Goal: Task Accomplishment & Management: Complete application form

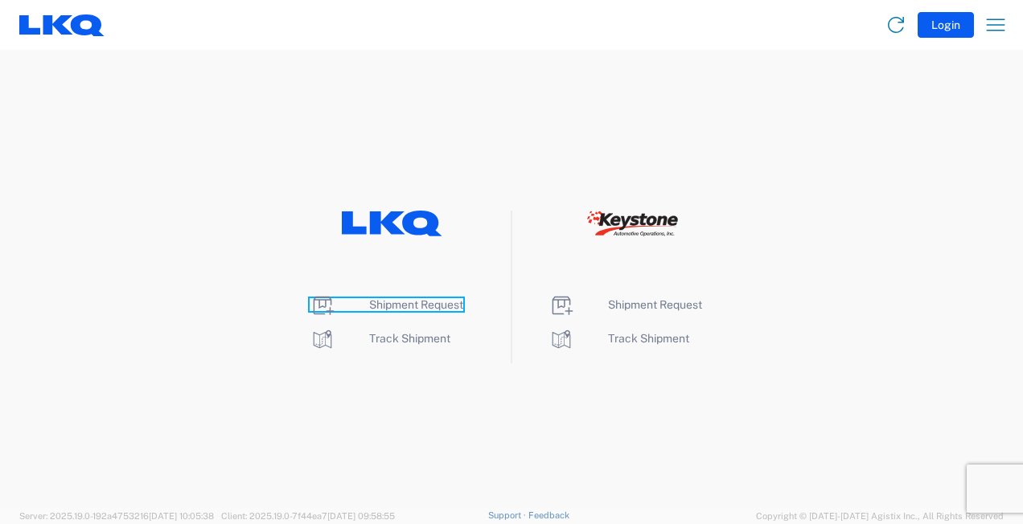
click at [406, 306] on span "Shipment Request" at bounding box center [416, 304] width 94 height 13
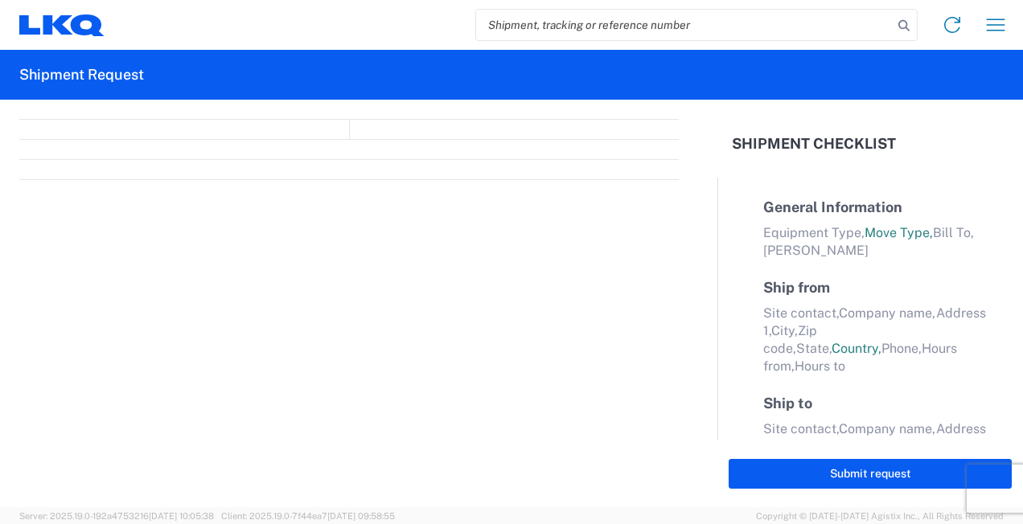
select select "FULL"
select select "LBS"
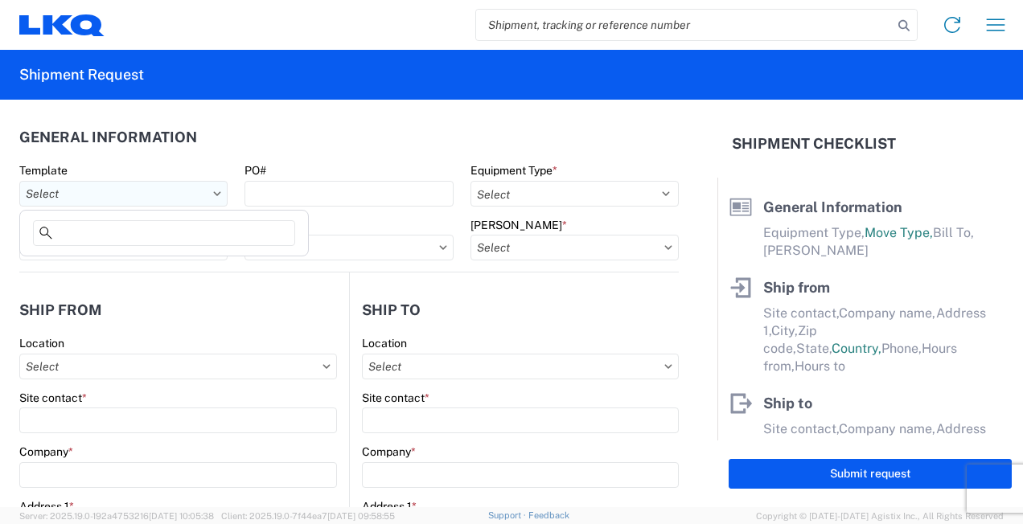
click at [100, 191] on input "text" at bounding box center [123, 194] width 208 height 26
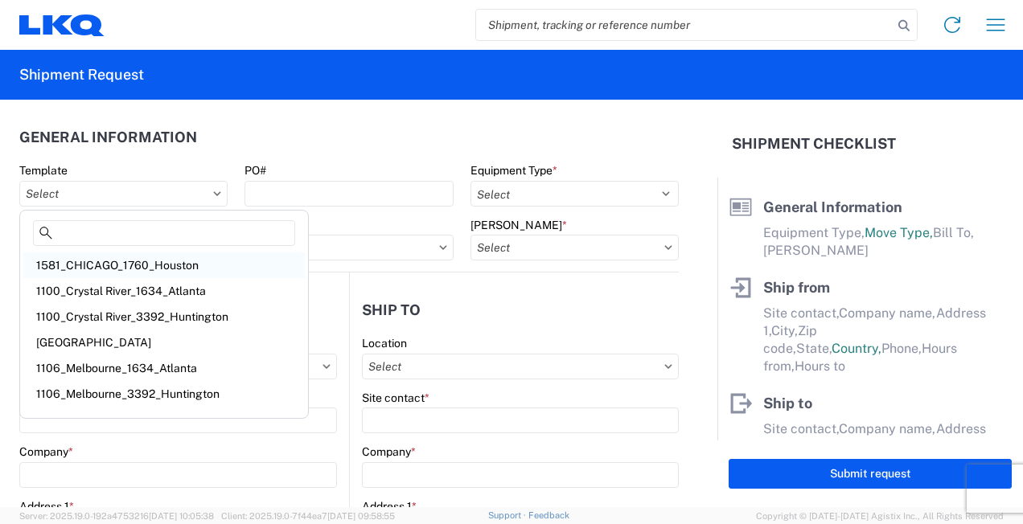
click at [94, 261] on div "1581_CHICAGO_1760_Houston" at bounding box center [163, 266] width 281 height 26
type input "1581_CHICAGO_1760_Houston"
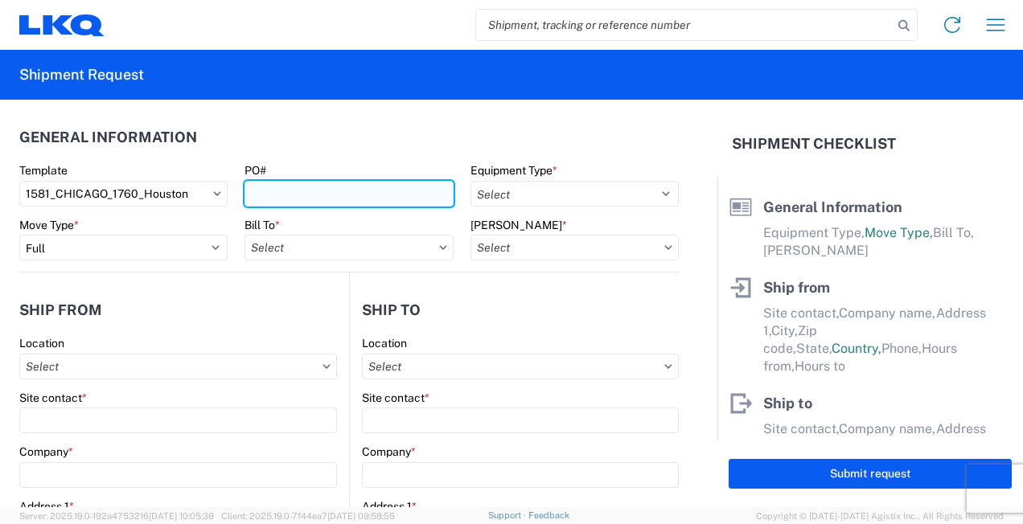
click at [322, 202] on input "PO#" at bounding box center [348, 194] width 208 height 26
select select
type input "Shipping"
type input "LKQ Pick Your Part - Chicago"
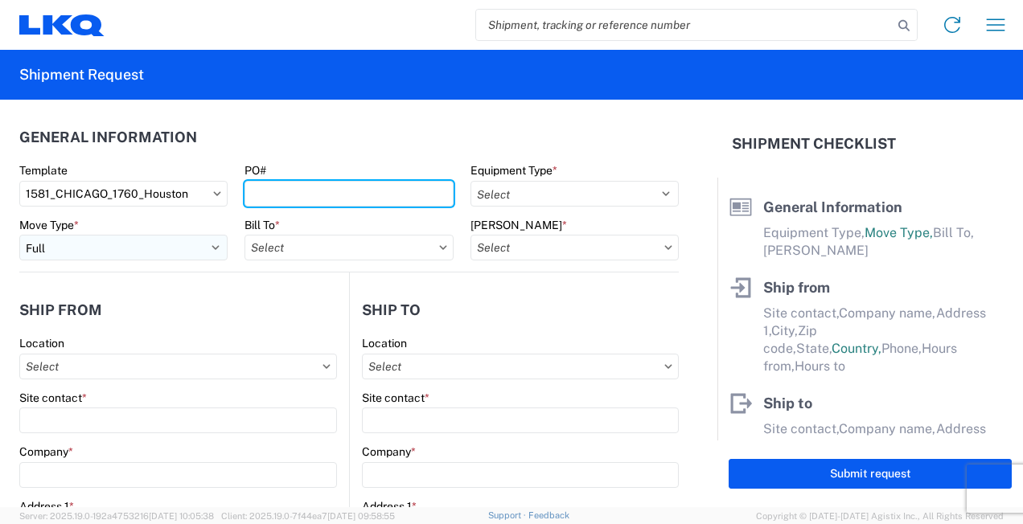
type input "4555 W. North Avenue"
type input "CHICAGO"
type input "60639"
type input "Receiving"
type input "LKQ Best Core"
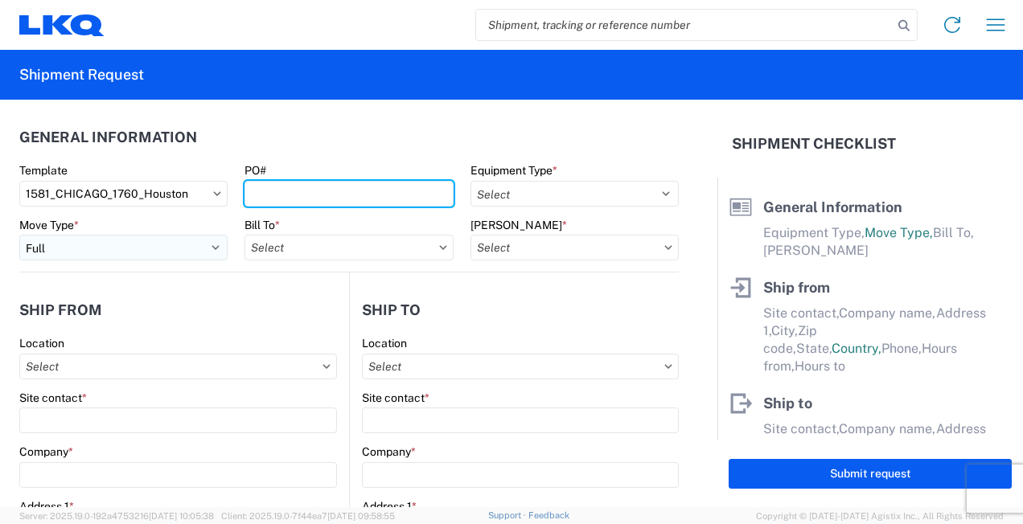
type input "1710 W Mount Houston Rd"
type input "Houston"
type input "77038"
type input "2019-06-14"
type input "42000"
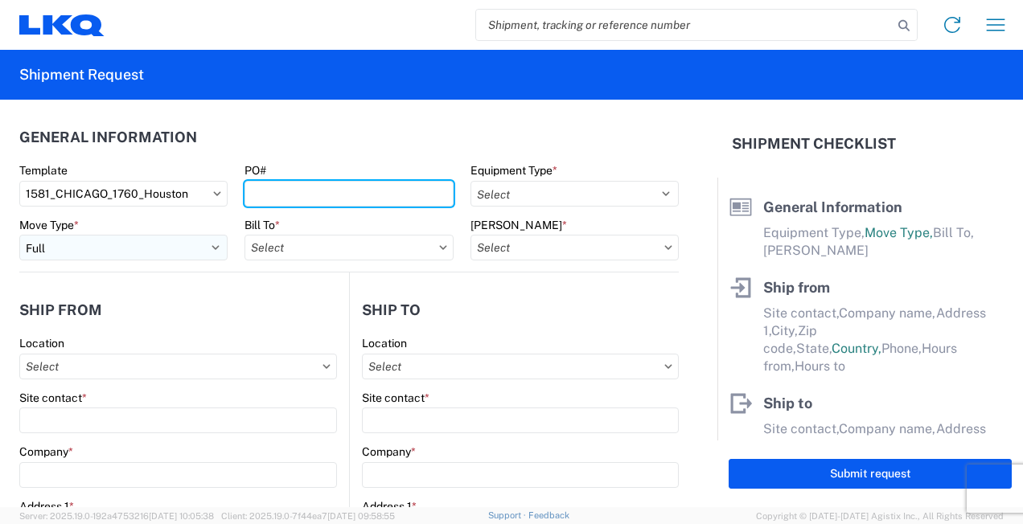
type input "Miscellaneous (alt, comp, conv, etc)"
type input "1"
type input "12"
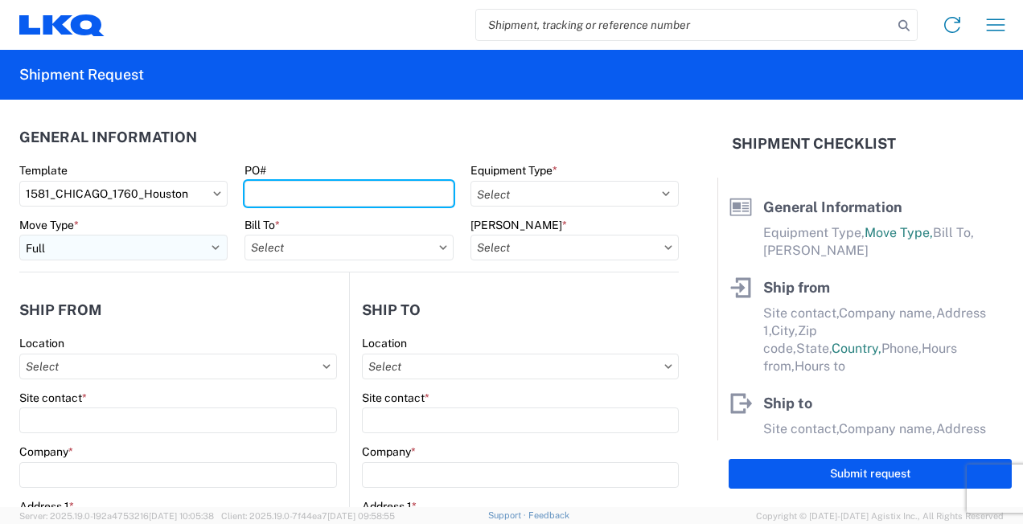
select select "IN"
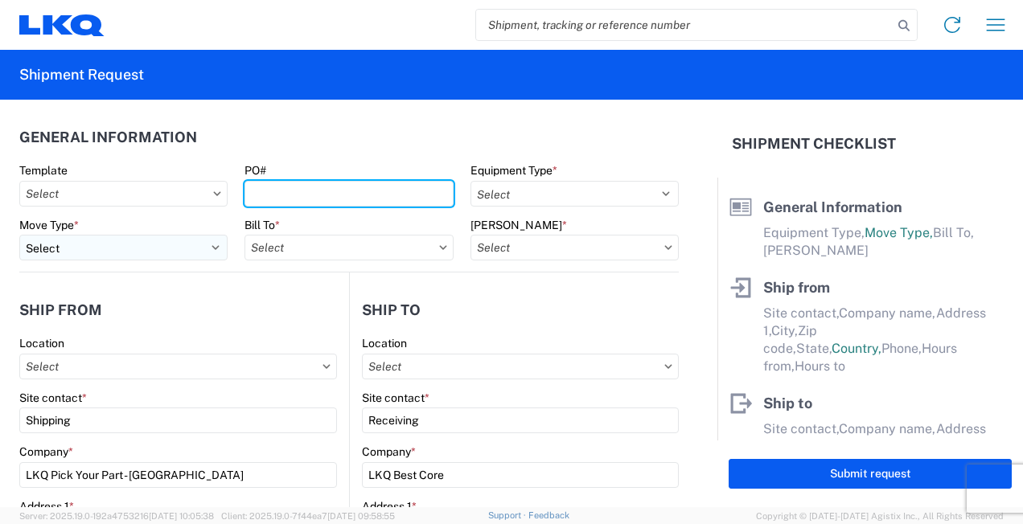
type input "1760 - LKQ Best Core"
type input "1760-1300-50180-0000 - 1760 Freight In - Cores"
select select "IL"
select select "US"
select select "TX"
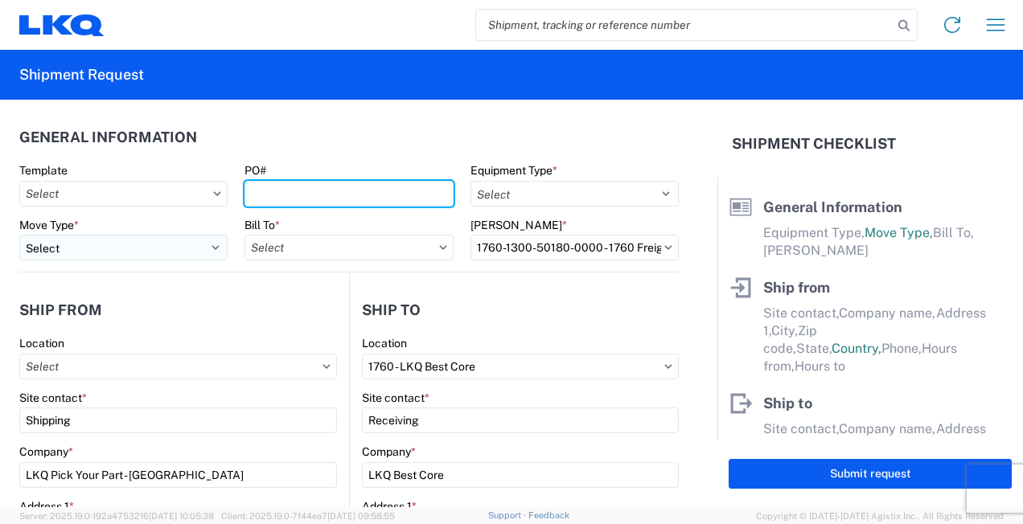
select select "US"
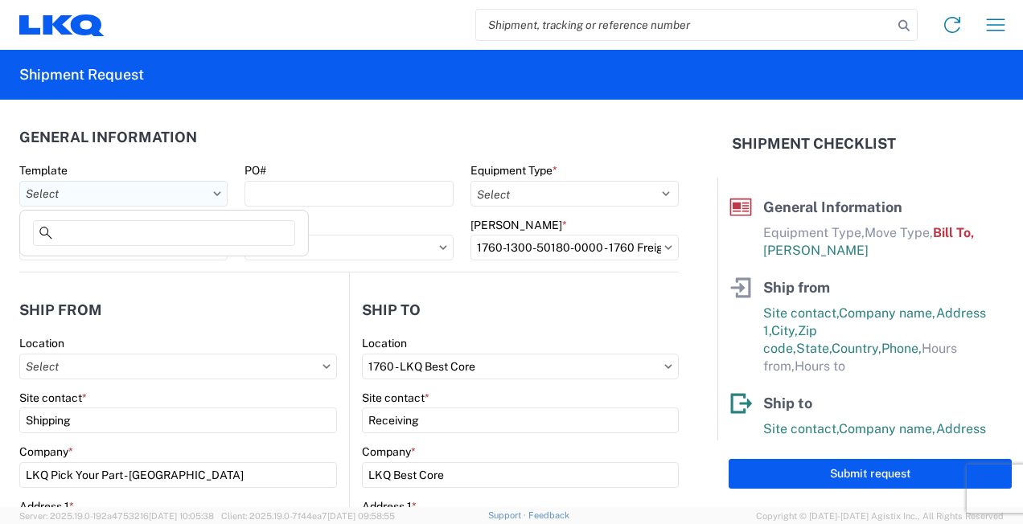
click at [127, 189] on input "text" at bounding box center [123, 194] width 208 height 26
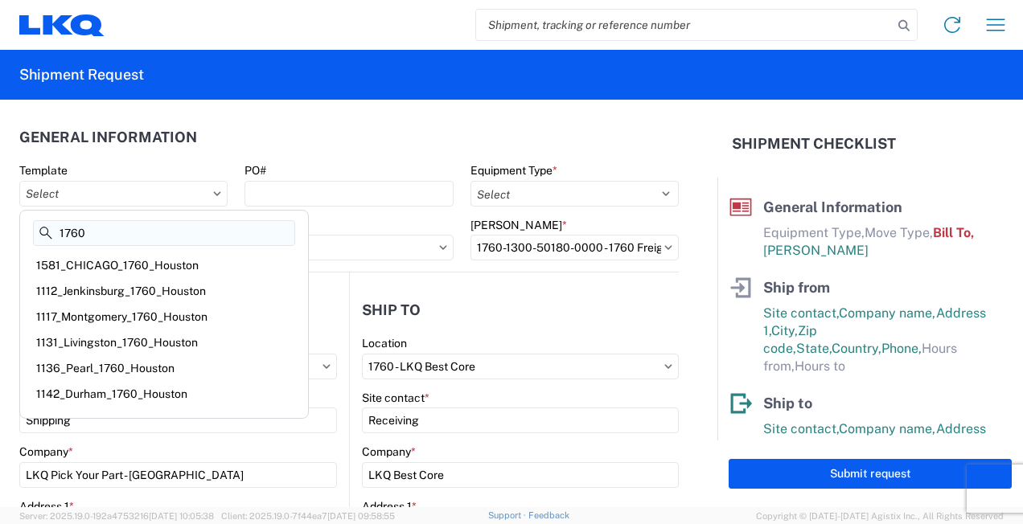
click at [124, 236] on input "1760" at bounding box center [164, 233] width 262 height 26
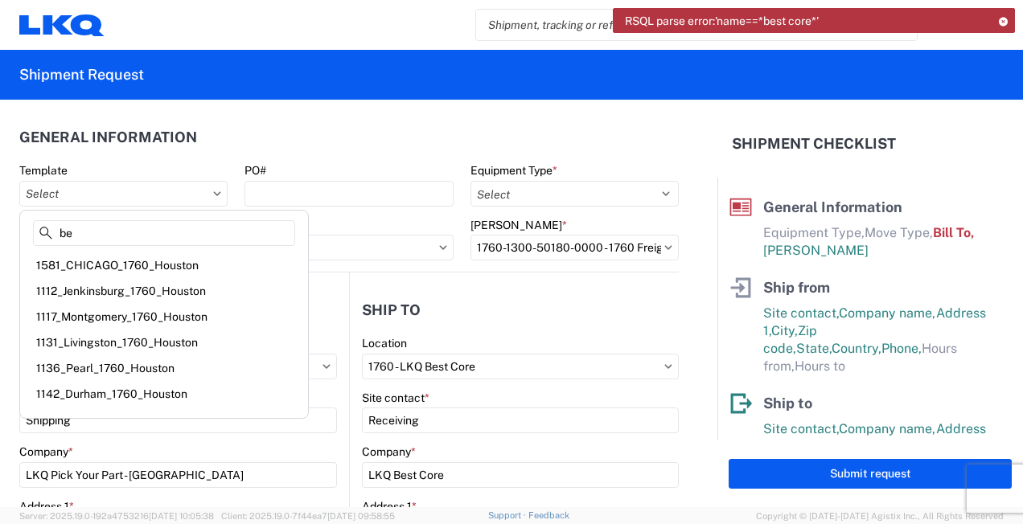
type input "b"
click at [316, 148] on header "General Information" at bounding box center [348, 137] width 659 height 36
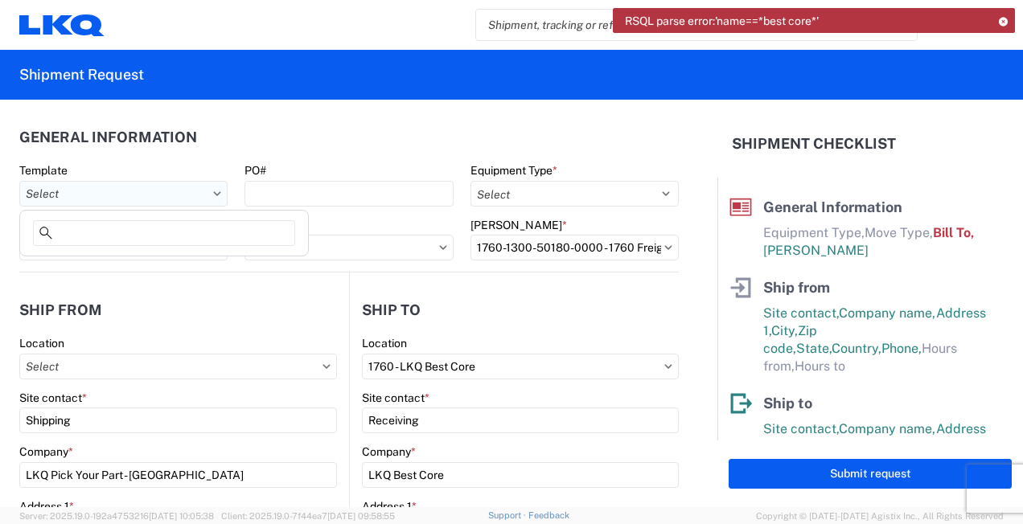
click at [138, 191] on input "text" at bounding box center [123, 194] width 208 height 26
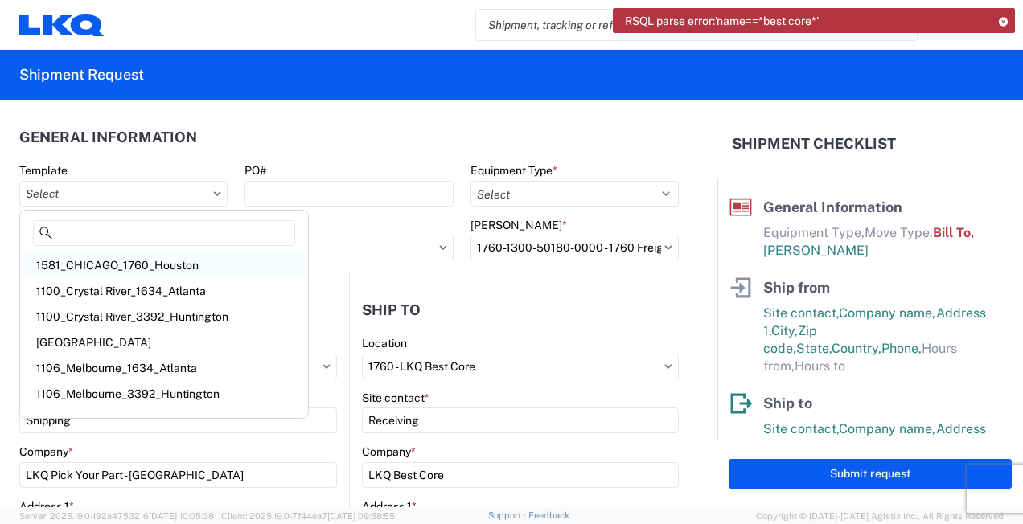
click at [169, 267] on div "1581_CHICAGO_1760_Houston" at bounding box center [163, 266] width 281 height 26
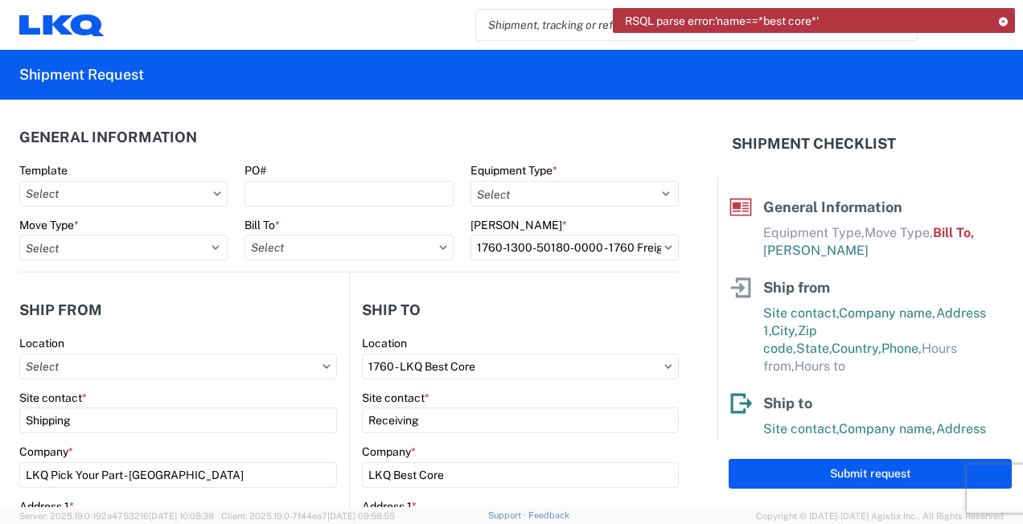
type input "1581_CHICAGO_1760_Houston"
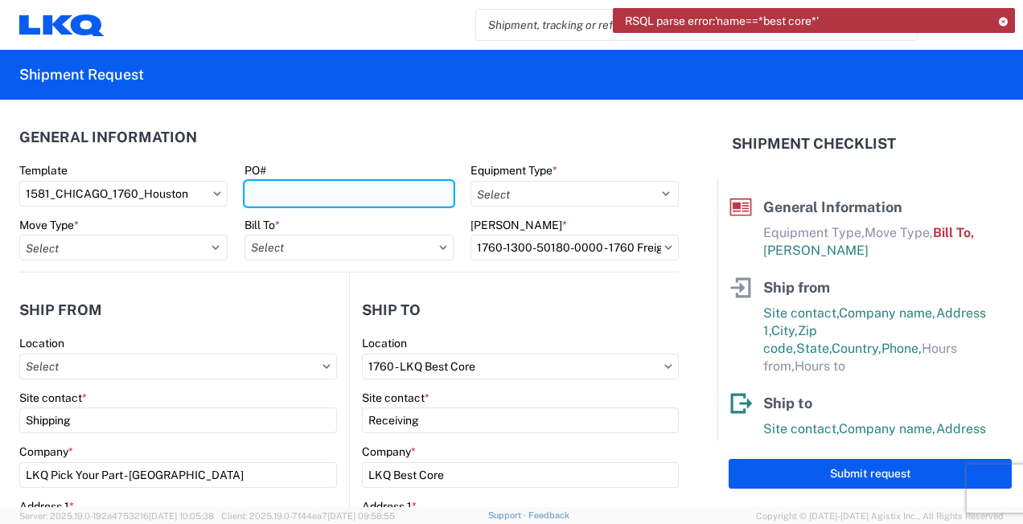
click at [288, 193] on input "PO#" at bounding box center [348, 194] width 208 height 26
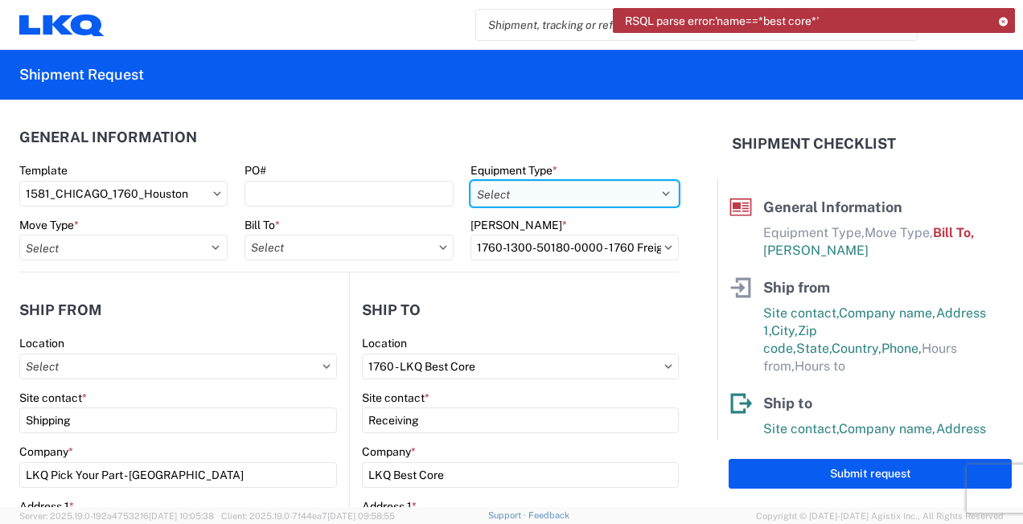
click at [566, 203] on select "Select 53’ Dry Van Flatbed Dropdeck (van) Lowboy (flatbed) Rail" at bounding box center [574, 194] width 208 height 26
select select "STDV"
click at [470, 181] on select "Select 53’ Dry Van Flatbed Dropdeck (van) Lowboy (flatbed) Rail" at bounding box center [574, 194] width 208 height 26
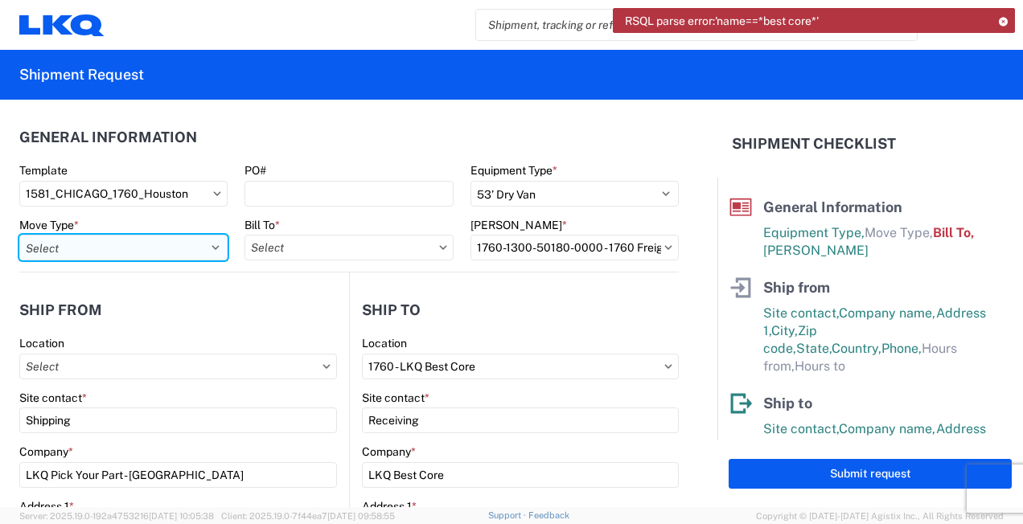
click at [106, 251] on select "Select Full Partial TL" at bounding box center [123, 248] width 208 height 26
select select "PARTIAL_TL"
click at [19, 235] on select "Select Full Partial TL" at bounding box center [123, 248] width 208 height 26
type input "48"
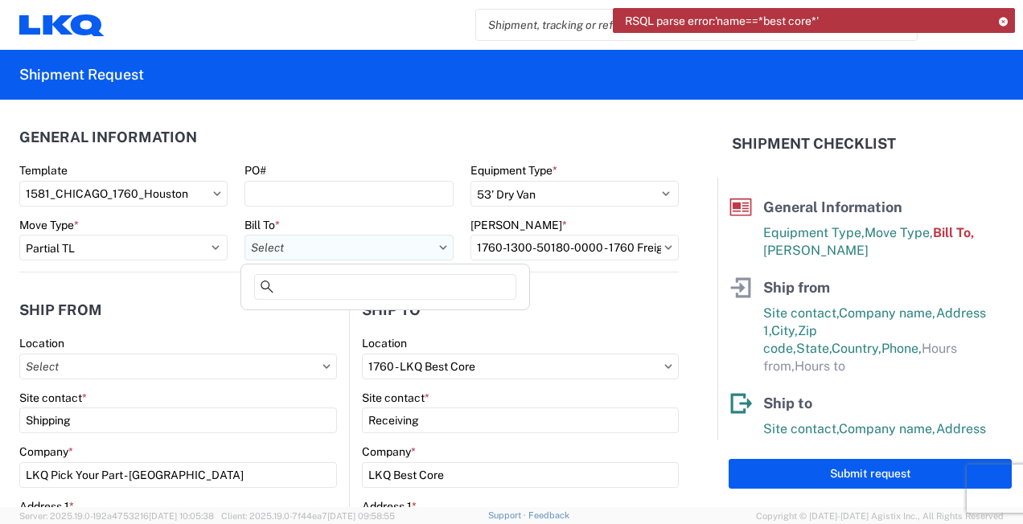
click at [373, 239] on input "text" at bounding box center [348, 248] width 208 height 26
type input "1760"
click at [309, 311] on div "1760 - LKQ Best Core" at bounding box center [384, 319] width 281 height 26
type input "1760 - LKQ Best Core"
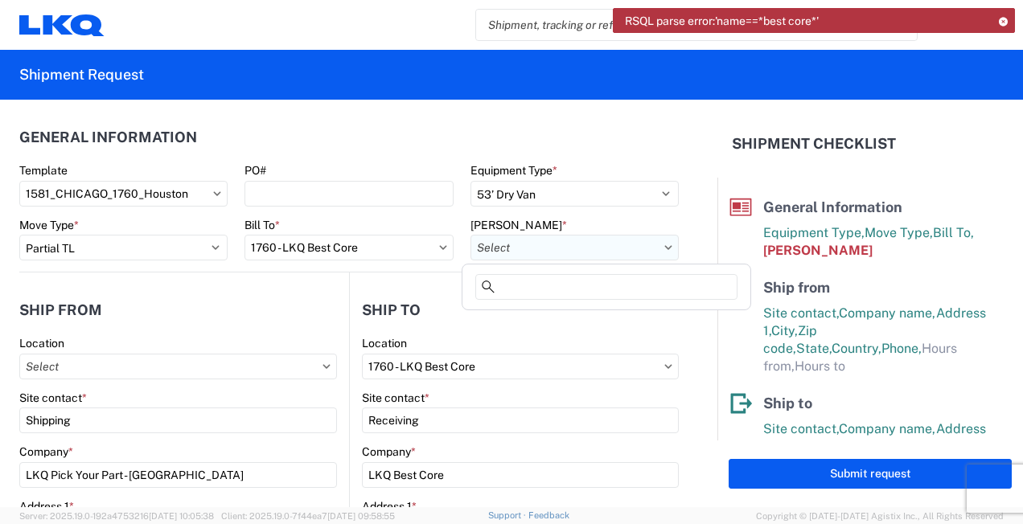
click at [585, 249] on input "text" at bounding box center [574, 248] width 208 height 26
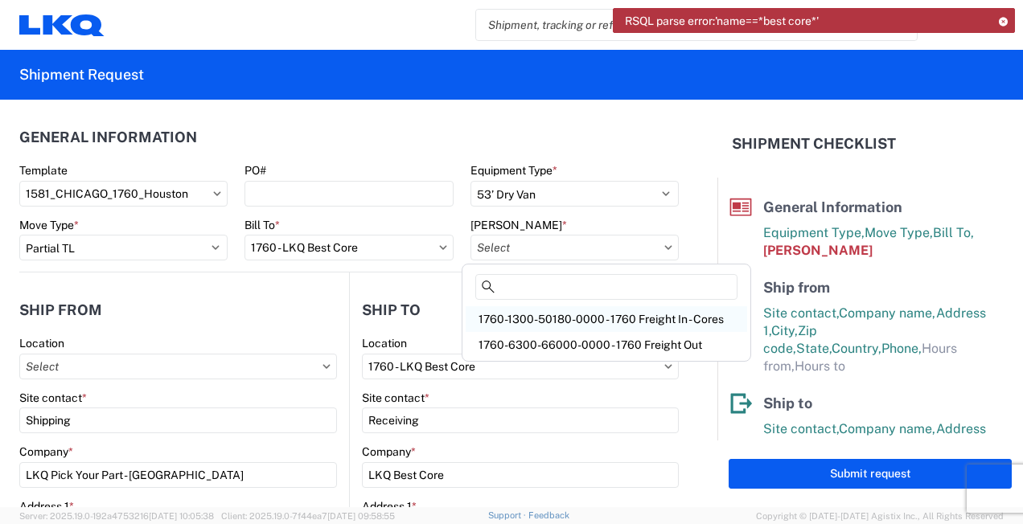
click at [568, 322] on div "1760-1300-50180-0000 - 1760 Freight In - Cores" at bounding box center [606, 319] width 281 height 26
type input "1760-1300-50180-0000 - 1760 Freight In - Cores"
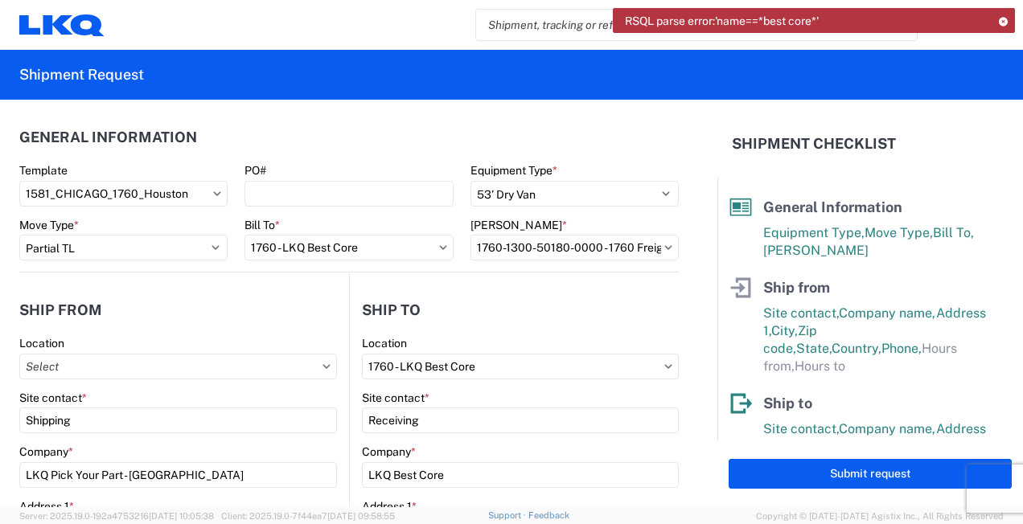
scroll to position [211, 0]
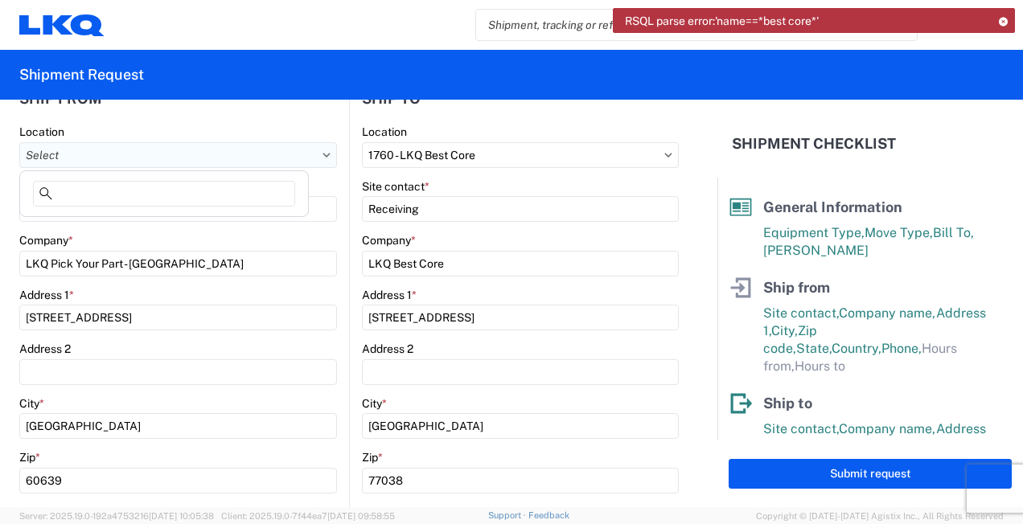
click at [86, 150] on input "text" at bounding box center [178, 155] width 318 height 26
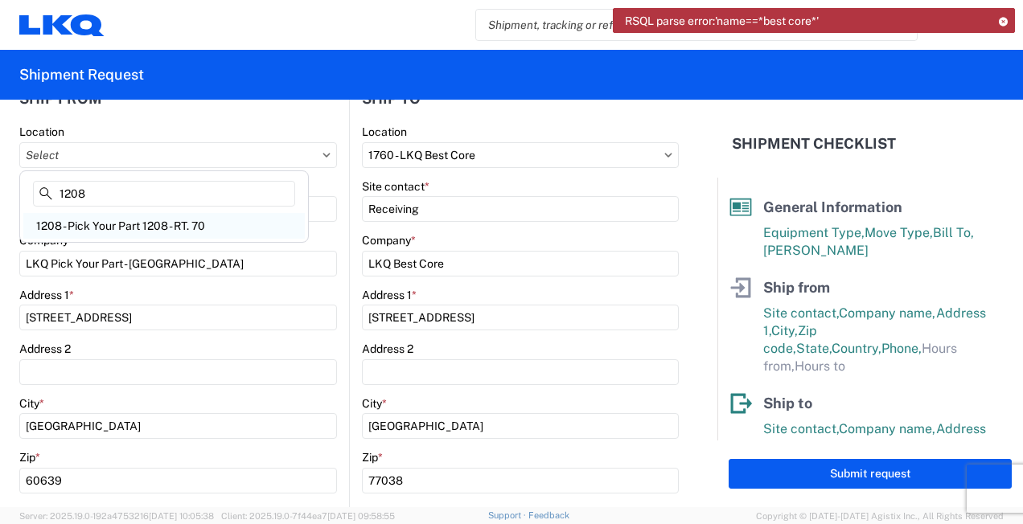
type input "1208"
click at [71, 220] on div "1208 - Pick Your Part 1208 - RT. 70" at bounding box center [163, 226] width 281 height 26
type input "1208 - Pick Your Part 1208 - RT. 70"
type input "LKQ Corporation"
type input "3923 Twin Arch Road"
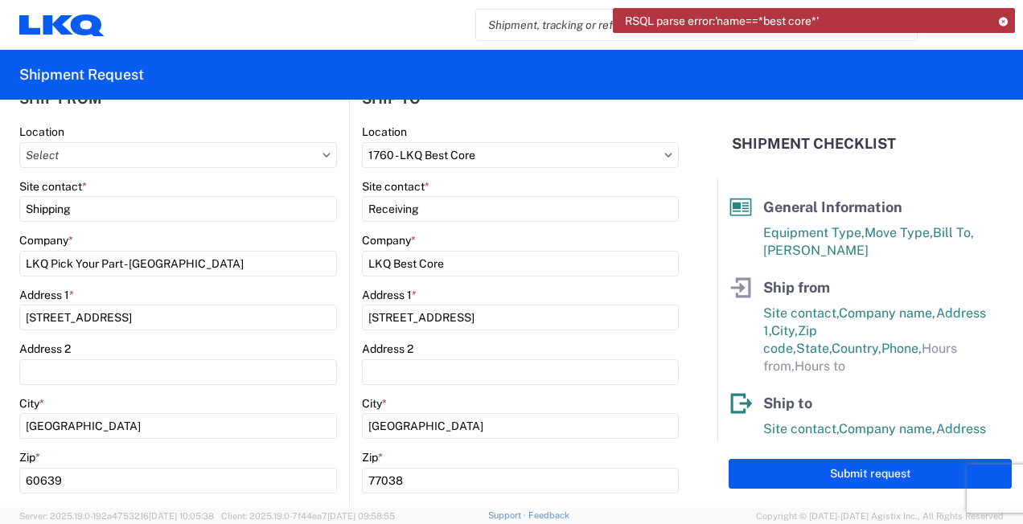
type input "Mt. Airy"
type input "21771"
select select "MD"
type input "09:00"
type input "17:00"
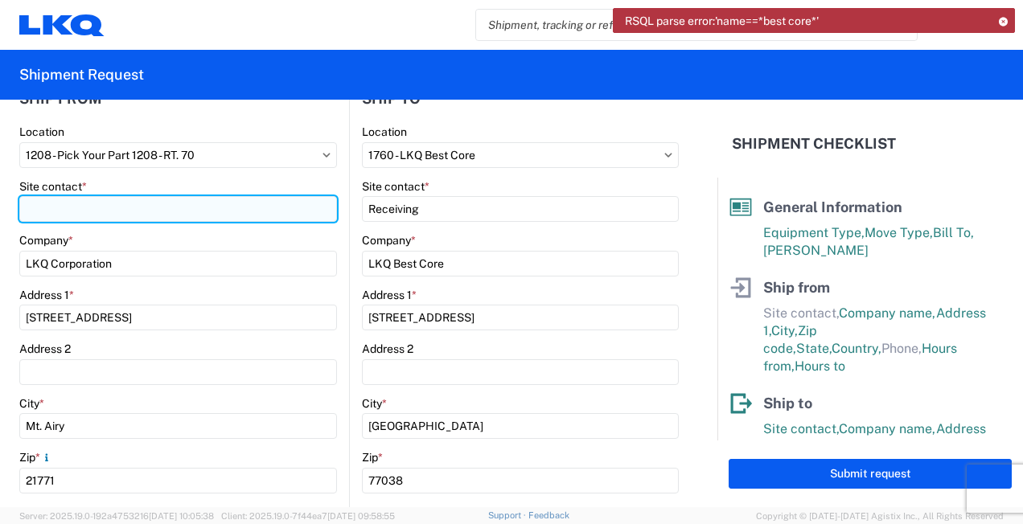
click at [85, 210] on input "Site contact *" at bounding box center [178, 209] width 318 height 26
type input "davian stiner"
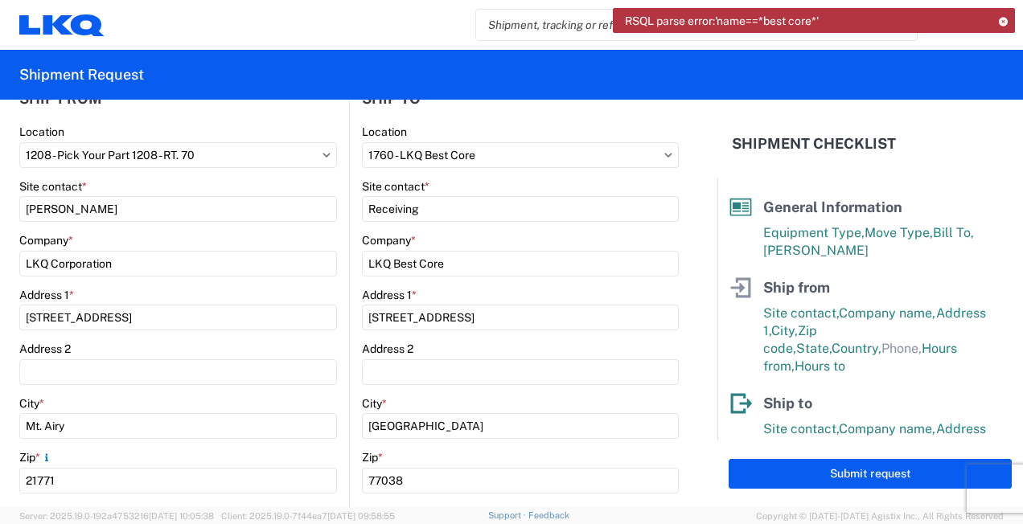
click at [240, 186] on div "Site contact *" at bounding box center [178, 186] width 318 height 14
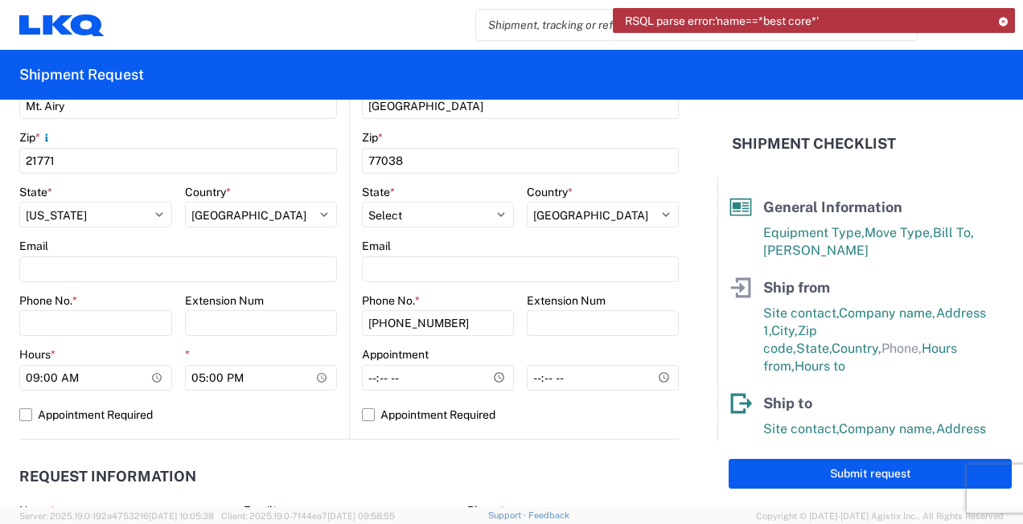
scroll to position [562, 0]
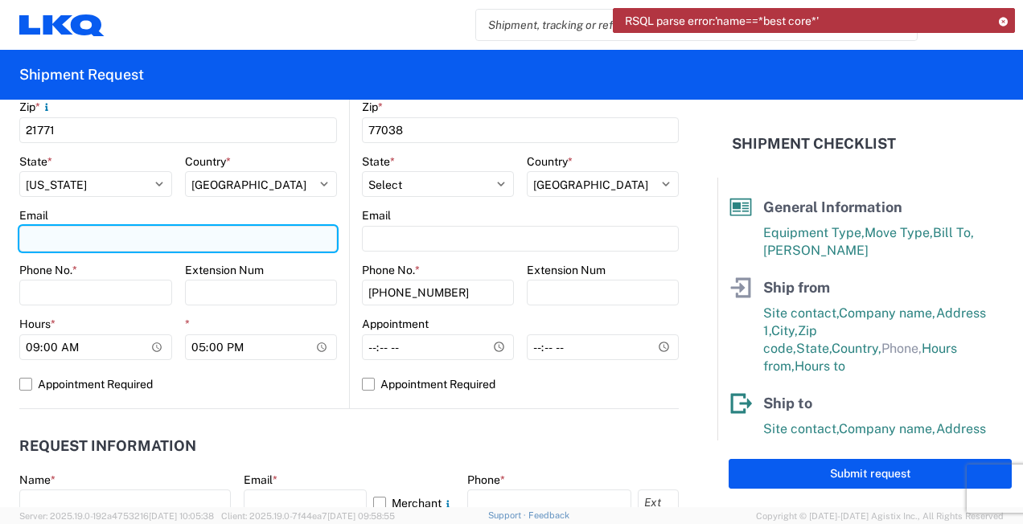
click at [60, 237] on input "Email" at bounding box center [178, 239] width 318 height 26
type input "dgstiner@lkqcorp.com"
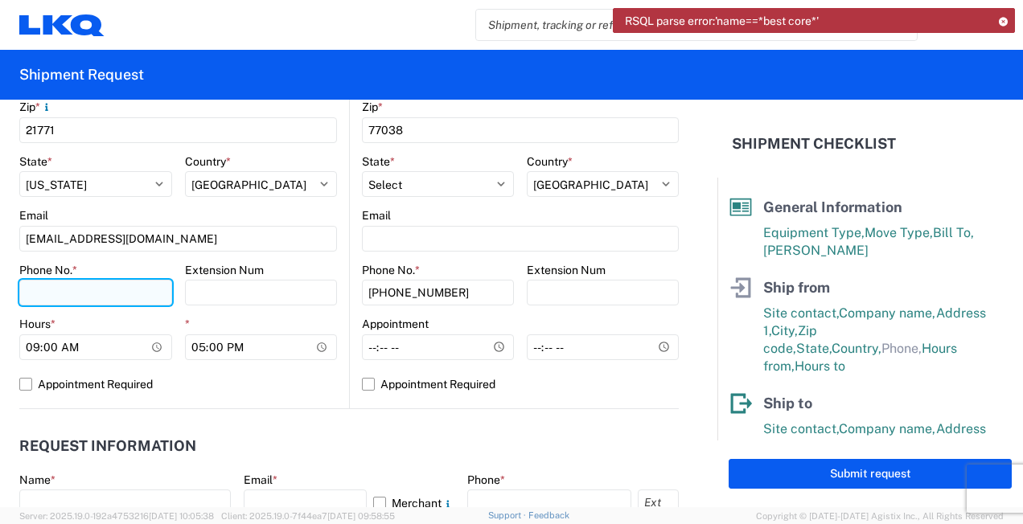
click at [119, 298] on input "Phone No. *" at bounding box center [95, 293] width 153 height 26
type input "2405791242"
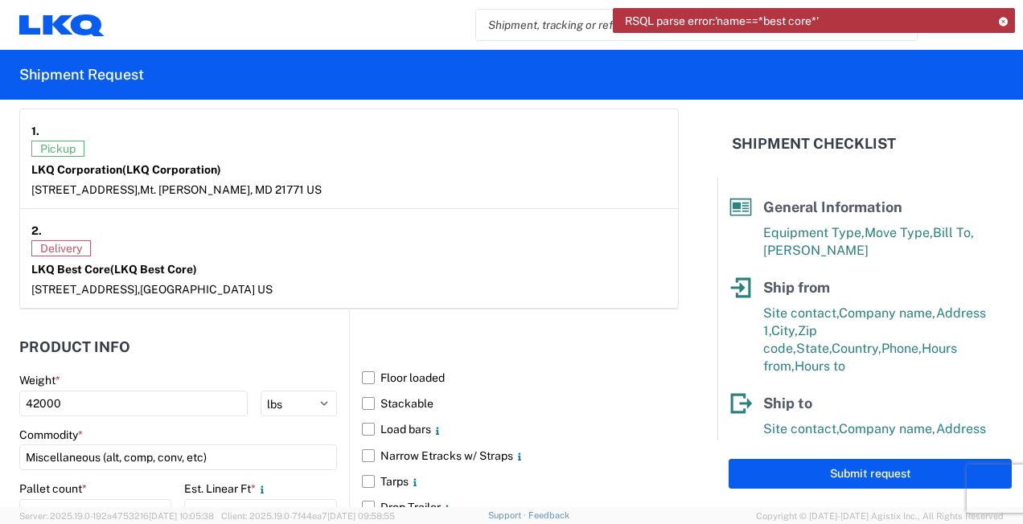
scroll to position [1160, 0]
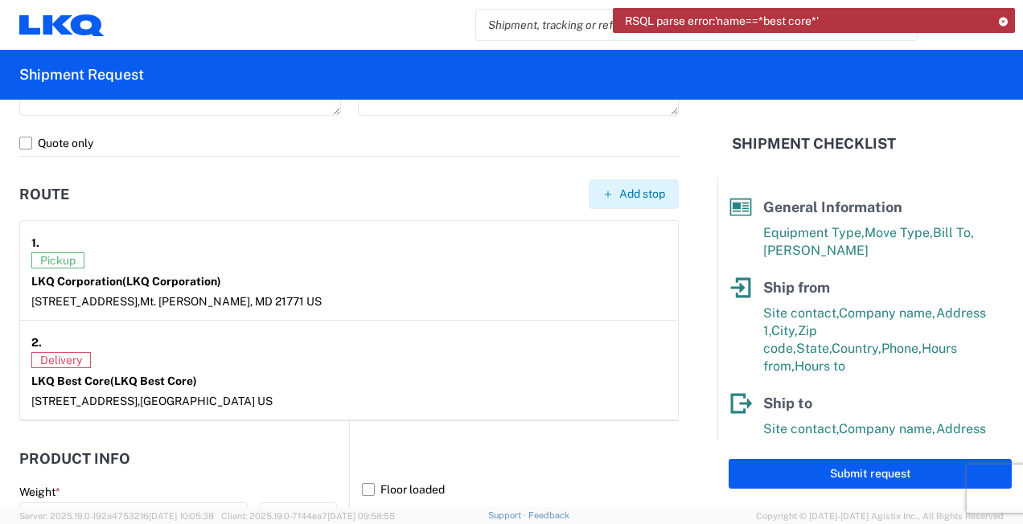
click at [616, 200] on button "Add stop" at bounding box center [634, 194] width 90 height 30
select select "US"
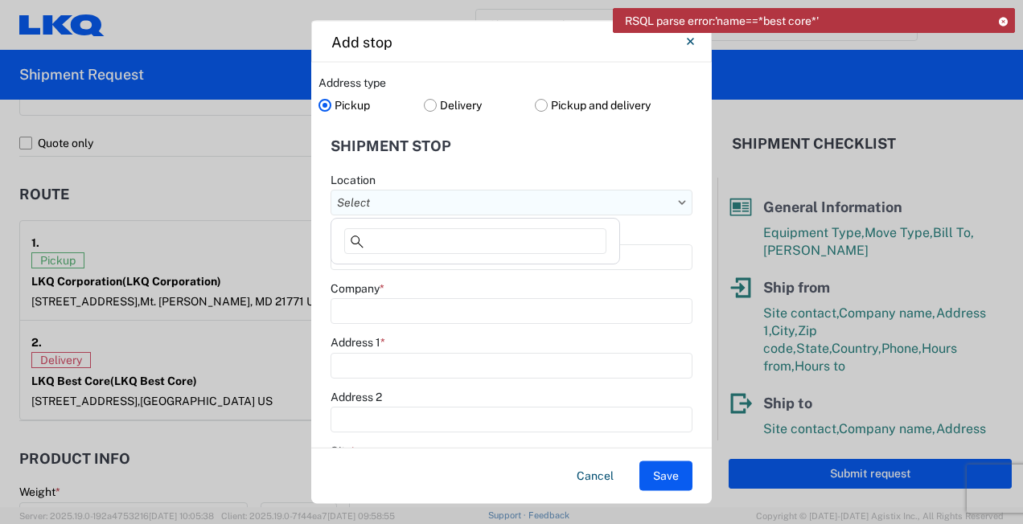
click at [384, 203] on input "text" at bounding box center [512, 203] width 362 height 26
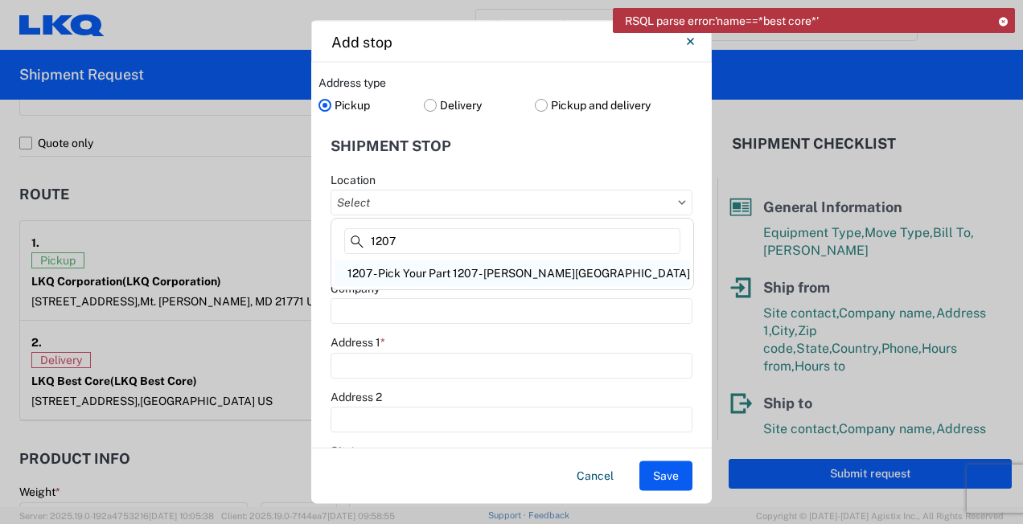
type input "1207"
click at [362, 280] on div "1207 - Pick Your Part 1207 - Hawkins Point" at bounding box center [512, 274] width 355 height 26
type input "1207 - Pick Your Part 1207 - Hawkins Point"
type input "LKQ Corporation"
type input "2801 Hawkins Point Road"
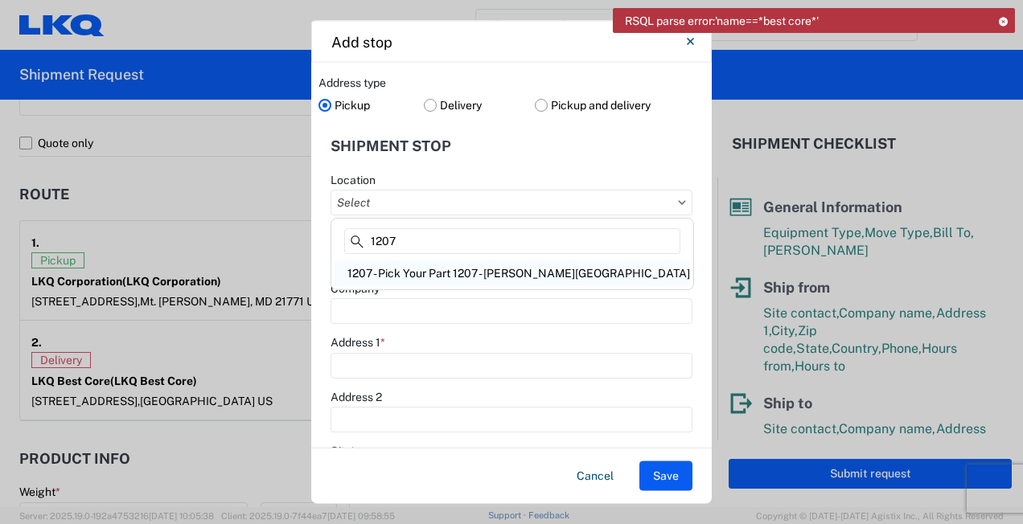
type input "Baltimore"
type input "21226"
select select "MD"
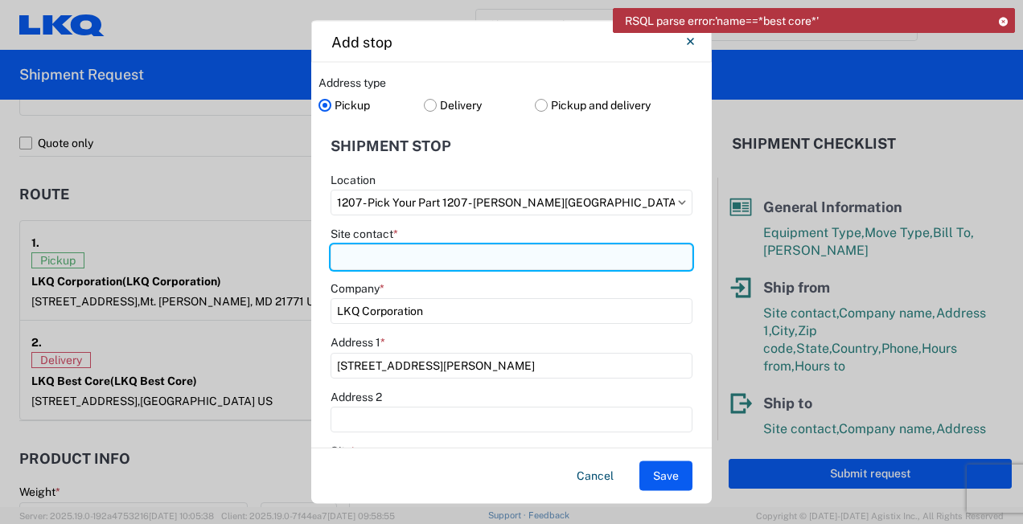
click at [359, 244] on input "Site contact *" at bounding box center [512, 257] width 362 height 26
type input "James Thompson"
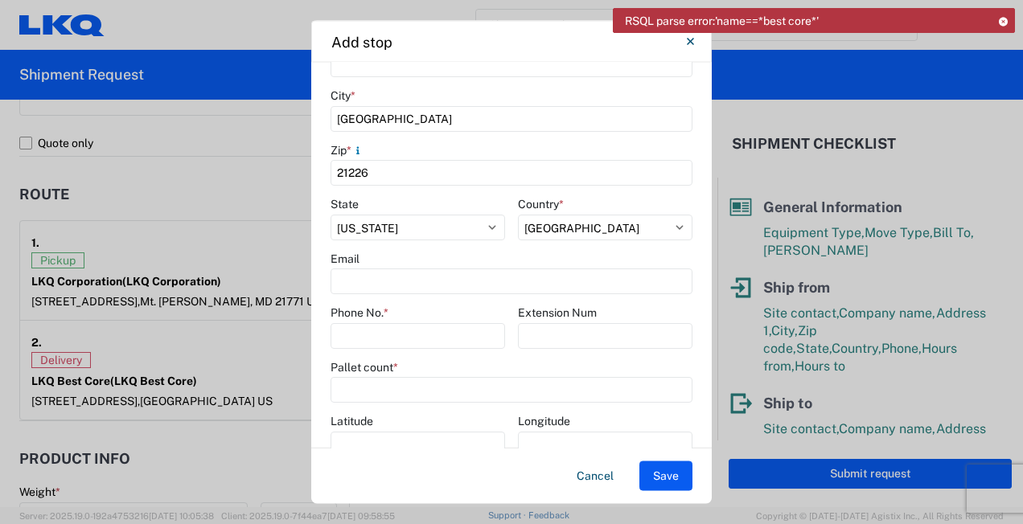
scroll to position [355, 0]
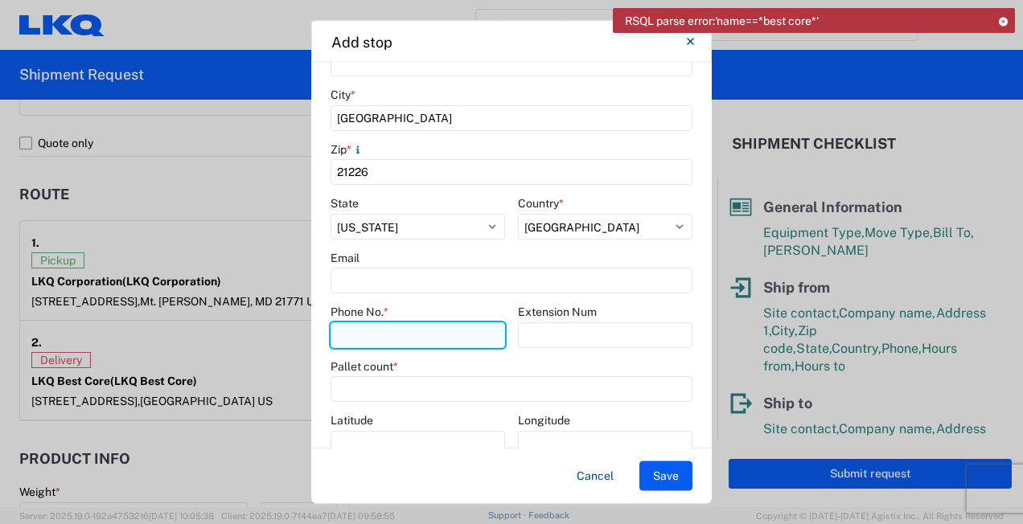
click at [465, 335] on input "Phone No. *" at bounding box center [418, 335] width 175 height 26
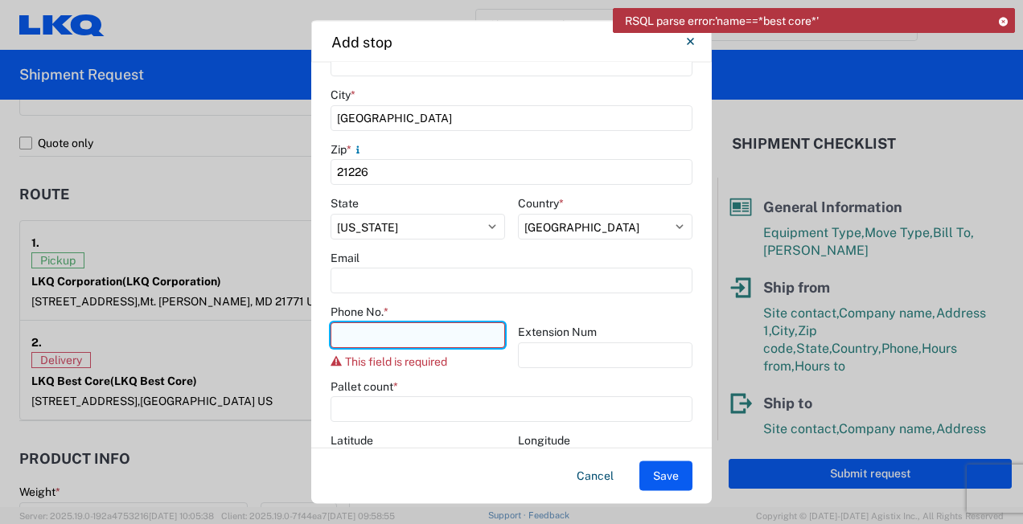
paste input "4439127555"
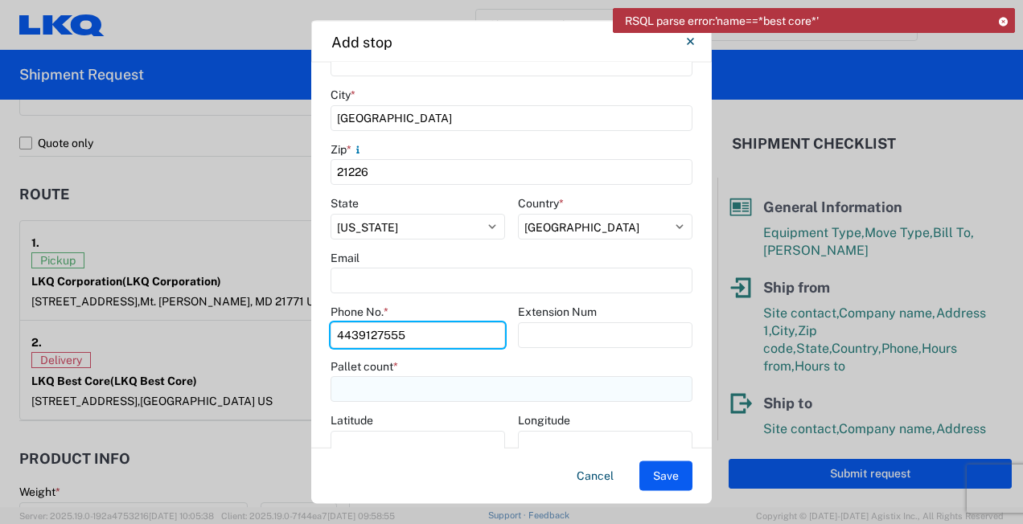
type input "4439127555"
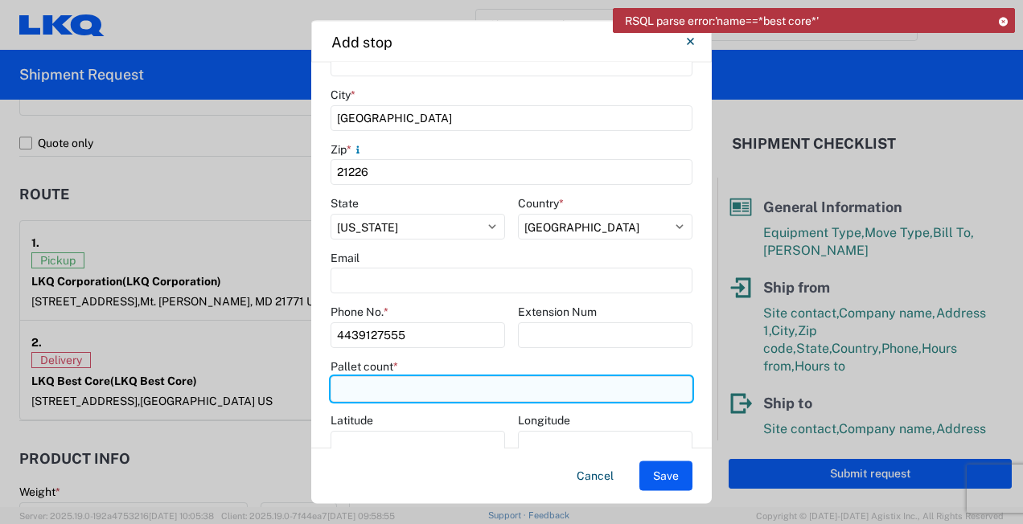
click at [356, 384] on input "number" at bounding box center [512, 390] width 362 height 26
type input "12"
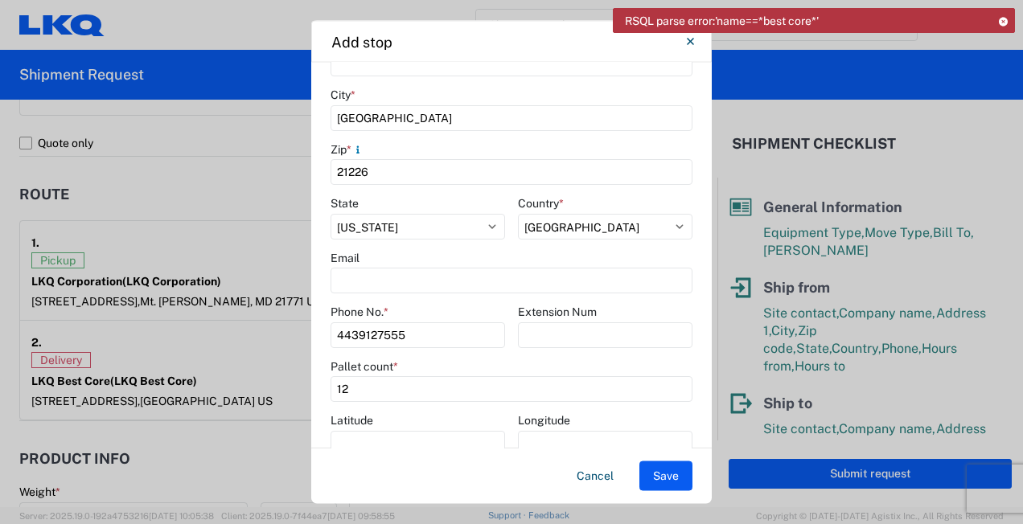
scroll to position [387, 0]
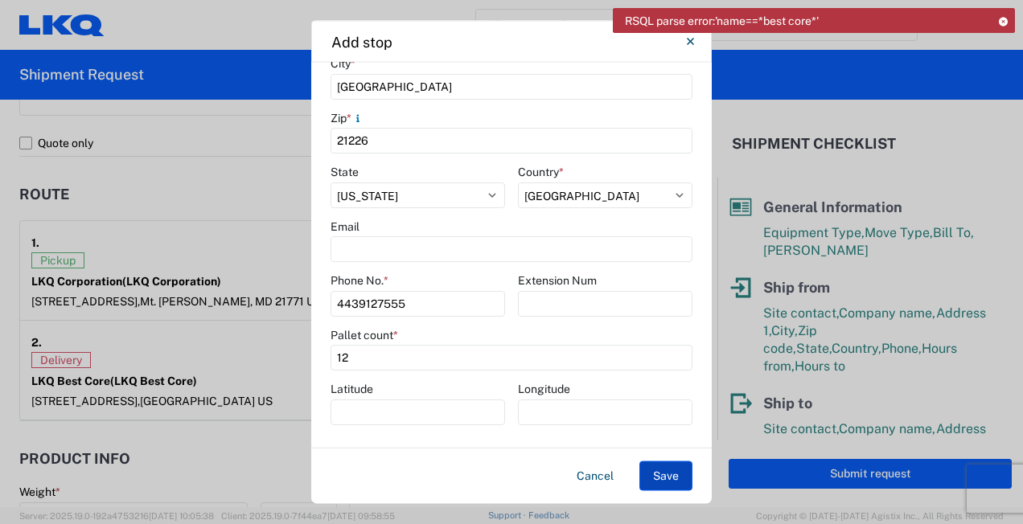
click at [659, 470] on button "Save" at bounding box center [665, 477] width 53 height 30
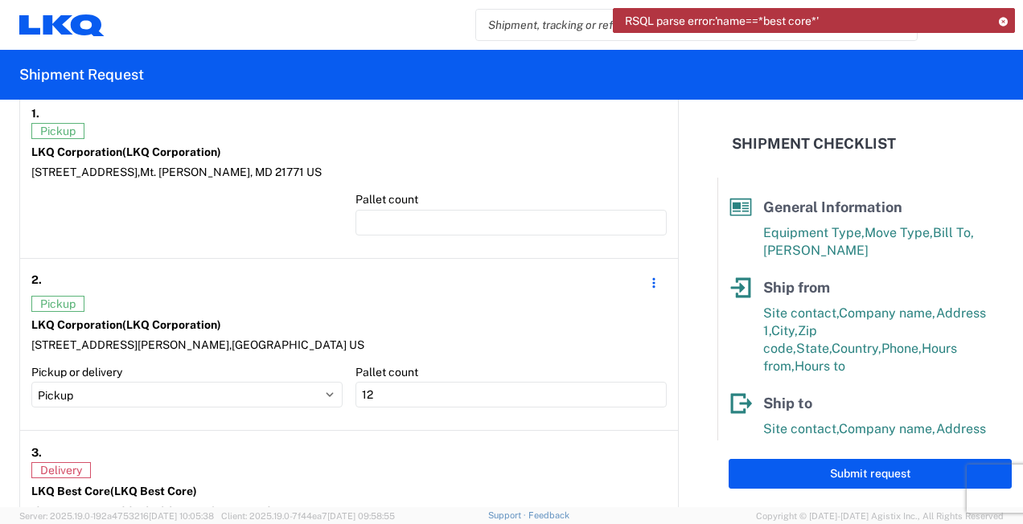
scroll to position [1258, 0]
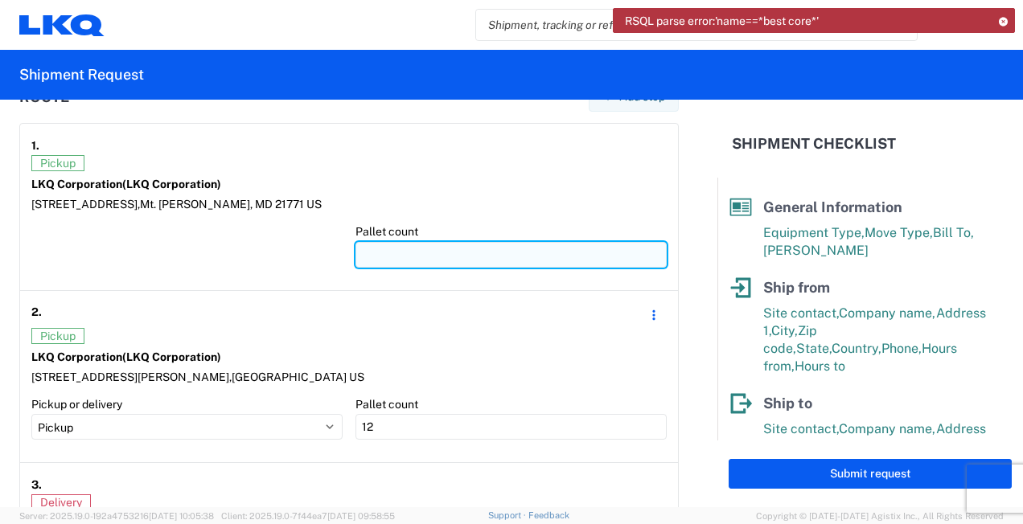
click at [417, 252] on input "number" at bounding box center [510, 255] width 311 height 26
type input "13"
type input "1"
type input "24"
type input "12"
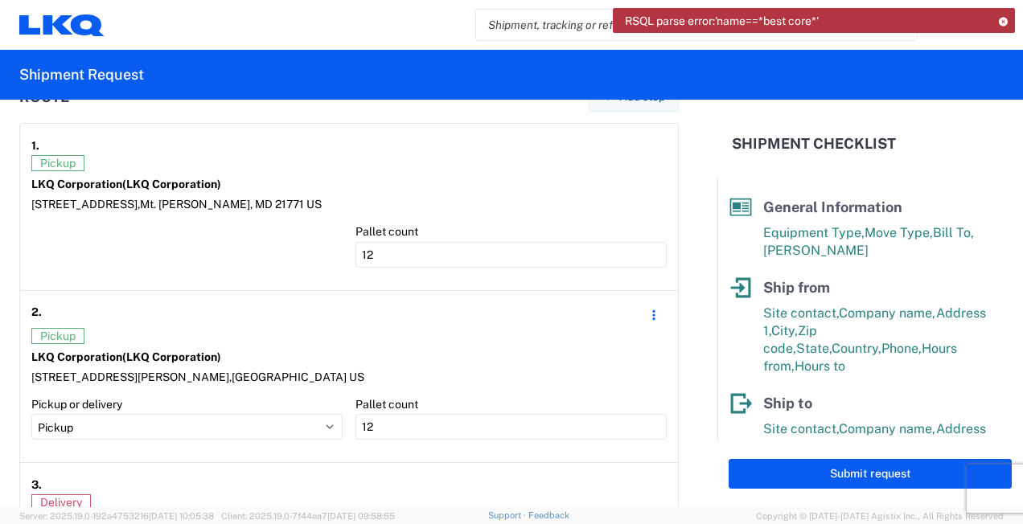
click at [669, 319] on form "General Information Template 1581_CHICAGO_1760_Houston PO# Equipment Type * Sel…" at bounding box center [358, 304] width 717 height 408
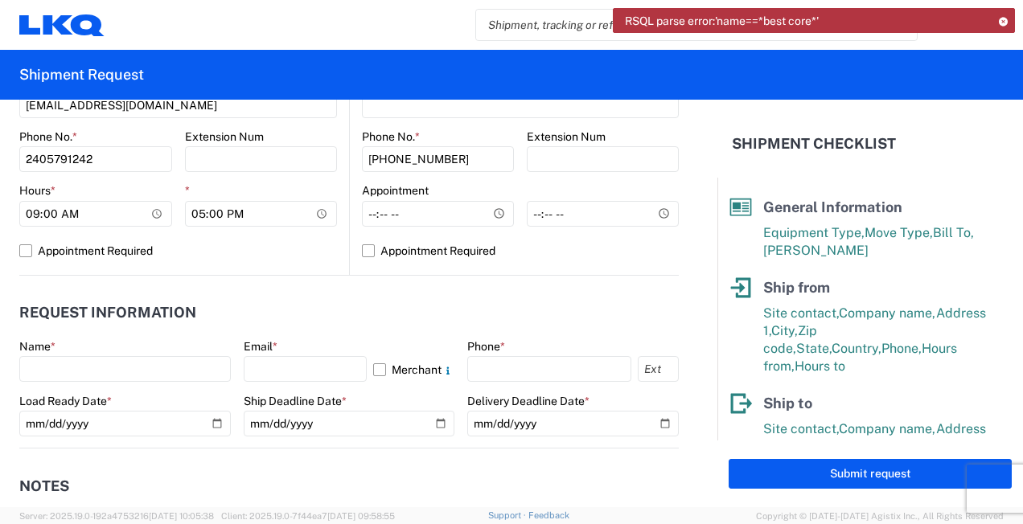
scroll to position [692, 0]
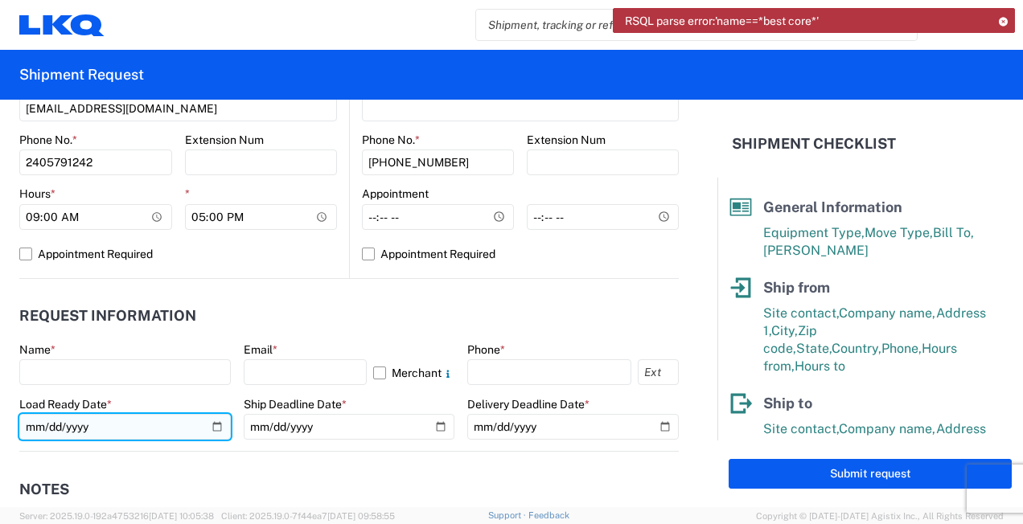
click at [207, 423] on input "2019-06-14" at bounding box center [124, 427] width 211 height 26
type input "2025-09-22"
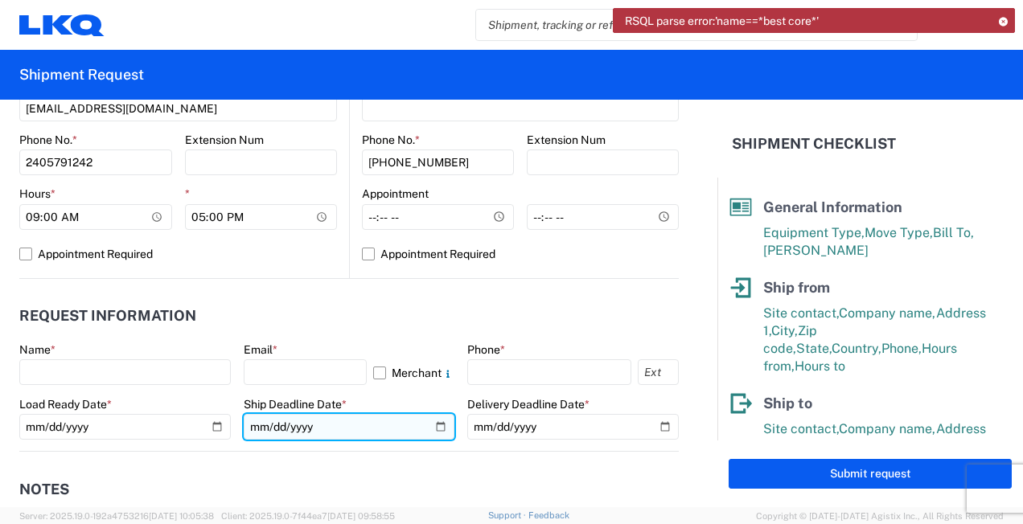
click at [431, 424] on input "date" at bounding box center [349, 427] width 211 height 26
type input "2025-09-22"
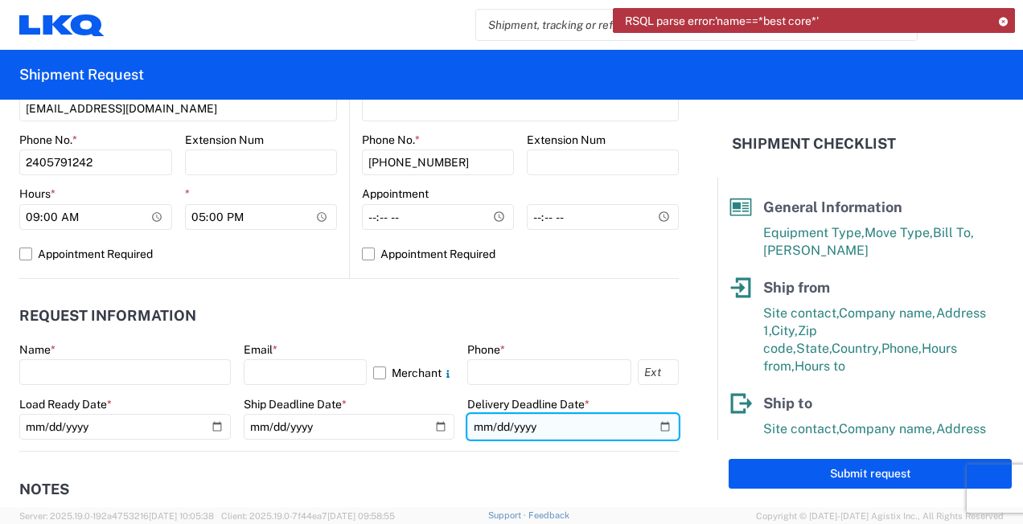
click at [645, 425] on input "date" at bounding box center [572, 427] width 211 height 26
click at [651, 418] on input "2025-09-22" at bounding box center [572, 427] width 211 height 26
type input "2025-09-23"
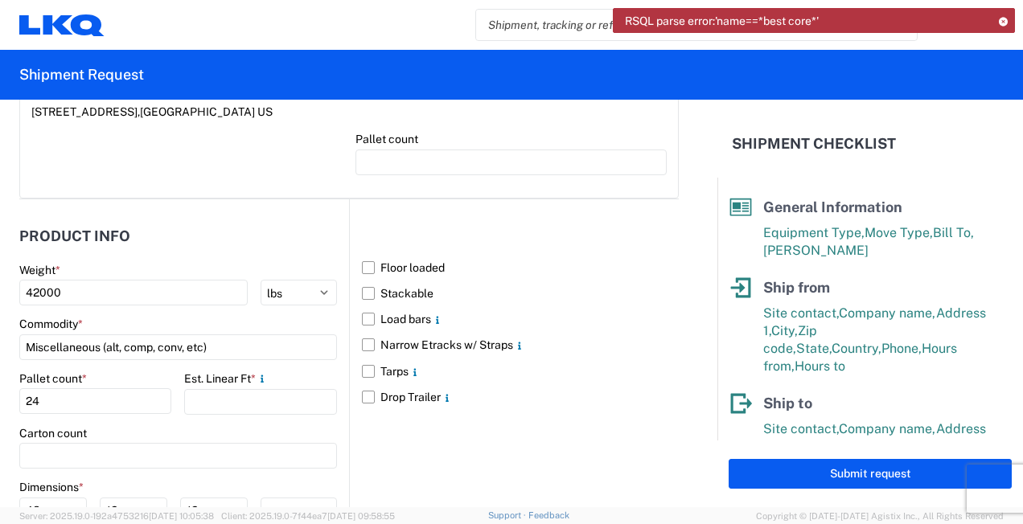
scroll to position [1823, 0]
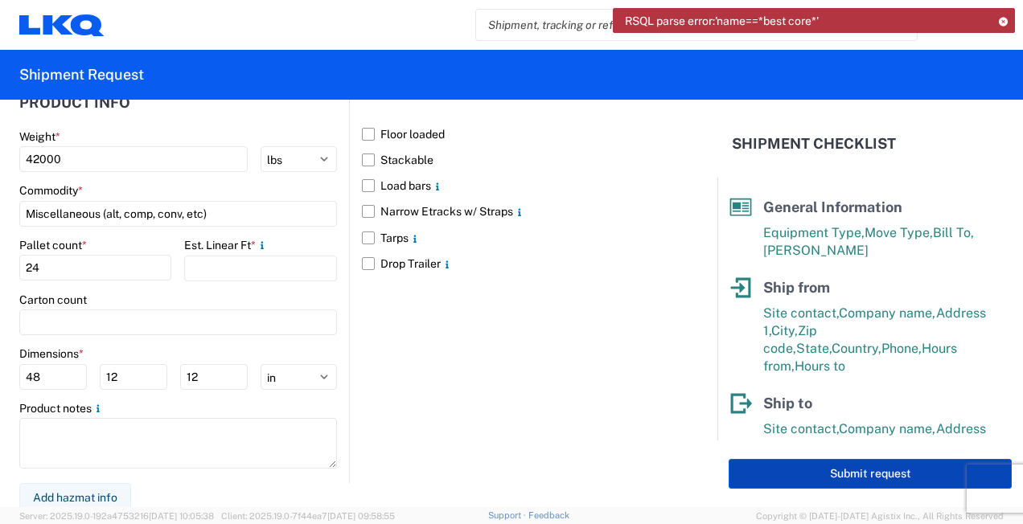
click at [838, 478] on button "Submit request" at bounding box center [870, 474] width 283 height 30
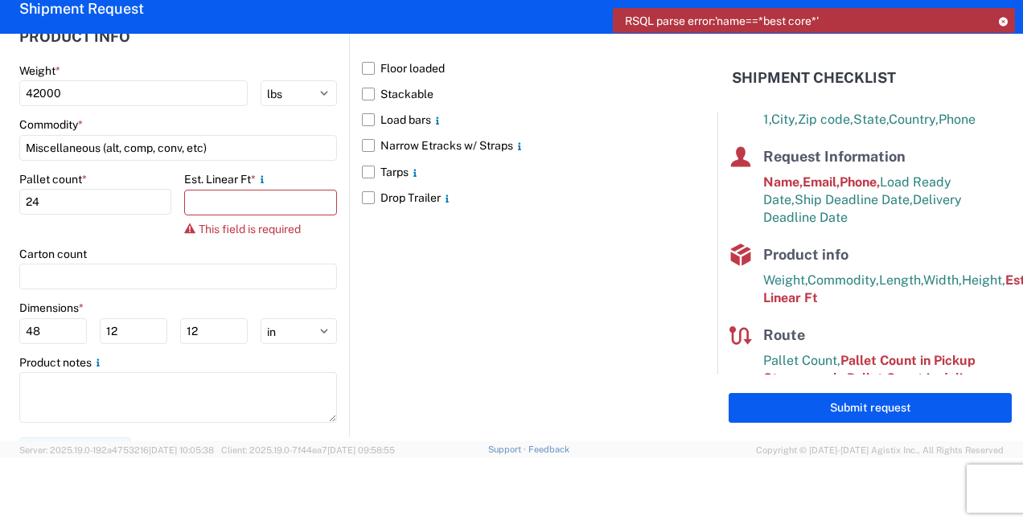
scroll to position [259, 0]
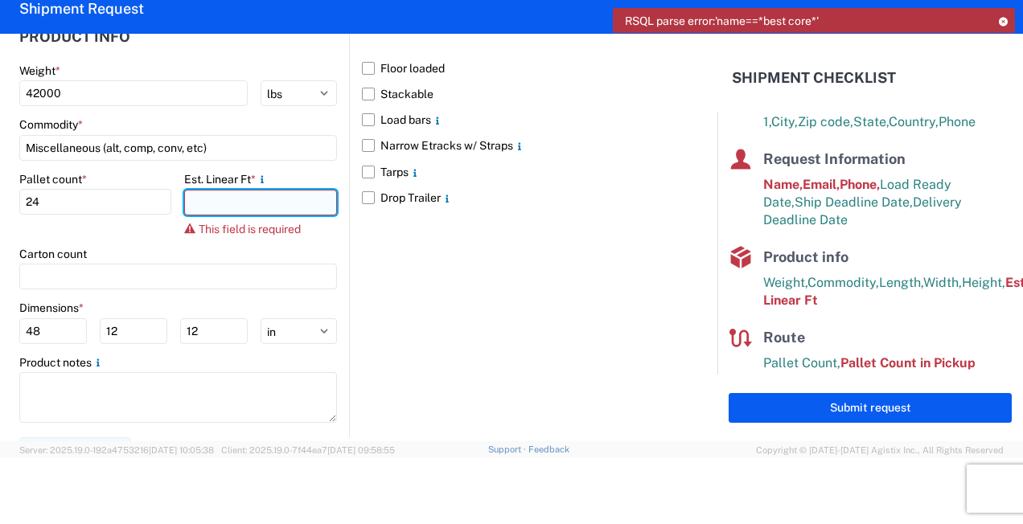
click at [263, 190] on input "number" at bounding box center [260, 203] width 152 height 26
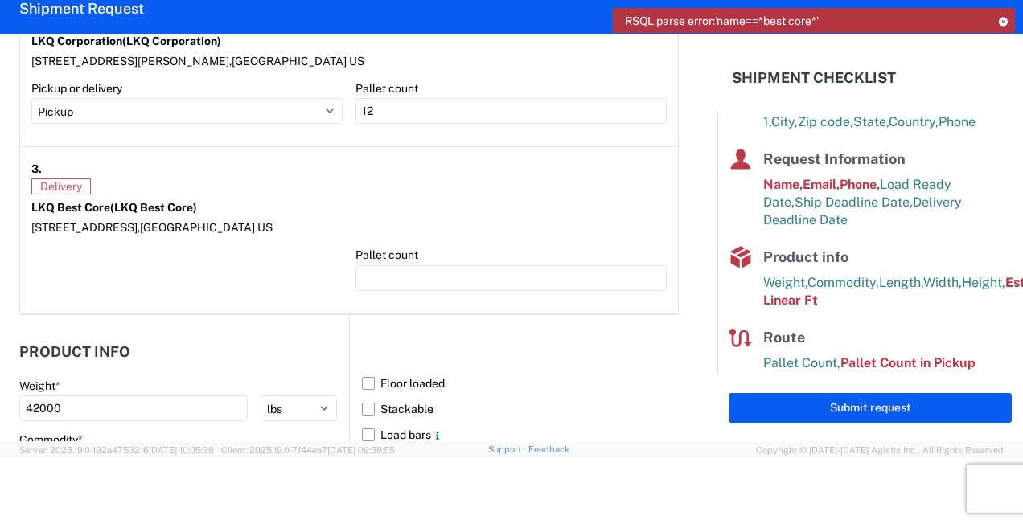
scroll to position [1573, 0]
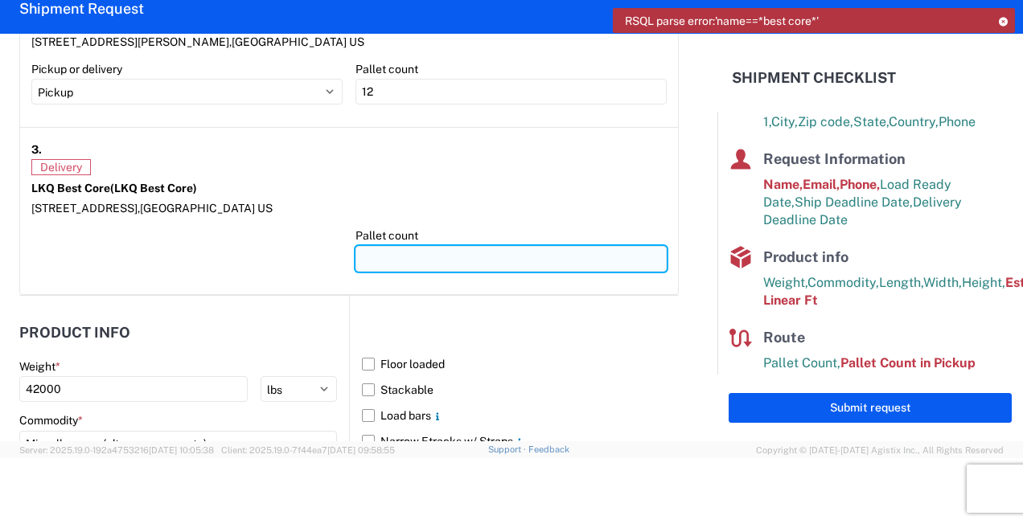
click at [417, 251] on input "number" at bounding box center [510, 259] width 311 height 26
type input "24"
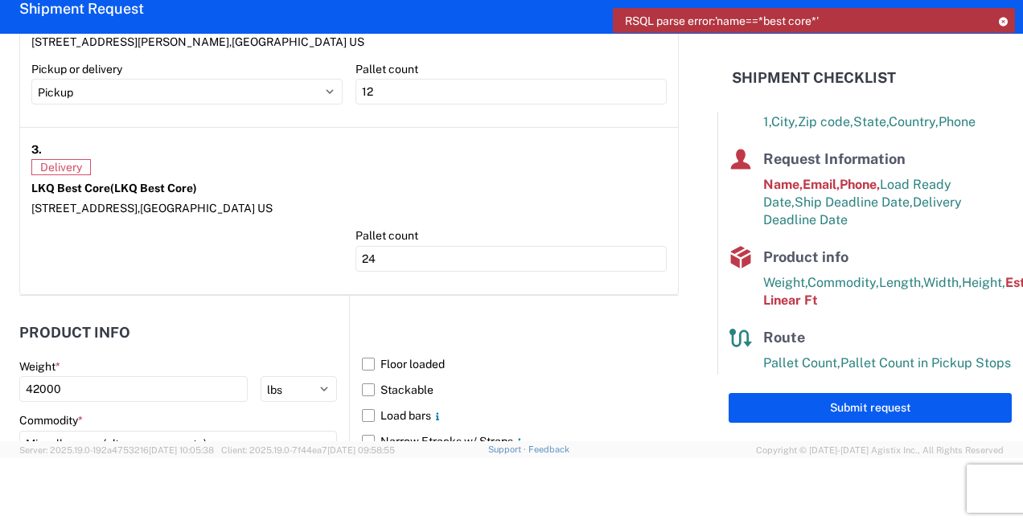
click at [487, 315] on header at bounding box center [514, 333] width 329 height 36
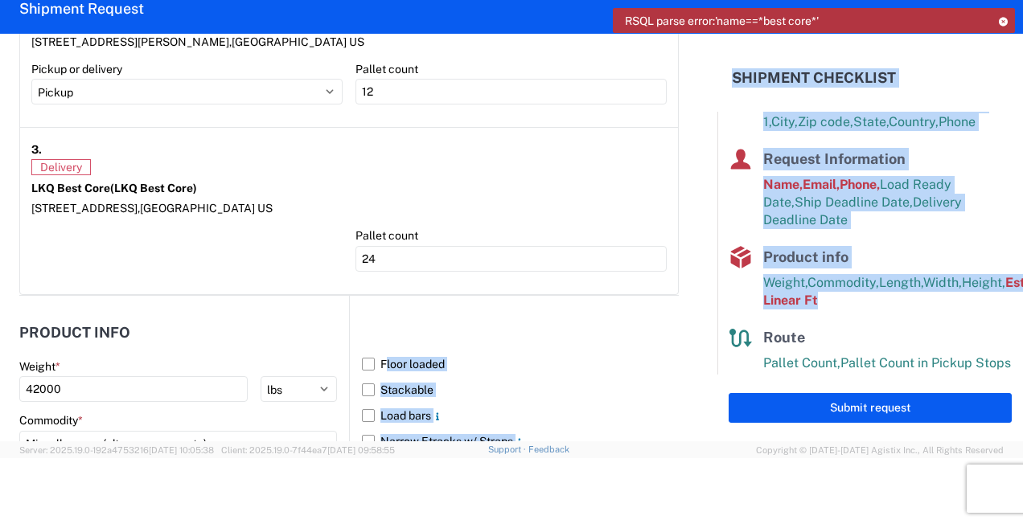
click at [713, 331] on div "General Information Template 1581_CHICAGO_1760_Houston PO# Equipment Type * Sel…" at bounding box center [511, 238] width 1023 height 408
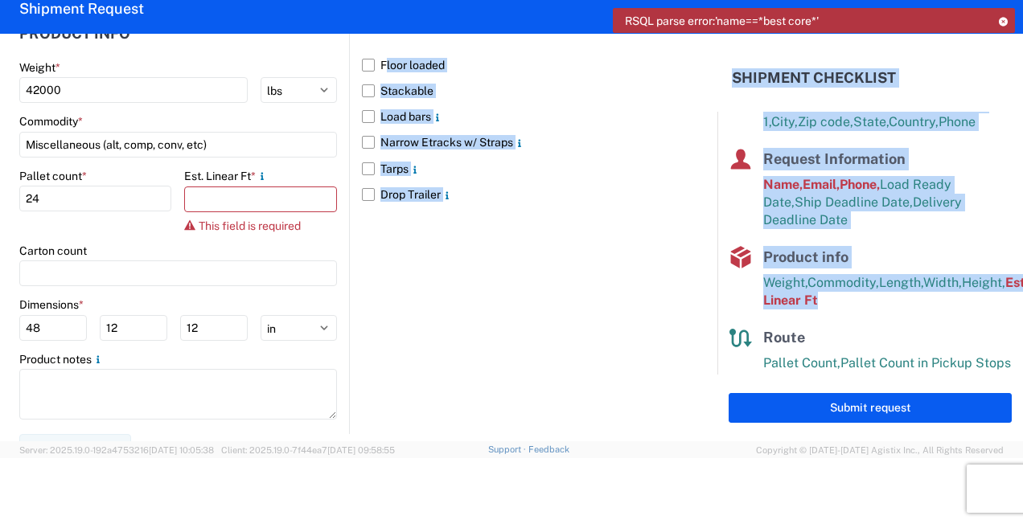
scroll to position [1889, 0]
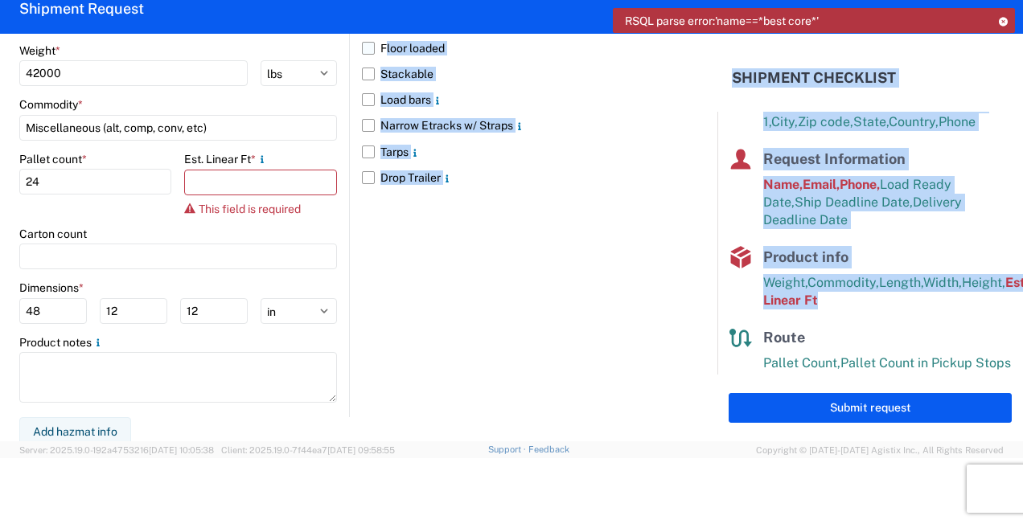
click at [362, 38] on label "Floor loaded" at bounding box center [520, 48] width 317 height 26
click at [0, 0] on input "Floor loaded" at bounding box center [0, 0] width 0 height 0
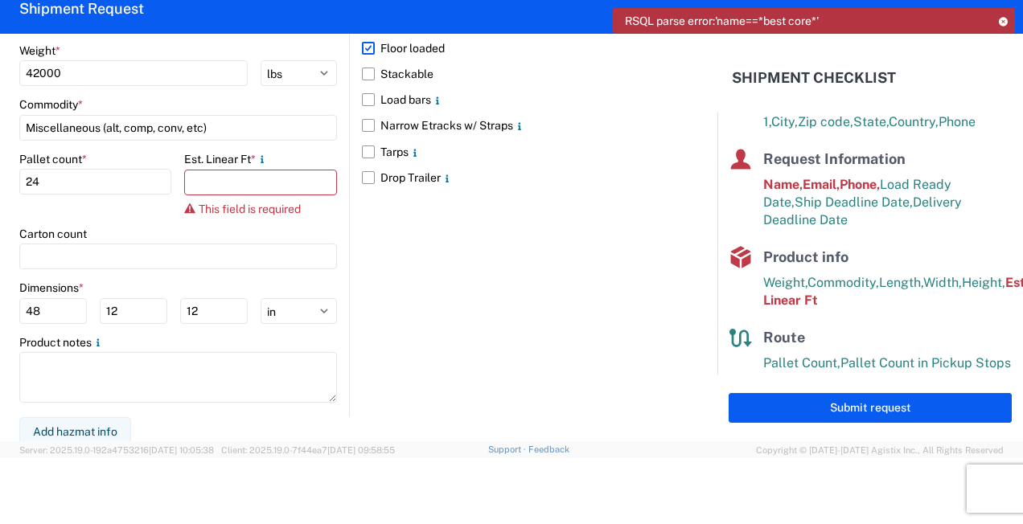
click at [588, 246] on div "Floor loaded Stackable Load bars Narrow Etracks w/ Straps Tarps Drop Trailer" at bounding box center [514, 199] width 330 height 438
click at [262, 179] on input "number" at bounding box center [260, 183] width 152 height 26
click at [250, 170] on input "number" at bounding box center [260, 183] width 152 height 26
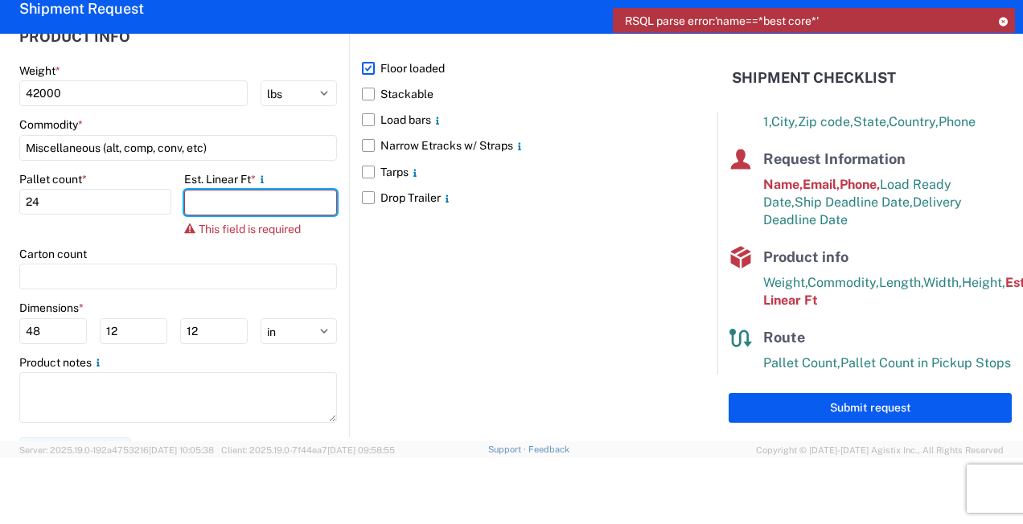
scroll to position [1859, 0]
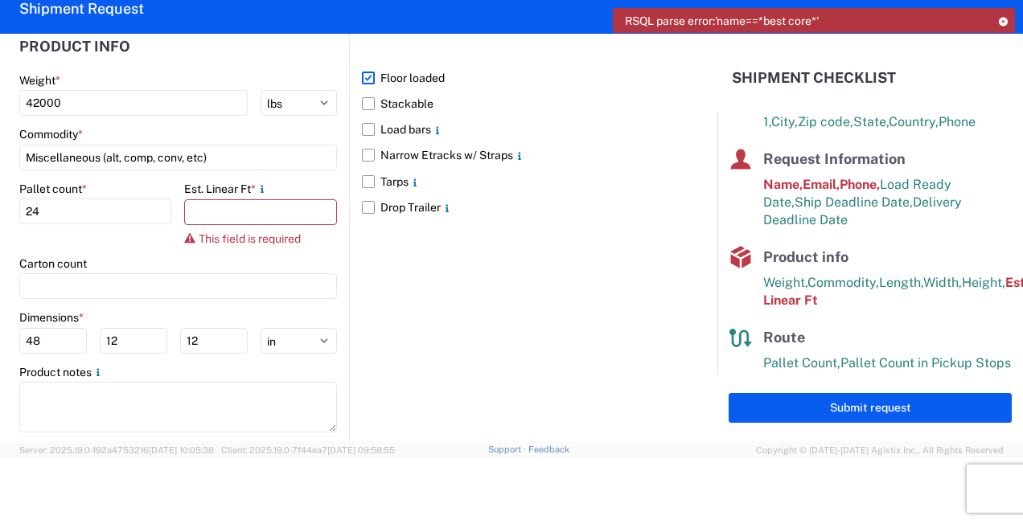
click at [362, 78] on label "Floor loaded" at bounding box center [520, 78] width 317 height 26
click at [0, 0] on input "Floor loaded" at bounding box center [0, 0] width 0 height 0
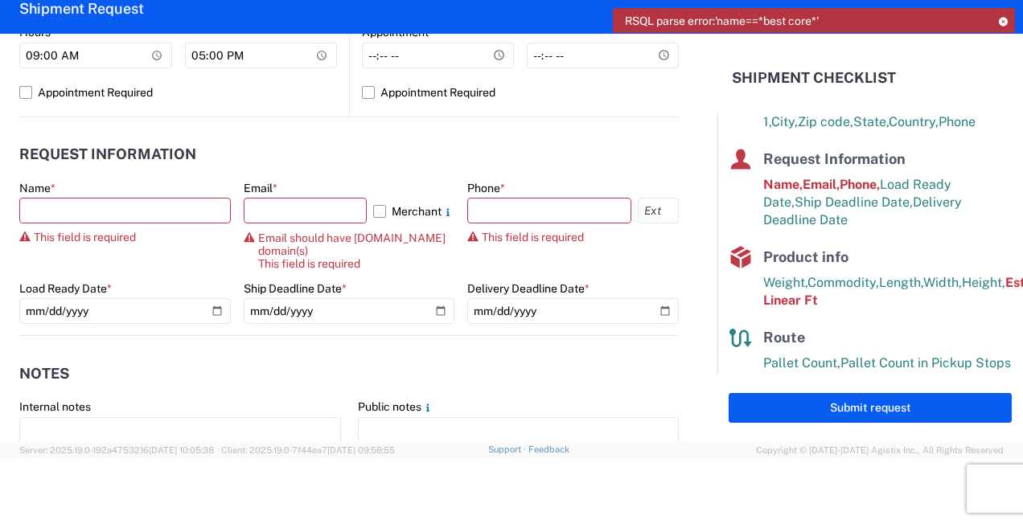
scroll to position [815, 0]
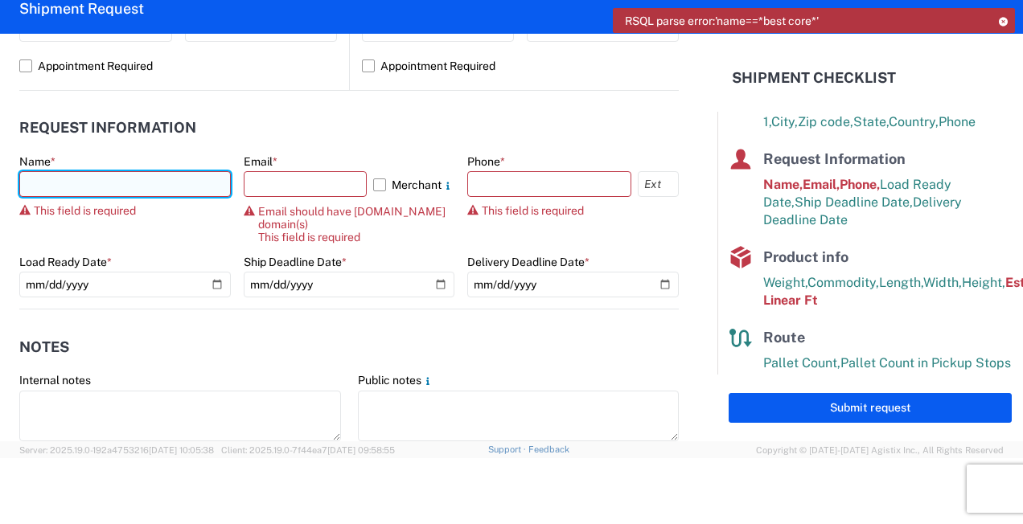
click at [100, 193] on input "text" at bounding box center [124, 184] width 211 height 26
type input "davian stiner"
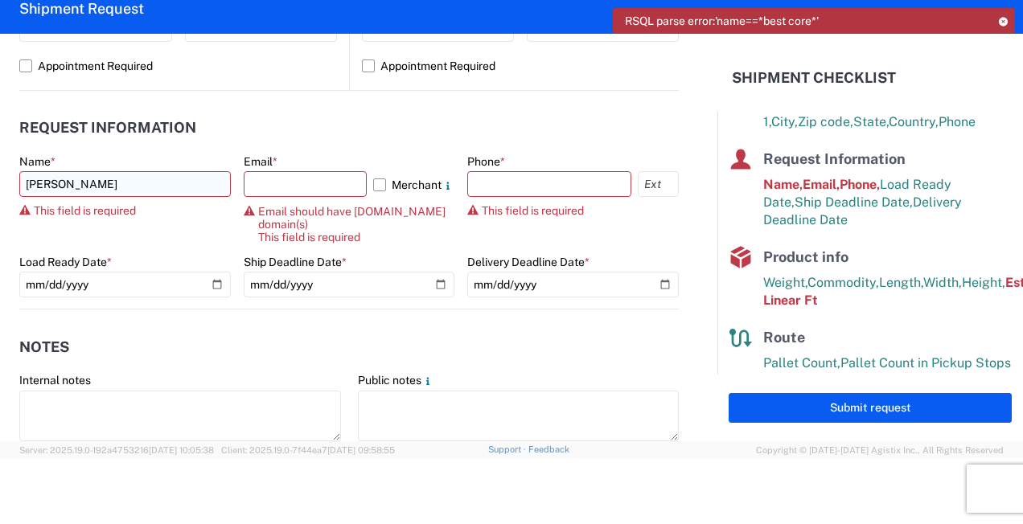
select select "MD"
type input "dgstiner@lkqcorp.com"
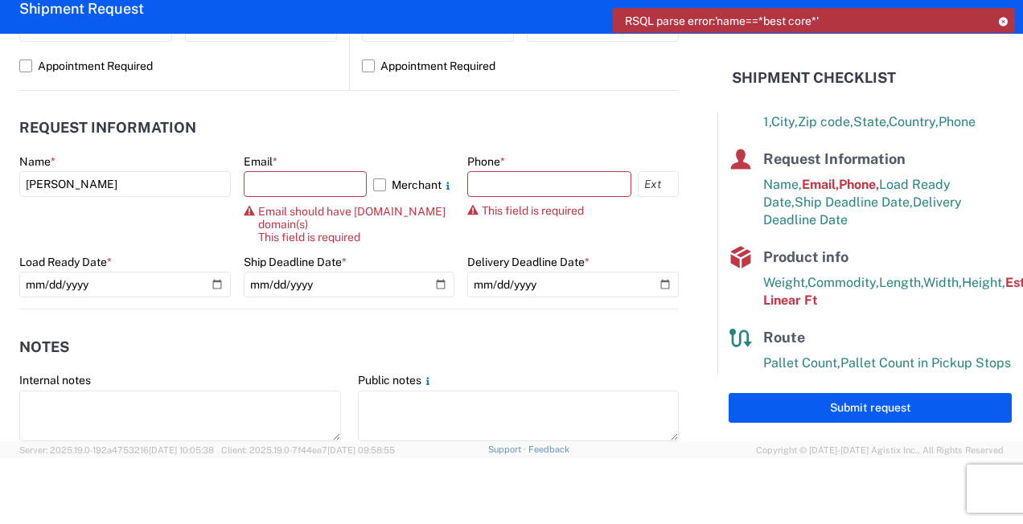
click at [284, 198] on div "Email * Merchant Email should have lkqcorp.com domain(s) This field is required" at bounding box center [349, 198] width 211 height 89
click at [292, 180] on input "text" at bounding box center [306, 184] width 124 height 26
type input "dgstiner@lkqcorp.com"
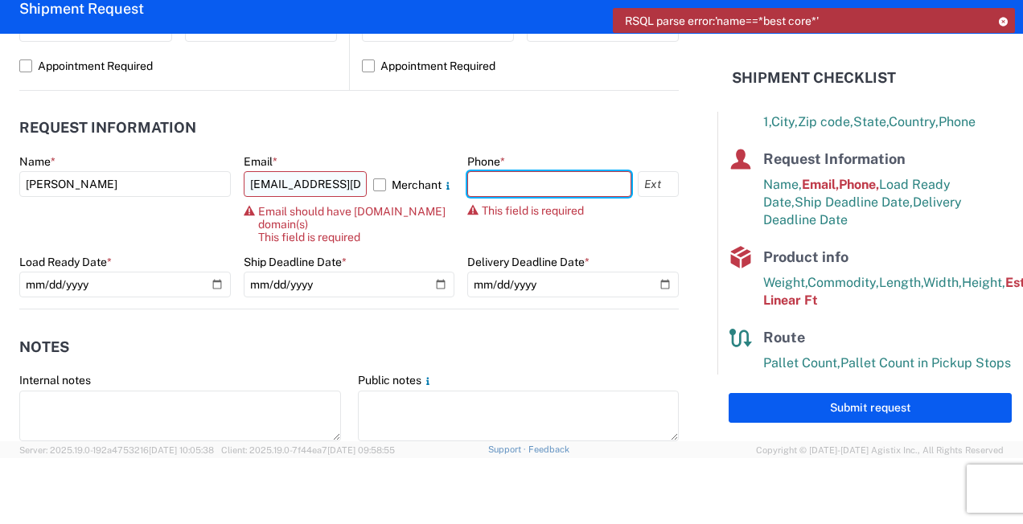
type input "2405791242"
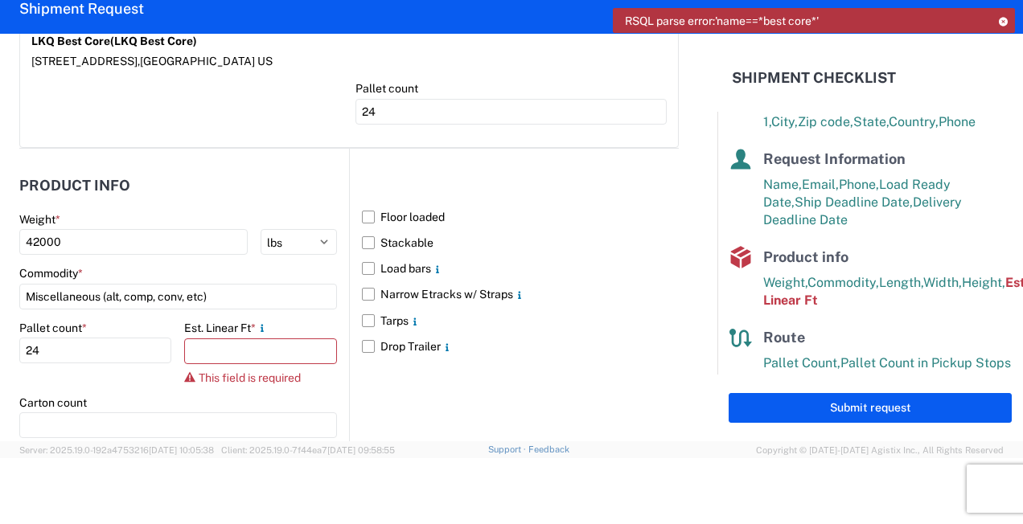
scroll to position [1668, 0]
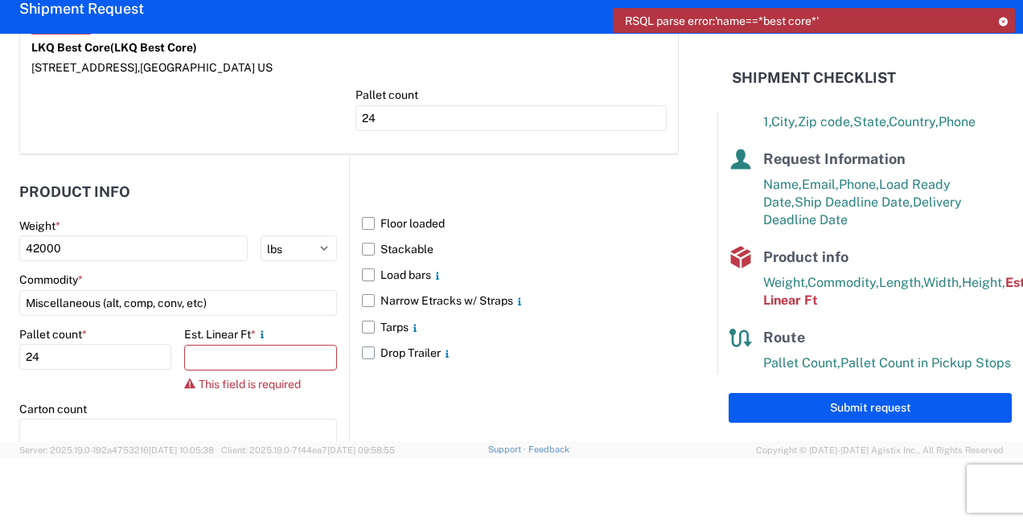
click at [619, 340] on label "Drop Trailer" at bounding box center [520, 353] width 317 height 26
click at [0, 0] on input "Drop Trailer" at bounding box center [0, 0] width 0 height 0
click at [368, 345] on label "Drop Trailer" at bounding box center [520, 353] width 317 height 26
click at [0, 0] on input "Drop Trailer" at bounding box center [0, 0] width 0 height 0
click at [368, 227] on label "Floor loaded" at bounding box center [520, 224] width 317 height 26
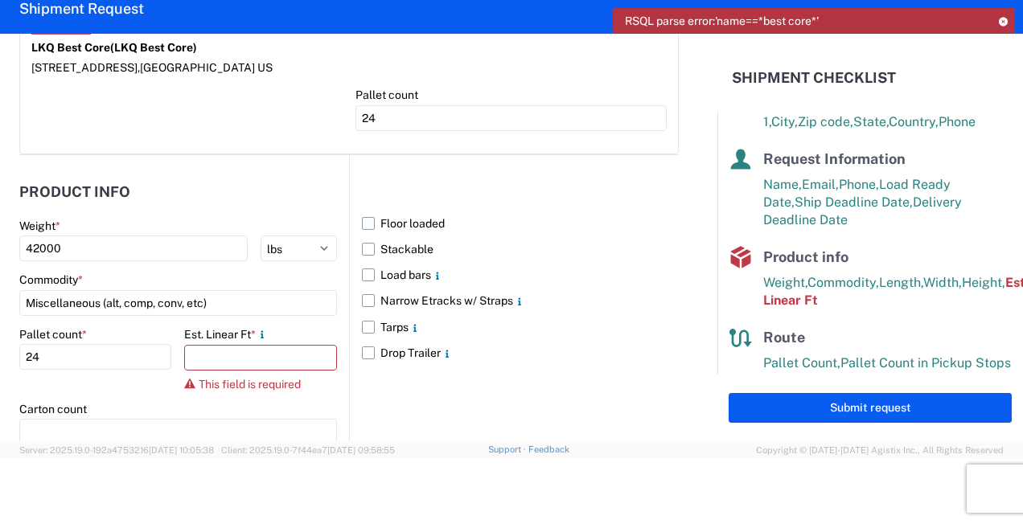
click at [0, 0] on input "Floor loaded" at bounding box center [0, 0] width 0 height 0
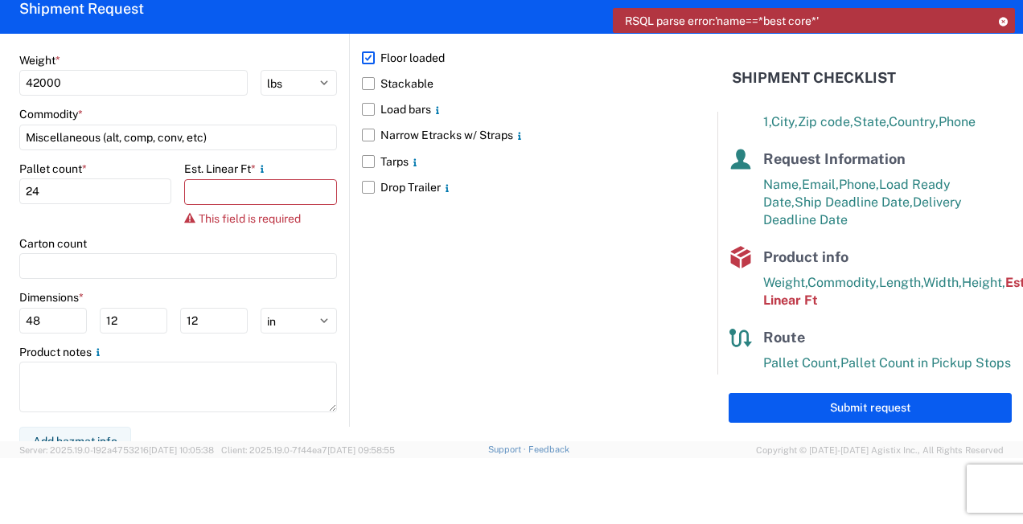
scroll to position [1843, 0]
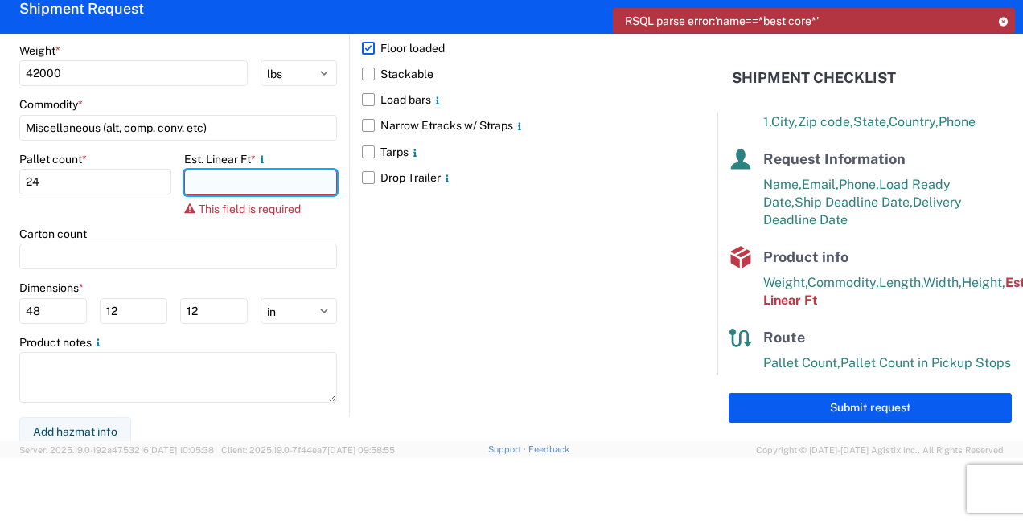
click at [216, 188] on input "number" at bounding box center [260, 183] width 152 height 26
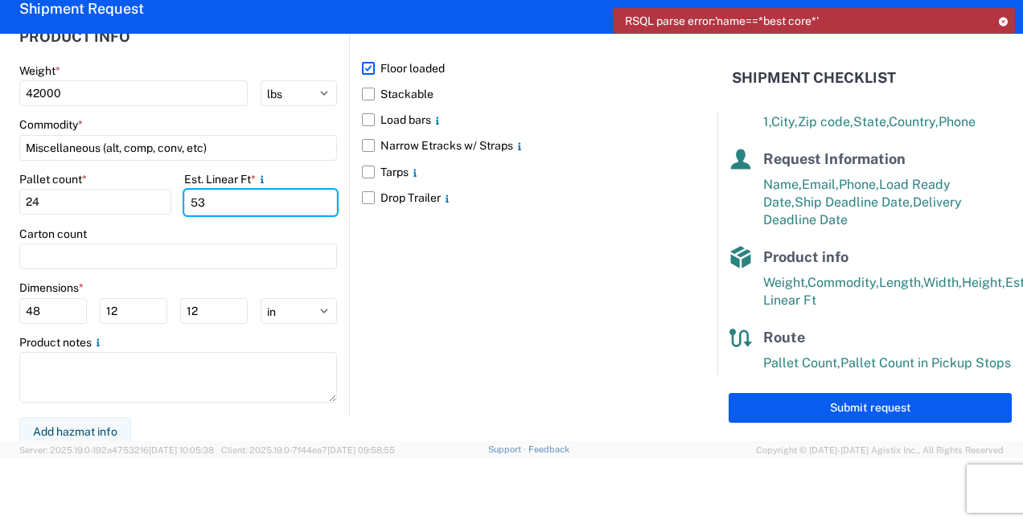
type input "53"
click at [581, 370] on div "Floor loaded Stackable Load bars Narrow Etracks w/ Straps Tarps Drop Trailer" at bounding box center [514, 209] width 330 height 418
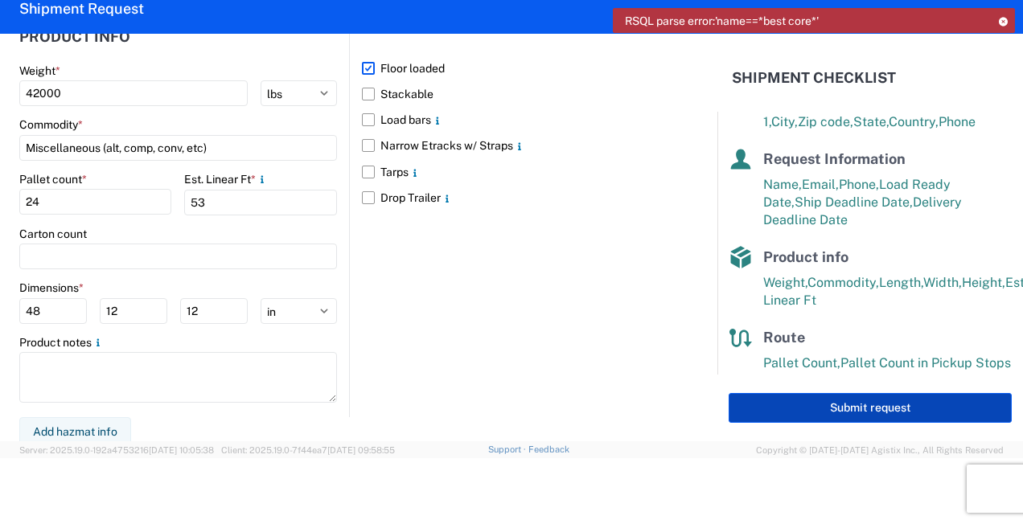
click at [854, 421] on button "Submit request" at bounding box center [870, 408] width 283 height 30
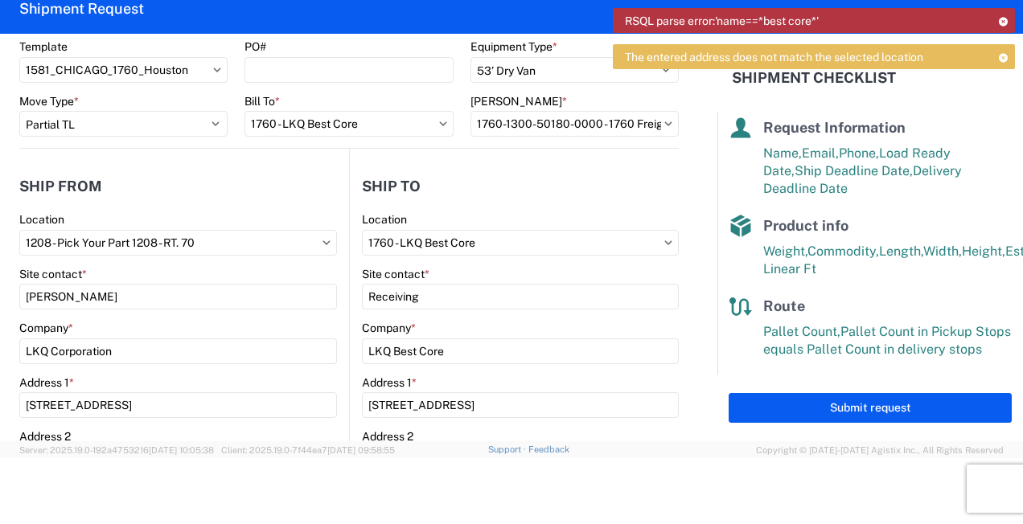
scroll to position [55, 0]
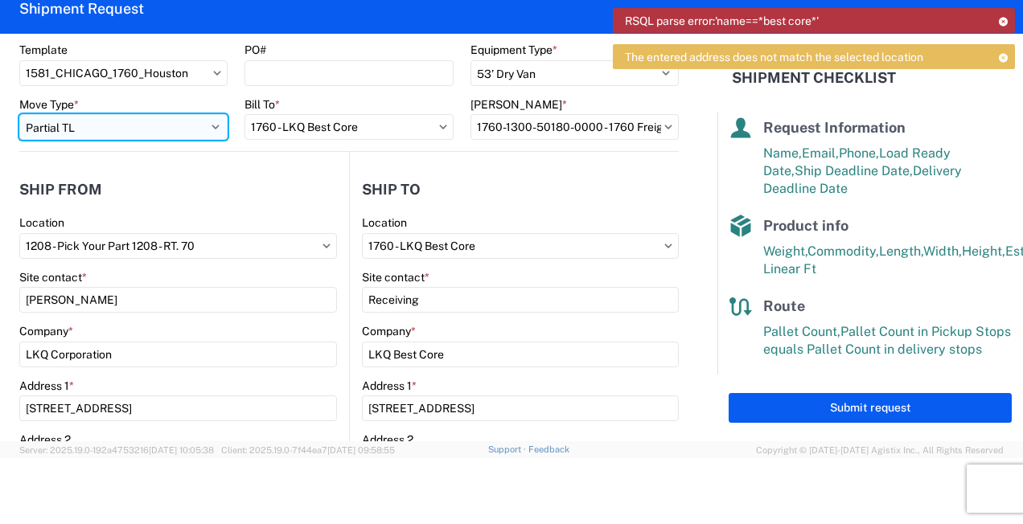
click at [88, 133] on select "Select Full Partial TL" at bounding box center [123, 127] width 208 height 26
select select "FULL"
click at [19, 114] on select "Select Full Partial TL" at bounding box center [123, 127] width 208 height 26
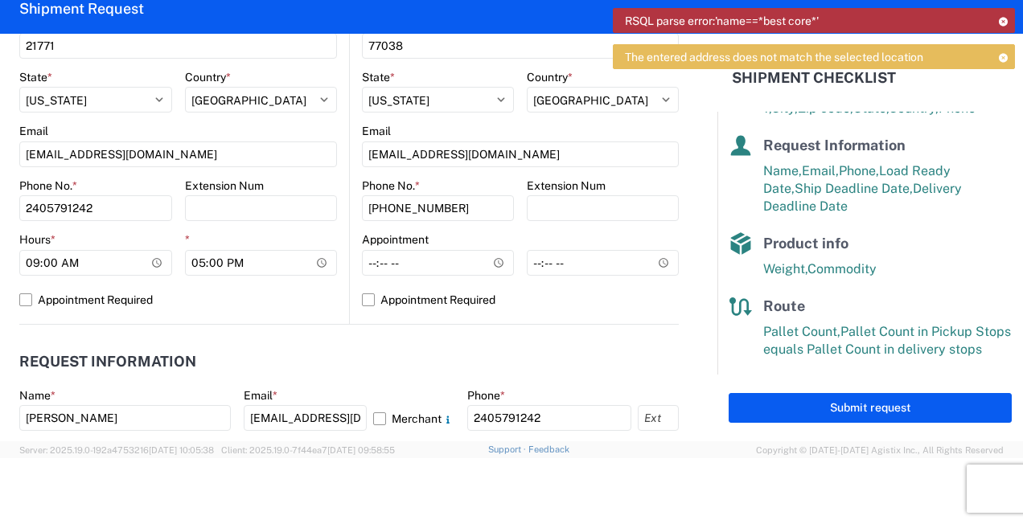
scroll to position [584, 0]
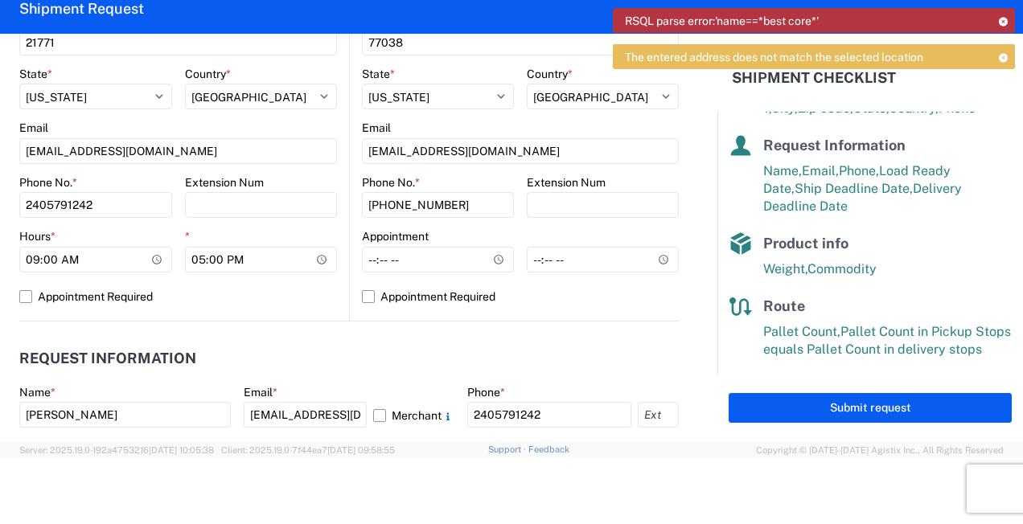
click at [569, 355] on header "Request Information" at bounding box center [348, 359] width 659 height 36
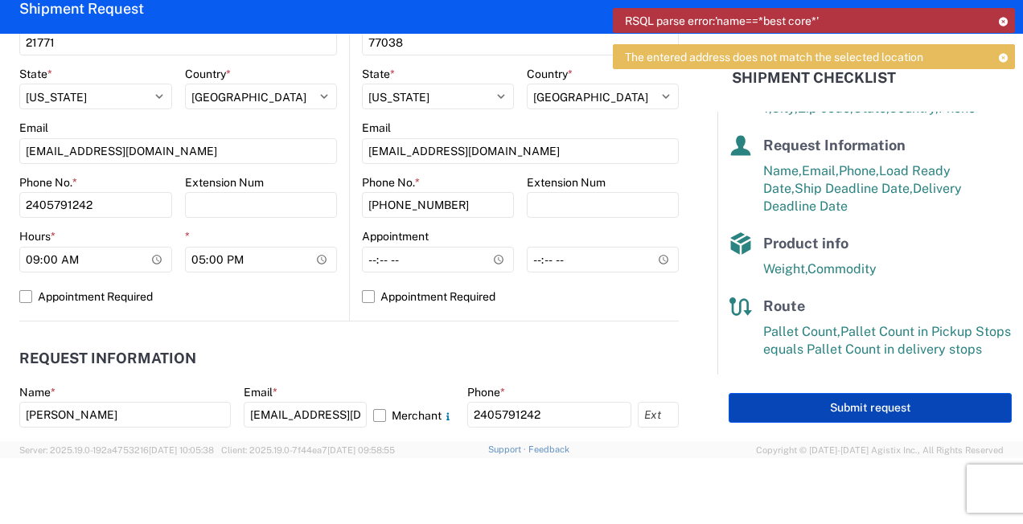
click at [883, 413] on button "Submit request" at bounding box center [870, 408] width 283 height 30
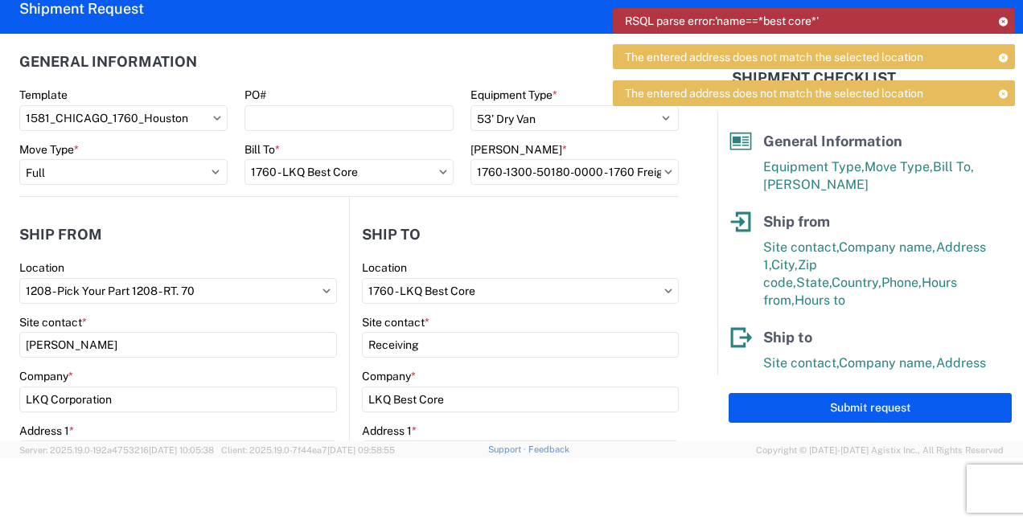
scroll to position [0, 0]
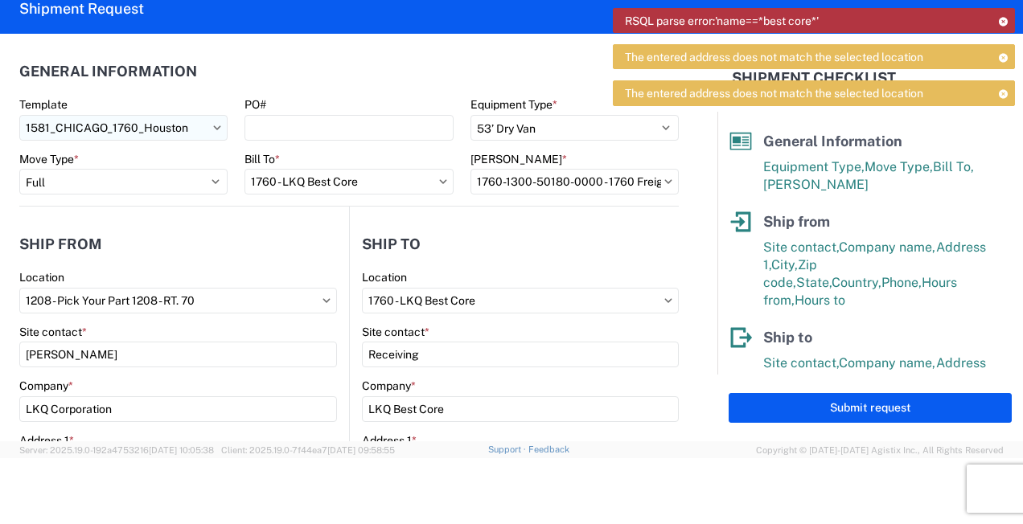
click at [206, 127] on agx-dropdown-control "1581_CHICAGO_1760_Houston" at bounding box center [123, 127] width 208 height 13
click at [206, 127] on input "1581_CHICAGO_1760_Houston" at bounding box center [123, 128] width 208 height 26
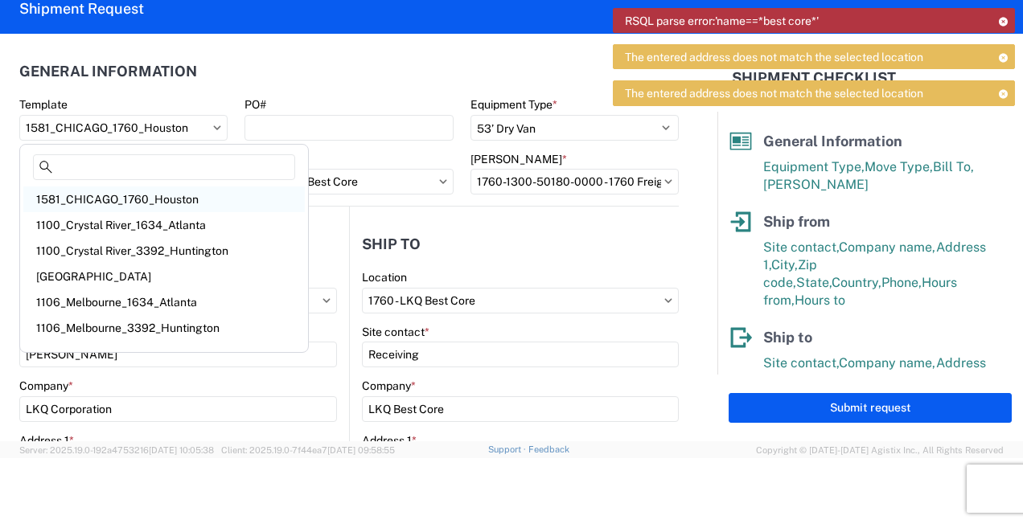
click at [224, 202] on div "1581_CHICAGO_1760_Houston" at bounding box center [163, 200] width 281 height 26
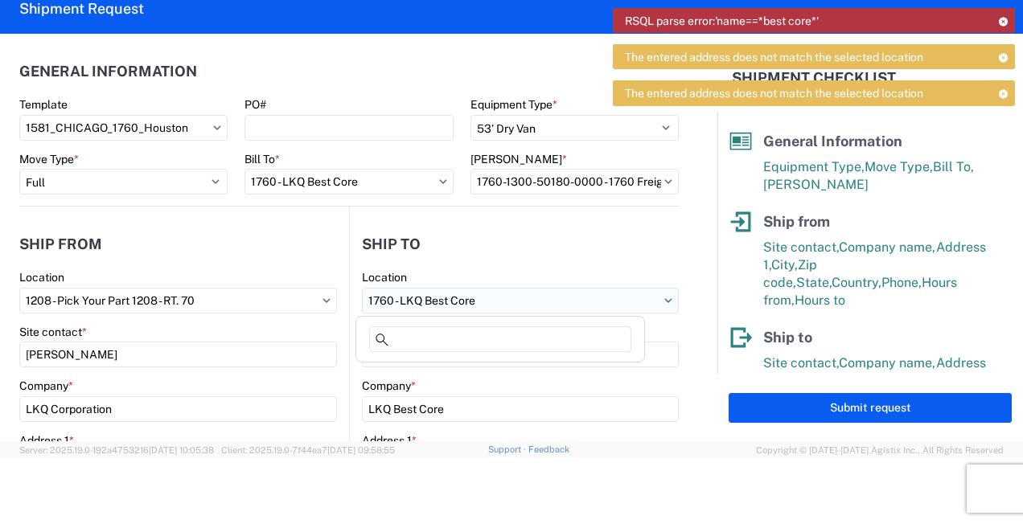
click at [647, 312] on input "1760 - LKQ Best Core" at bounding box center [520, 301] width 317 height 26
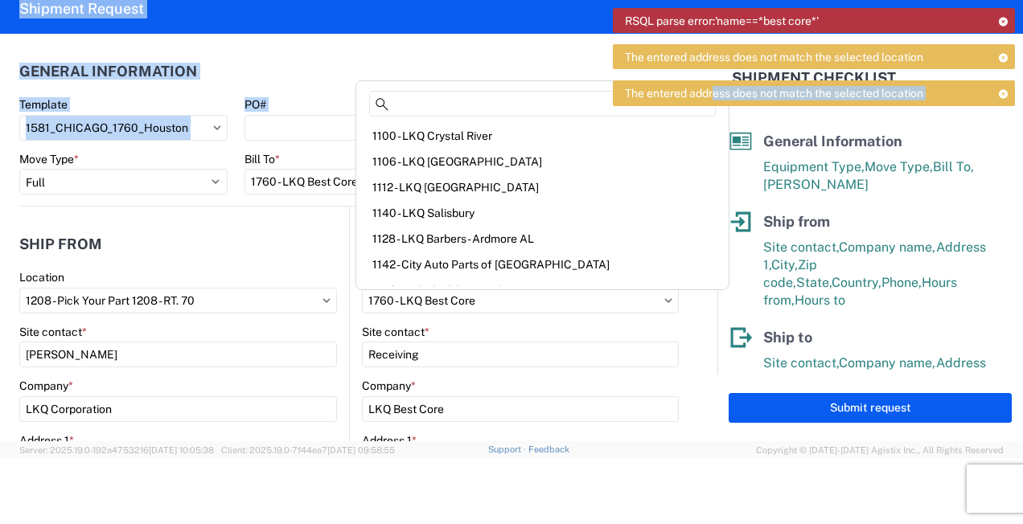
click at [707, 116] on agx-forms-host "RSQL parse error:'name==*best core*' The entered address does not match the sel…" at bounding box center [511, 196] width 1023 height 524
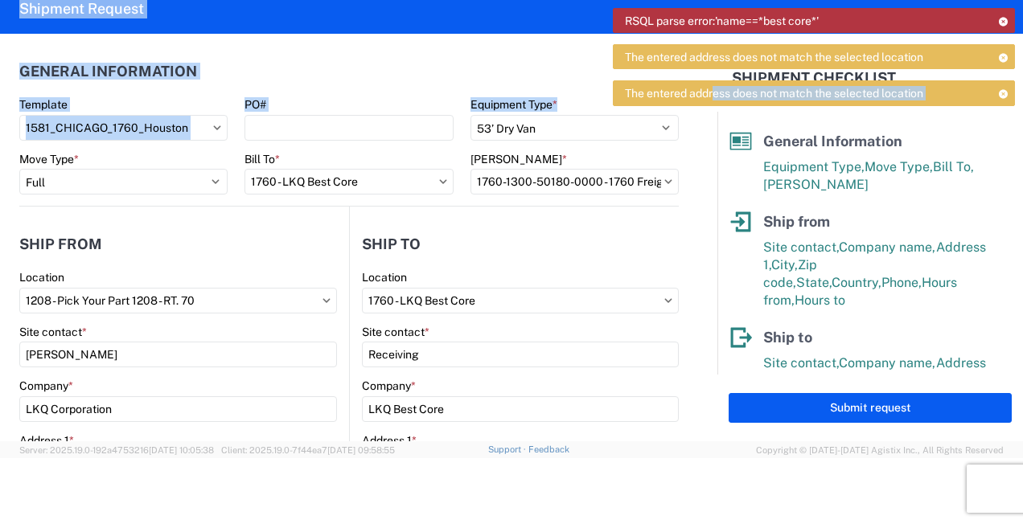
click at [376, 55] on header "General Information" at bounding box center [348, 71] width 659 height 36
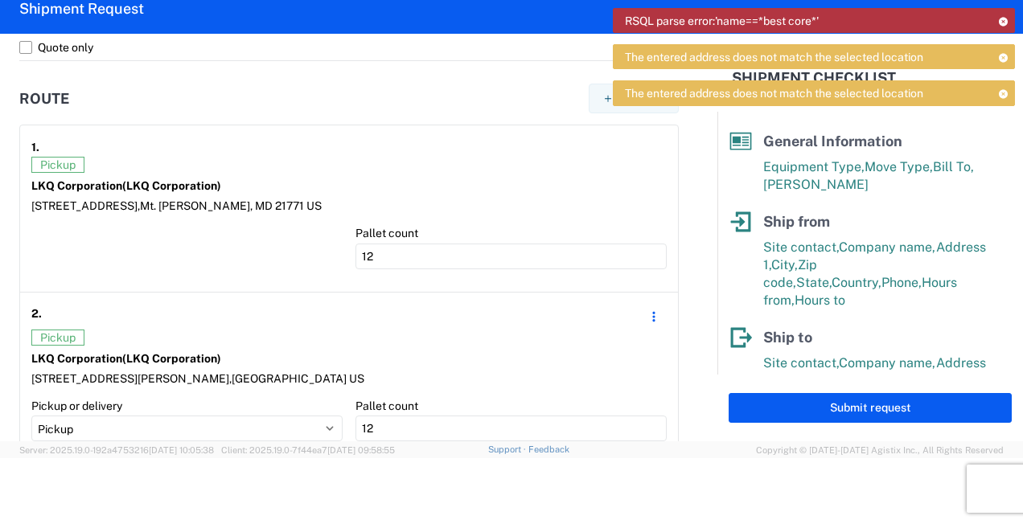
scroll to position [1161, 0]
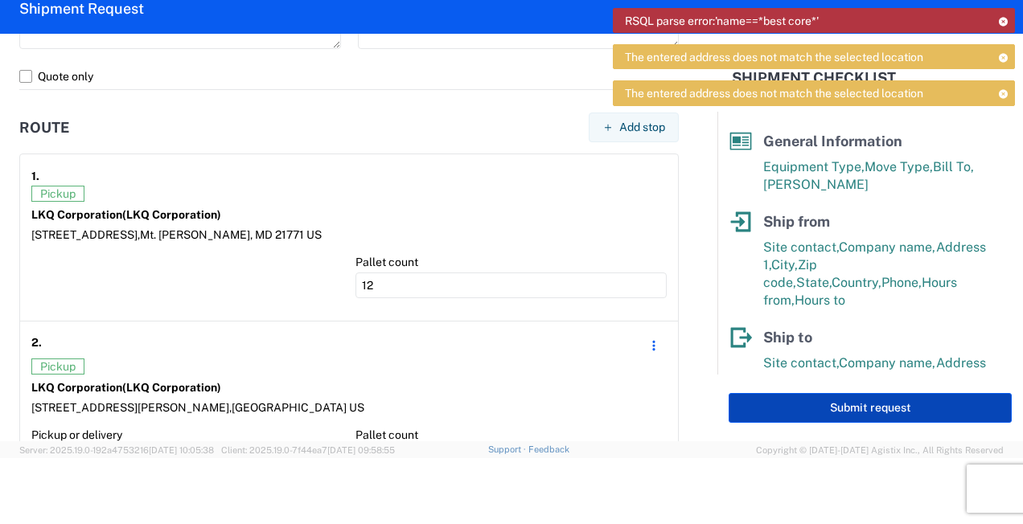
click at [854, 406] on button "Submit request" at bounding box center [870, 408] width 283 height 30
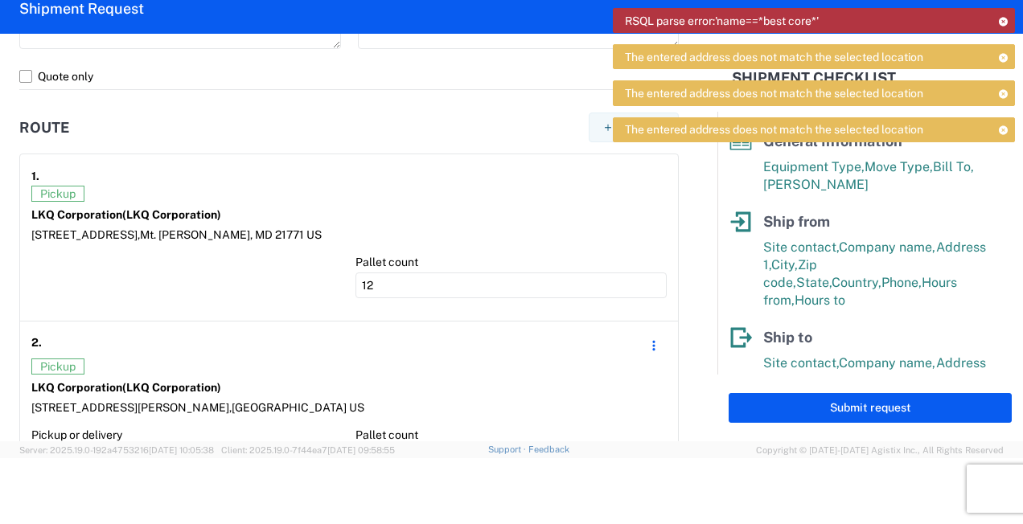
click at [1003, 121] on div "The entered address does not match the selected location" at bounding box center [814, 129] width 402 height 25
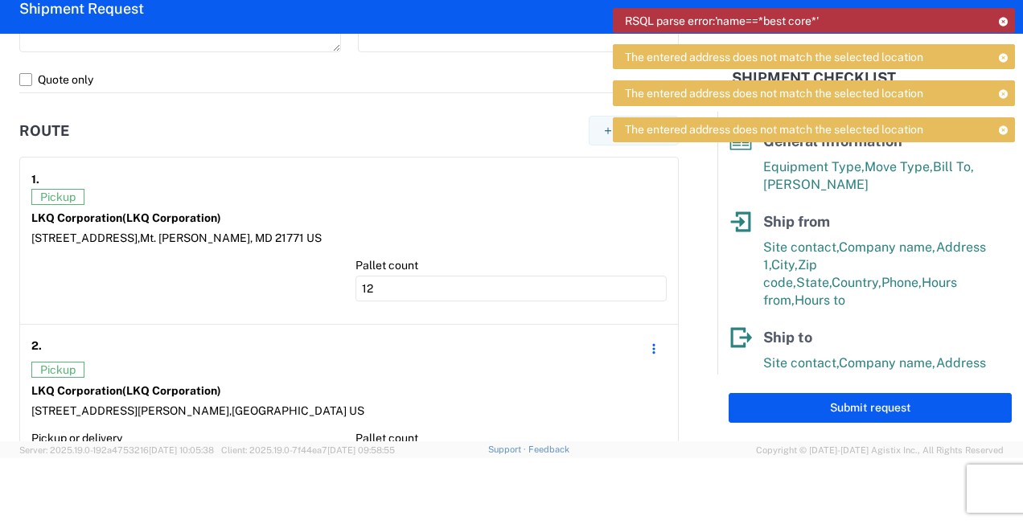
scroll to position [1152, 0]
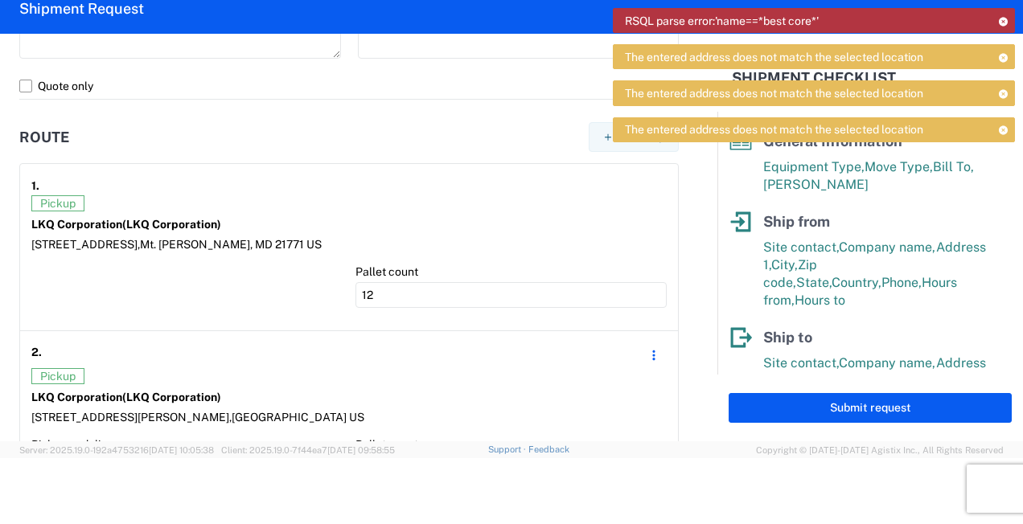
click at [1001, 20] on icon at bounding box center [1002, 21] width 11 height 9
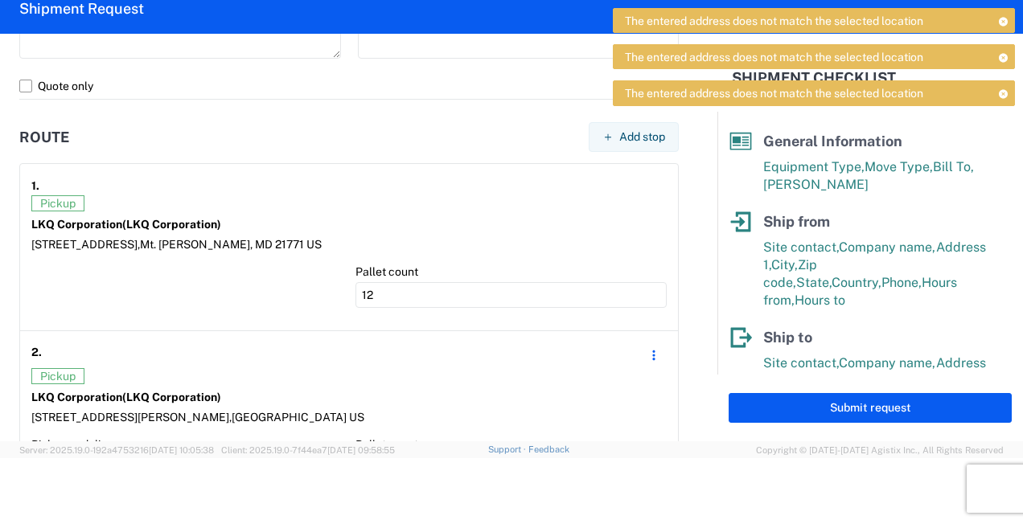
click at [1001, 20] on icon at bounding box center [1002, 21] width 11 height 9
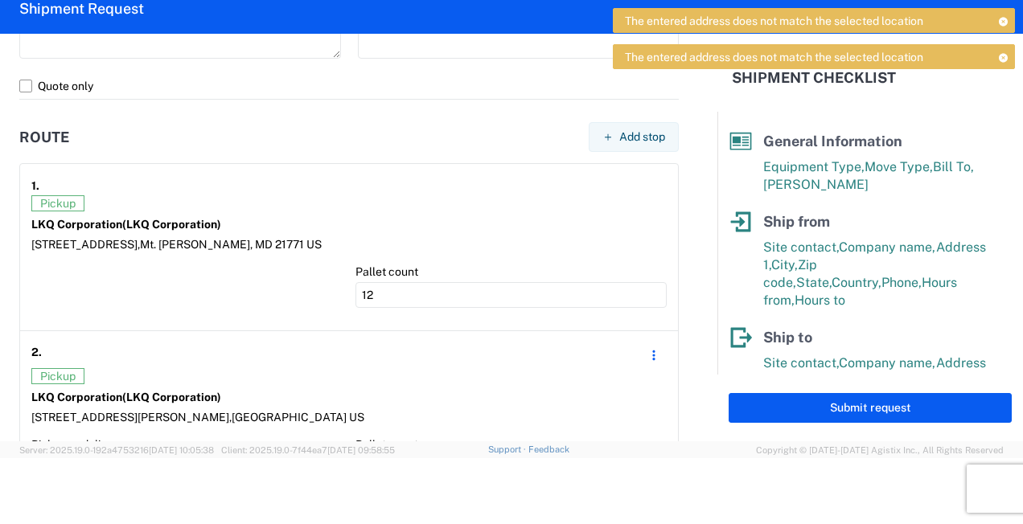
click at [1001, 20] on icon at bounding box center [1002, 21] width 11 height 9
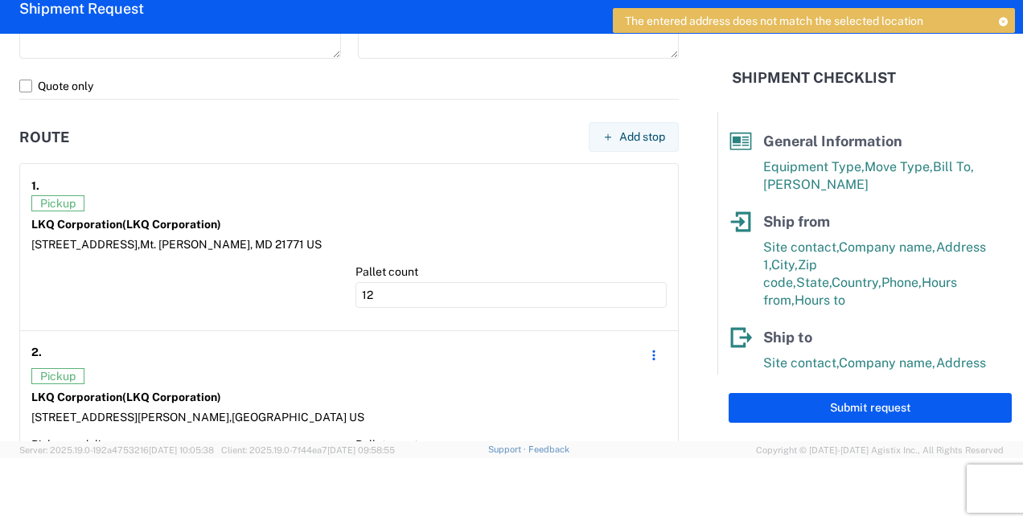
click at [1001, 20] on icon at bounding box center [1002, 21] width 11 height 9
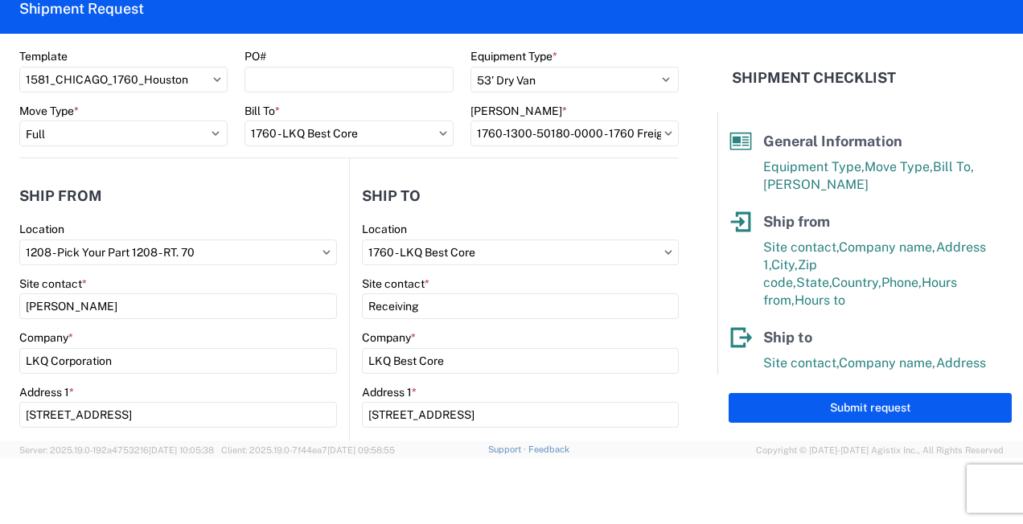
scroll to position [3, 0]
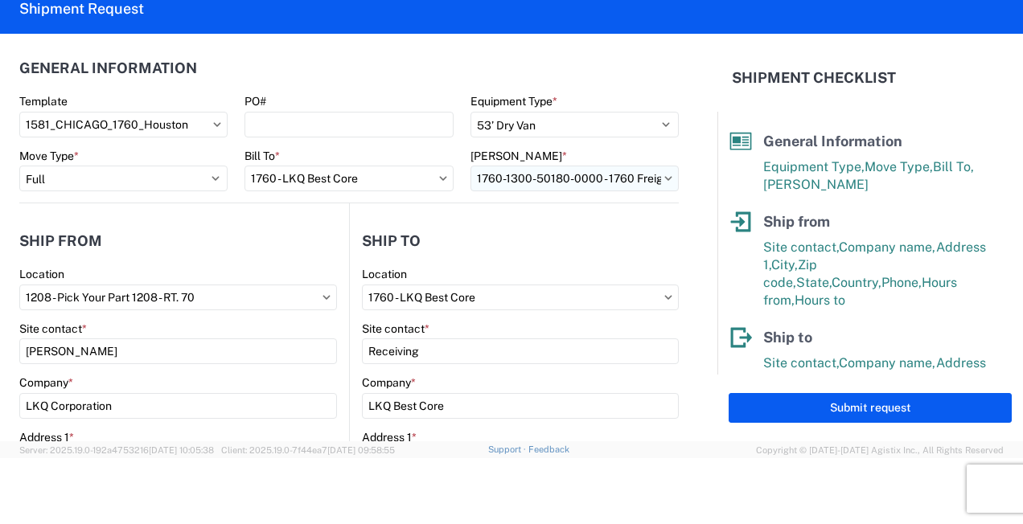
click at [664, 176] on icon at bounding box center [668, 178] width 8 height 5
click at [634, 182] on input "1760-1300-50180-0000 - 1760 Freight In - Cores" at bounding box center [574, 179] width 208 height 26
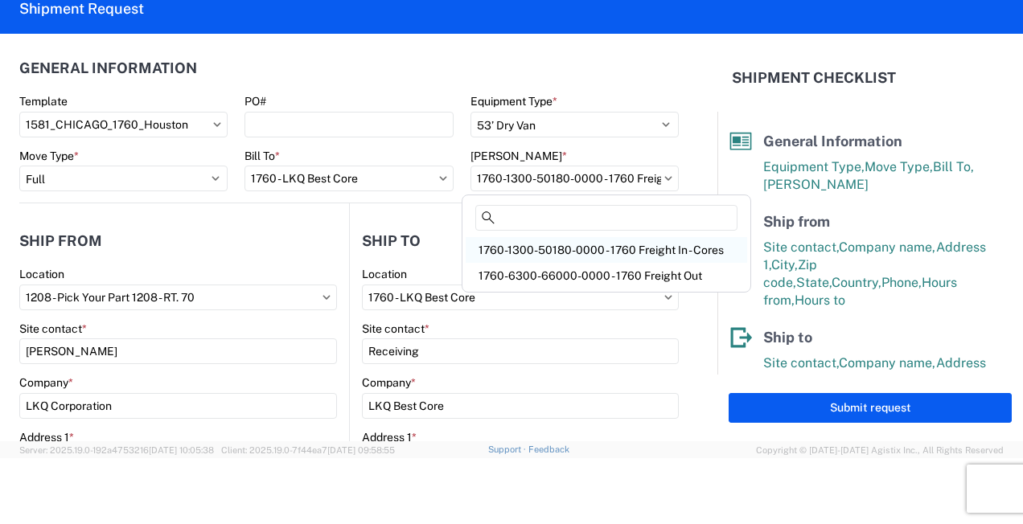
click at [593, 256] on div "1760-1300-50180-0000 - 1760 Freight In - Cores" at bounding box center [606, 250] width 281 height 26
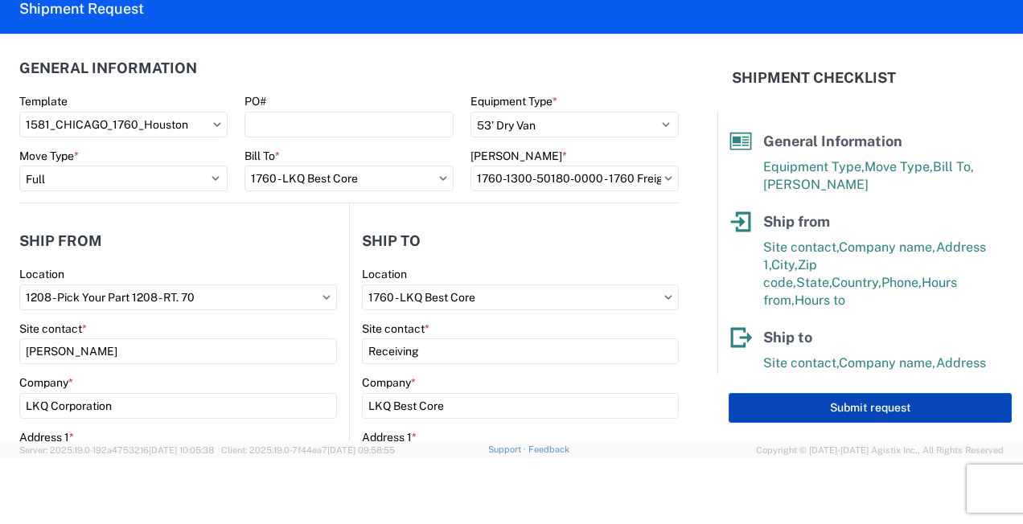
click at [777, 409] on button "Submit request" at bounding box center [870, 408] width 283 height 30
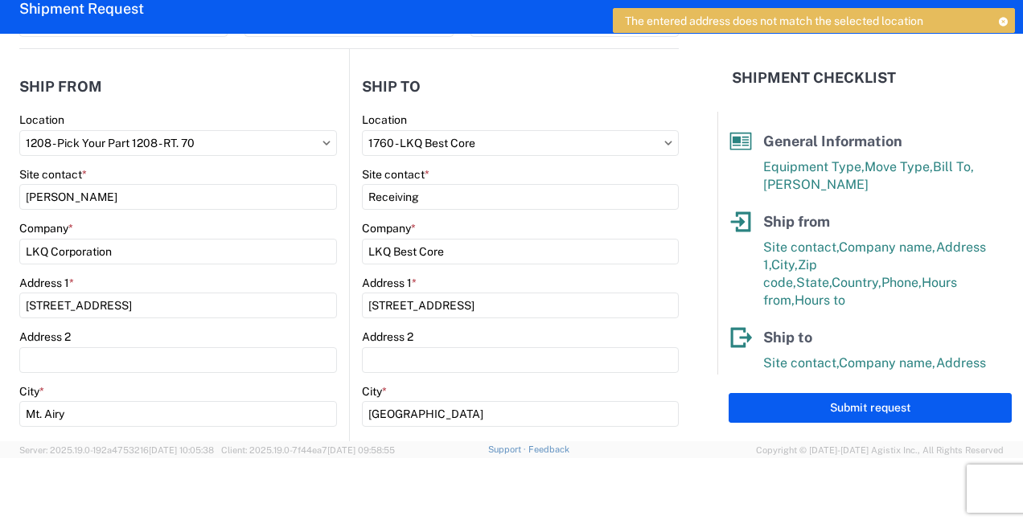
scroll to position [164, 0]
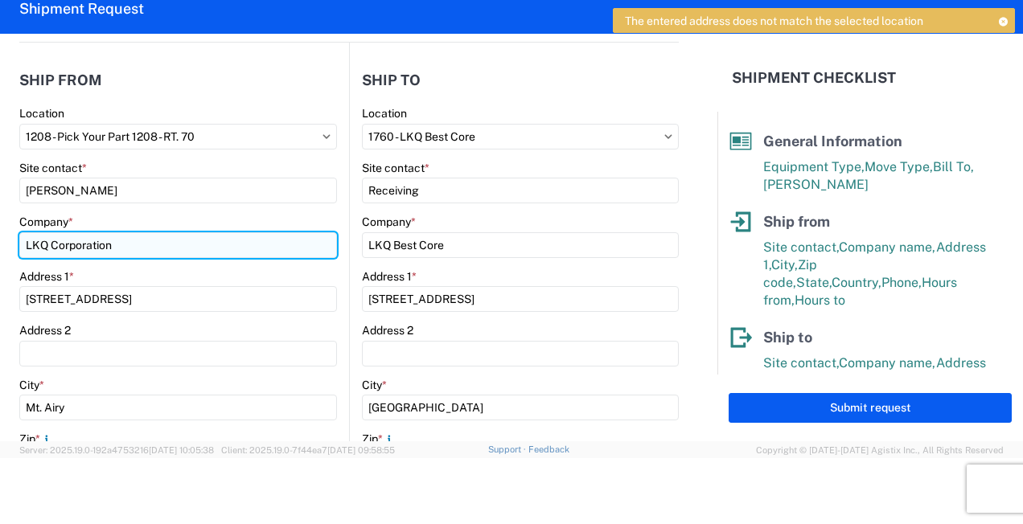
click at [48, 238] on input "LKQ Corporation" at bounding box center [178, 245] width 318 height 26
type input "L"
type input "PYP PICK YOUR PART"
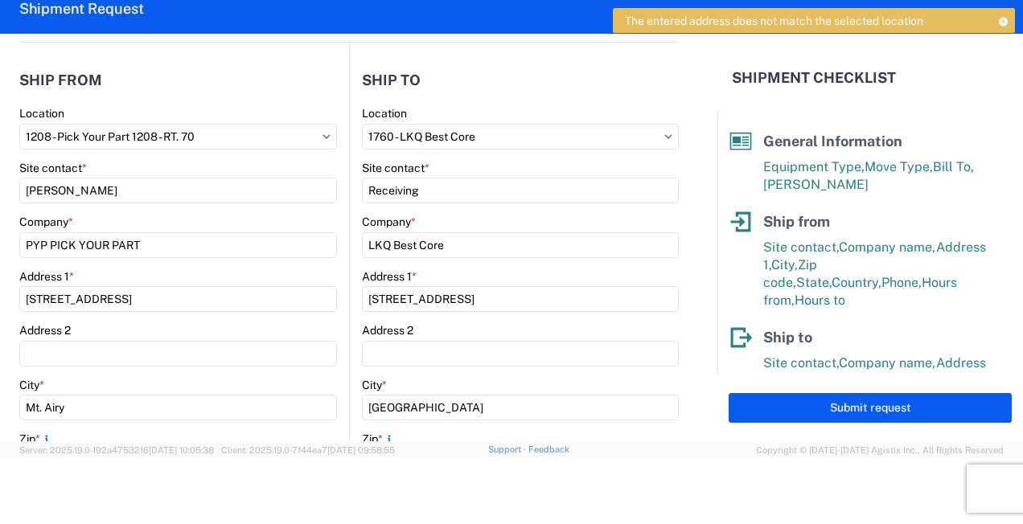
click at [0, 276] on html "The entered address does not match the selected location Home Shipment request …" at bounding box center [511, 262] width 1023 height 524
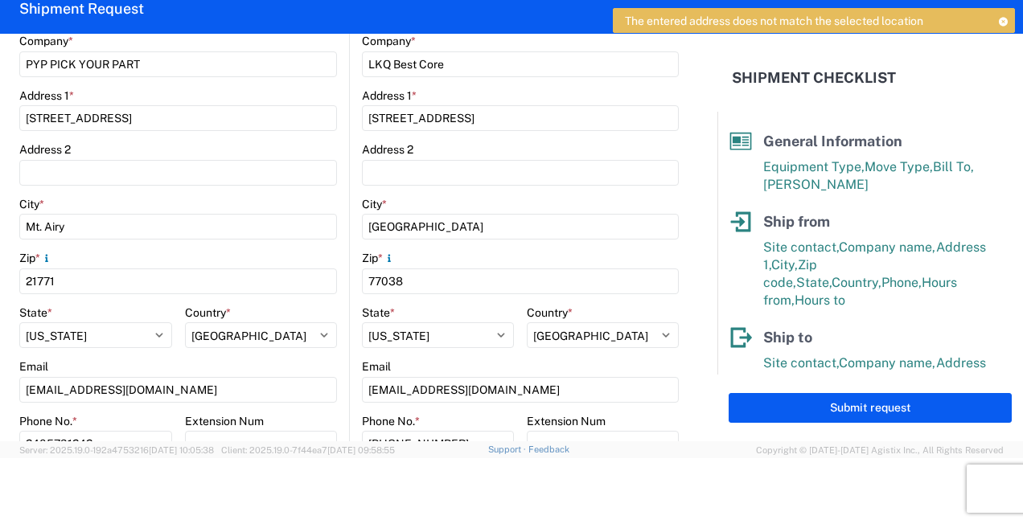
scroll to position [355, 0]
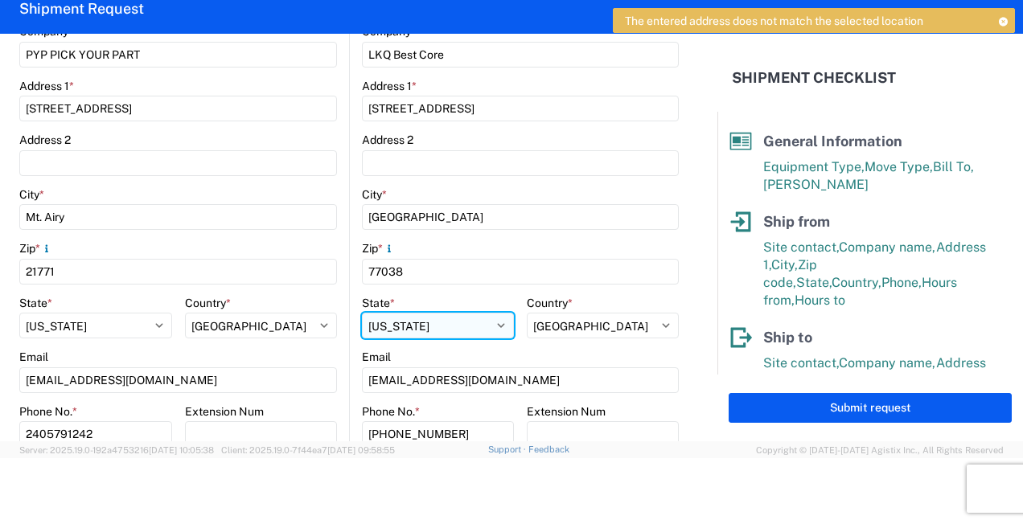
click at [426, 323] on select "Select Alabama Alaska Arizona Arkansas Armed Forces Americas Armed Forces Europ…" at bounding box center [438, 326] width 152 height 26
select select "TX"
click at [362, 313] on select "Select Alabama Alaska Arizona Arkansas Armed Forces Americas Armed Forces Europ…" at bounding box center [438, 326] width 152 height 26
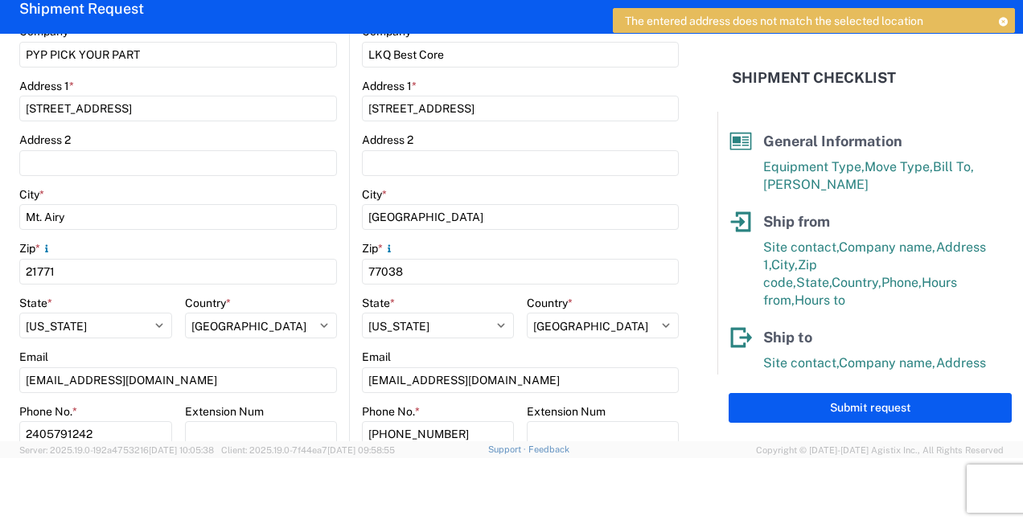
click at [401, 253] on div "Zip *" at bounding box center [520, 248] width 317 height 14
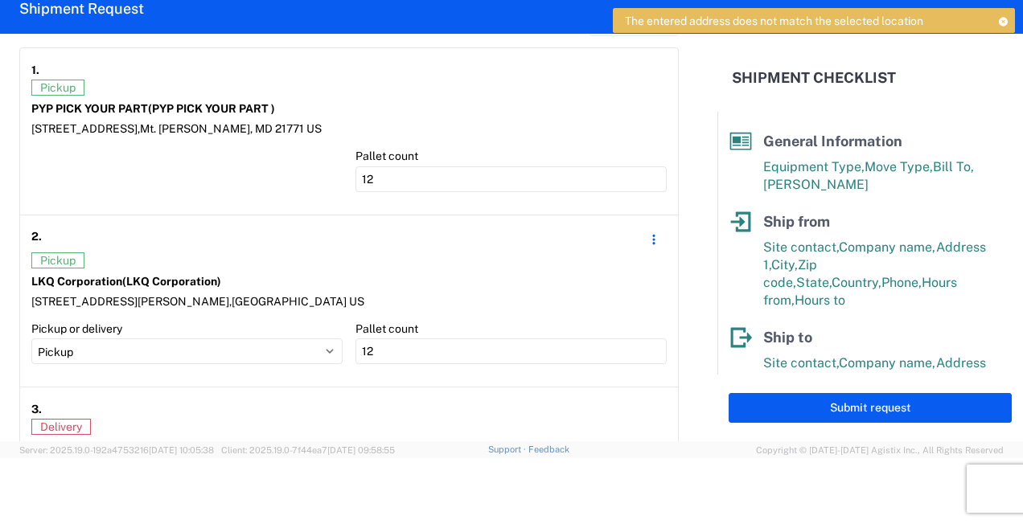
scroll to position [1274, 0]
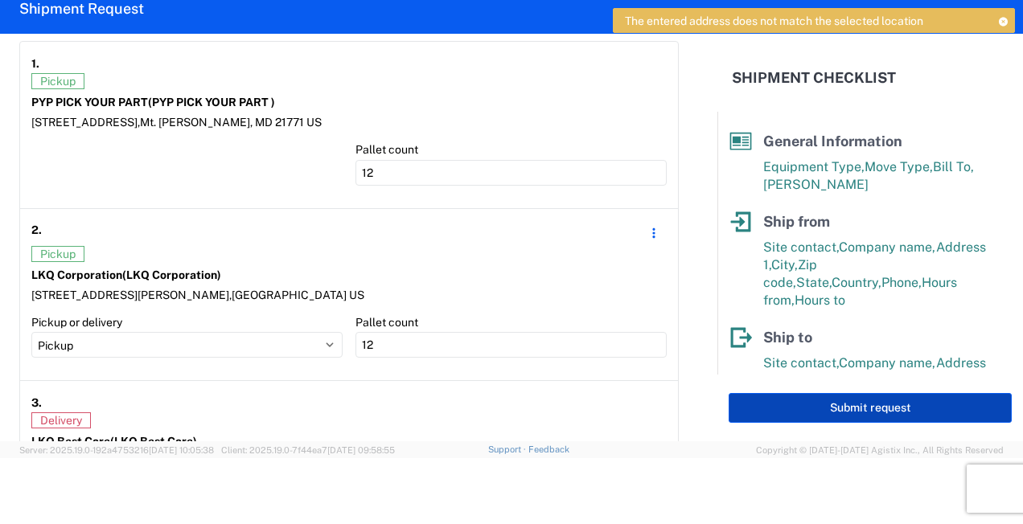
click at [807, 422] on button "Submit request" at bounding box center [870, 408] width 283 height 30
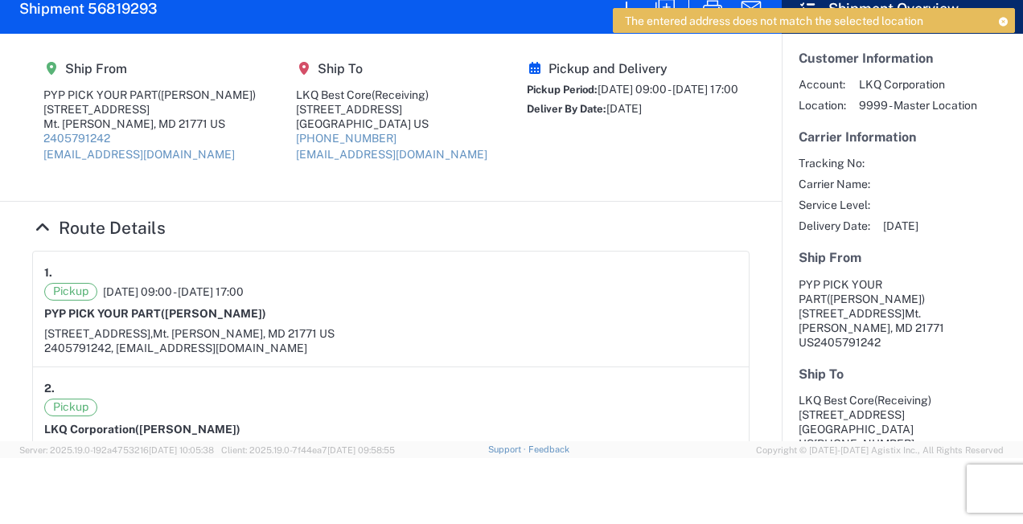
click at [1002, 23] on icon at bounding box center [1002, 21] width 11 height 9
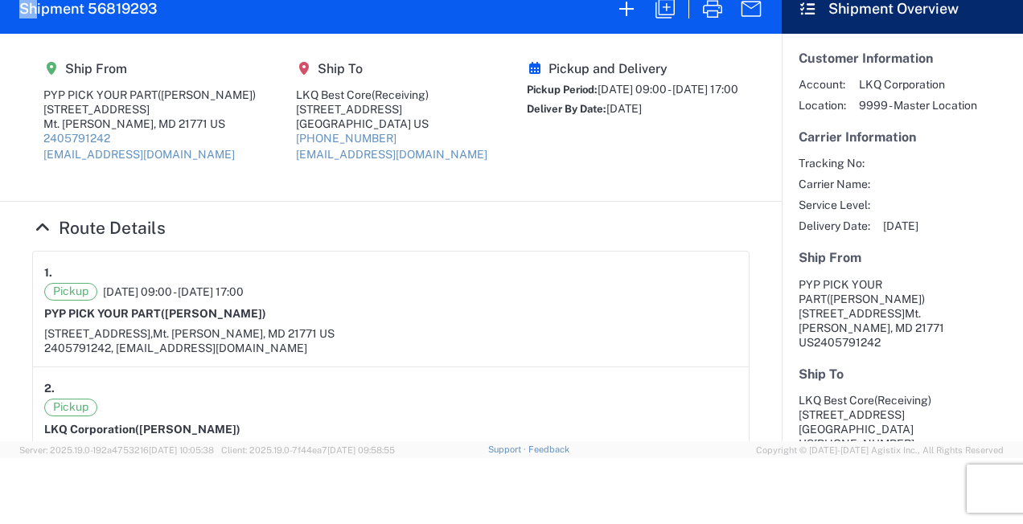
drag, startPoint x: 37, startPoint y: 15, endPoint x: 14, endPoint y: -38, distance: 57.7
click at [14, 0] on html "Home Shipment request Shipment tracking Shipment 56819293 Ship From PYP PICK YO…" at bounding box center [511, 262] width 1023 height 524
select select "FULL"
select select "US"
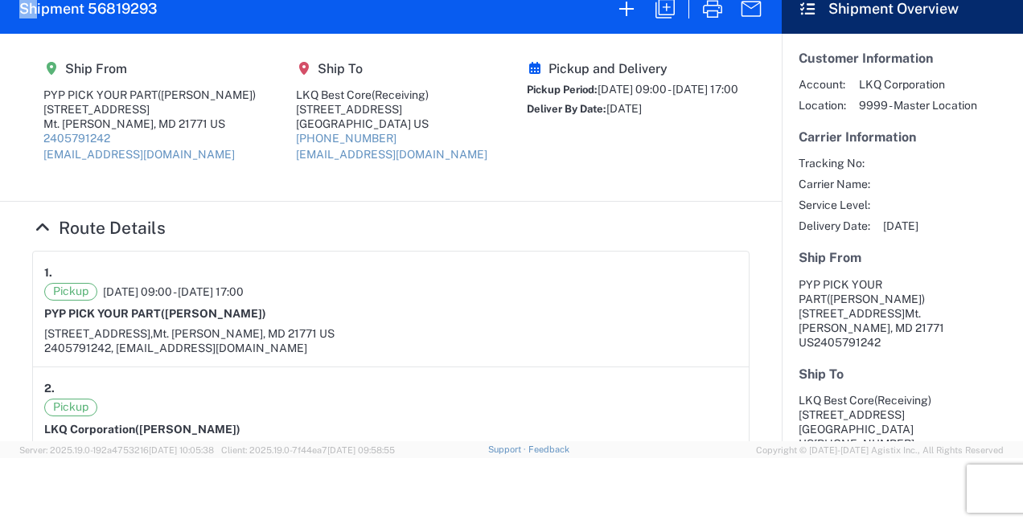
select select "LBS"
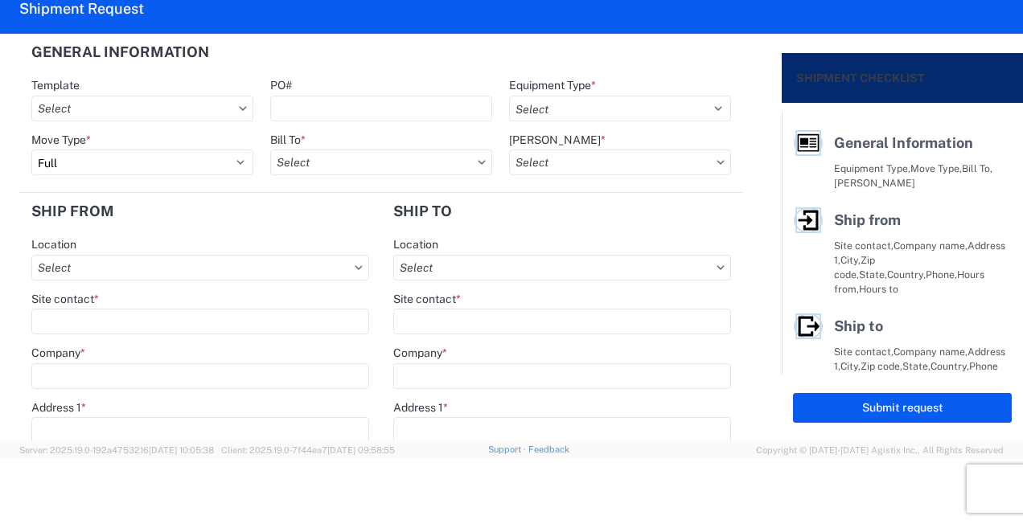
select select
type input "Shipping"
type input "LKQ Pick Your Part - Chicago"
type input "4555 W. North Avenue"
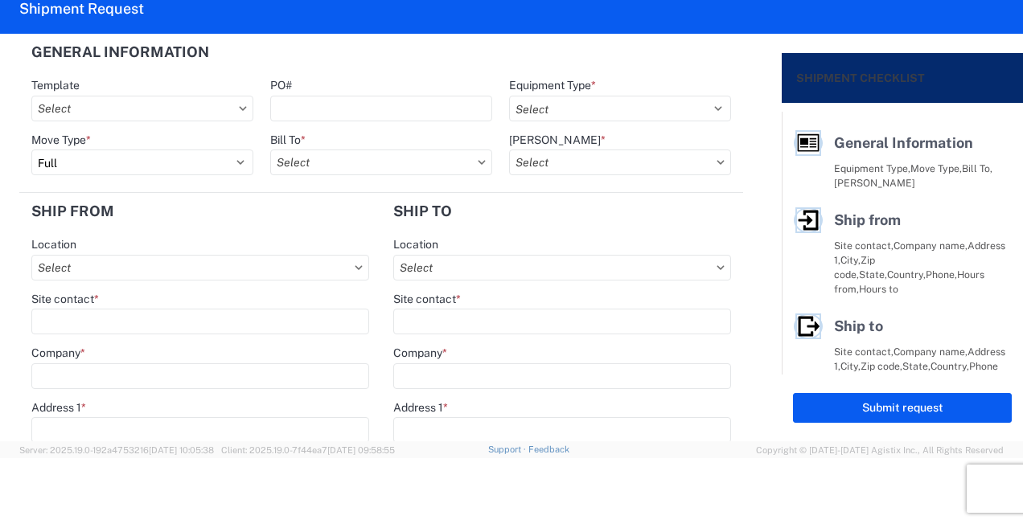
type input "CHICAGO"
type input "60639"
type input "Receiving"
type input "LKQ Best Core"
type input "1710 W Mount Houston Rd"
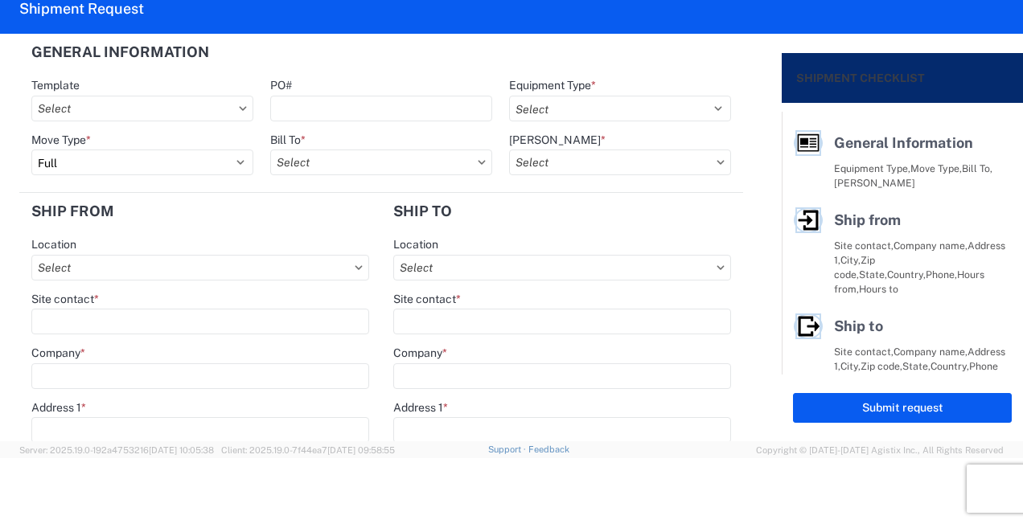
type input "Houston"
type input "77038"
type input "2019-06-14"
type input "42000"
type input "Miscellaneous (alt, comp, conv, etc)"
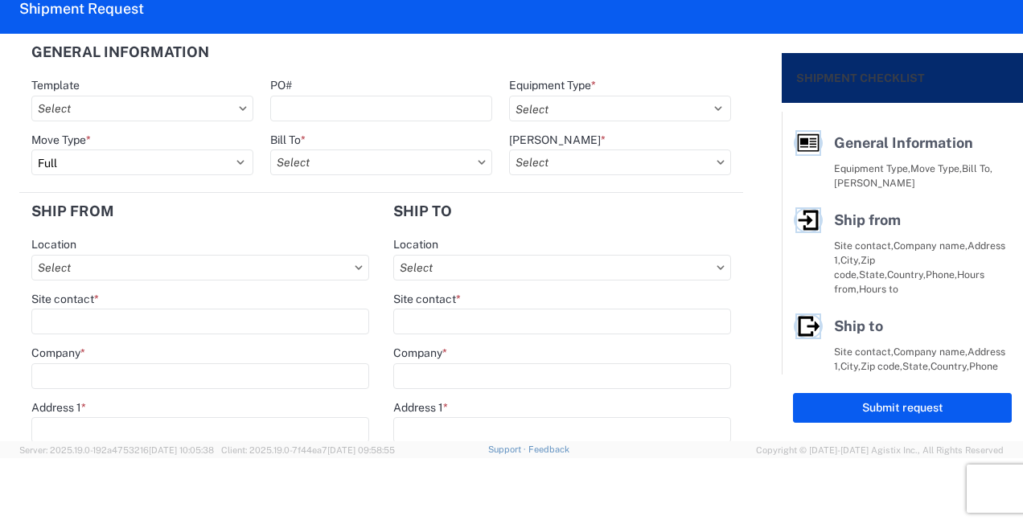
type input "1"
type input "12"
select select "IN"
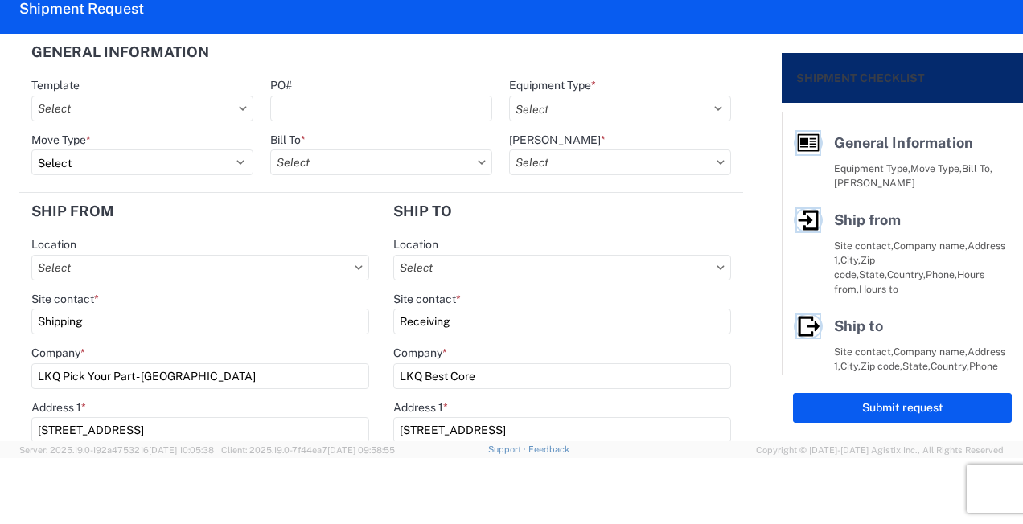
type input "1760-1300-50180-0000 - 1760 Freight In - Cores"
select select "US"
type input "1760 - LKQ Best Core"
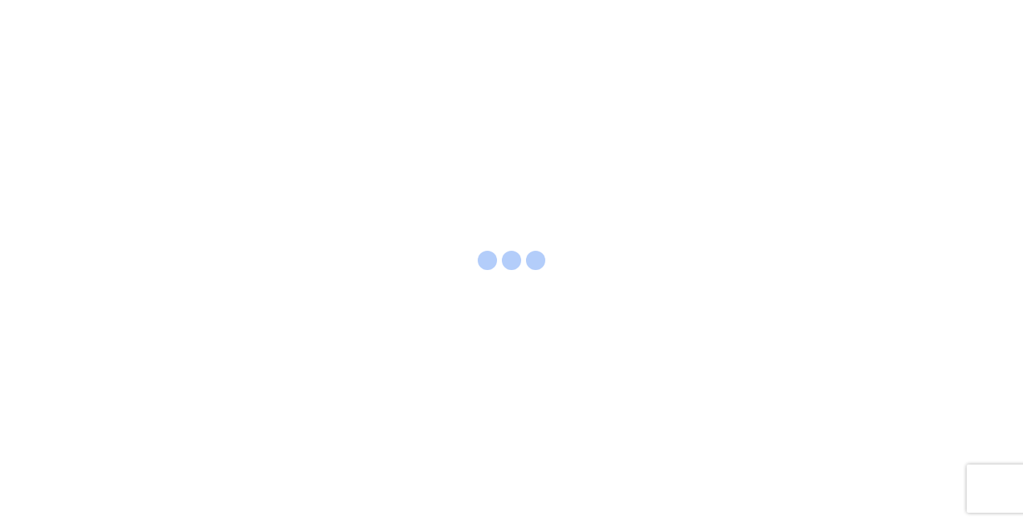
select select "FULL"
select select "LBS"
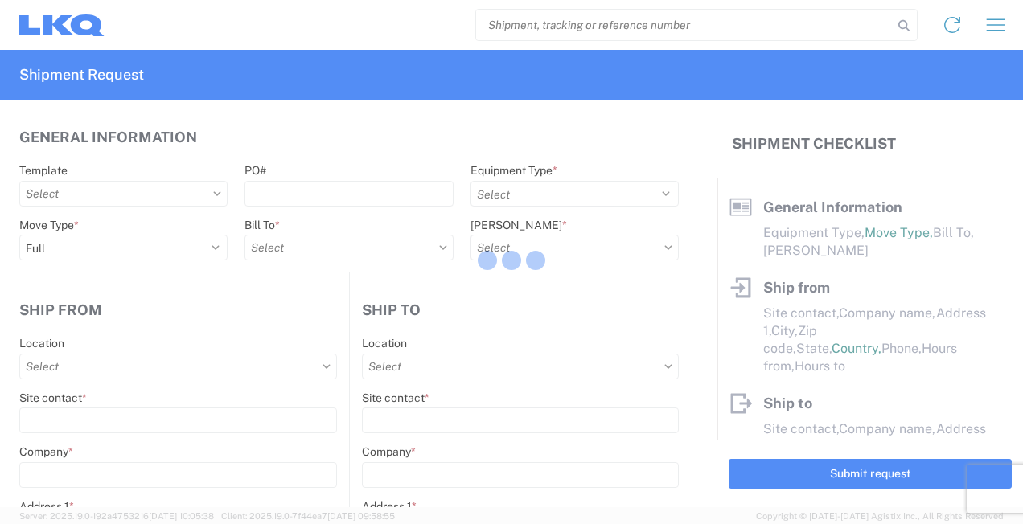
select select
type input "Shipping"
type input "LKQ Pick Your Part - Chicago"
type input "4555 W. North Avenue"
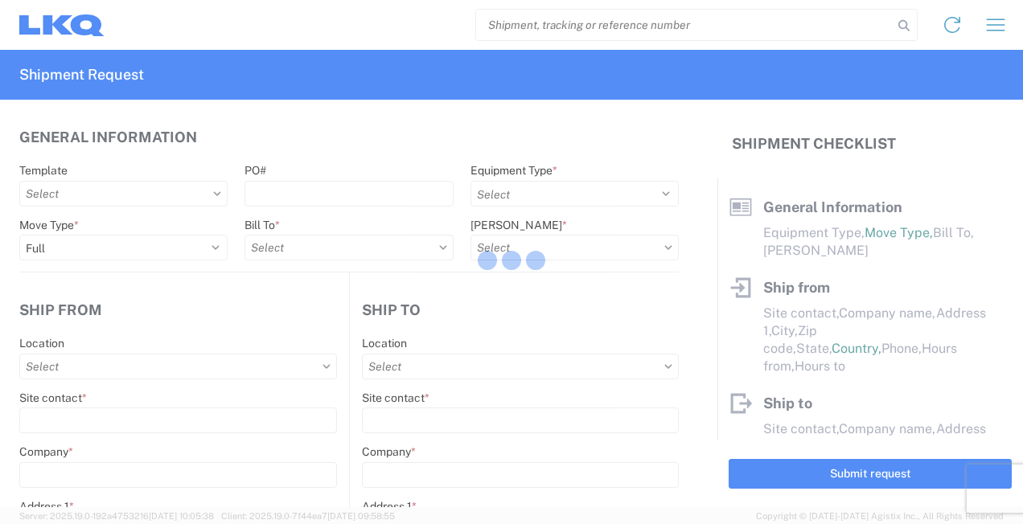
type input "CHICAGO"
type input "60639"
type input "Receiving"
type input "LKQ Best Core"
type input "1710 W Mount Houston Rd"
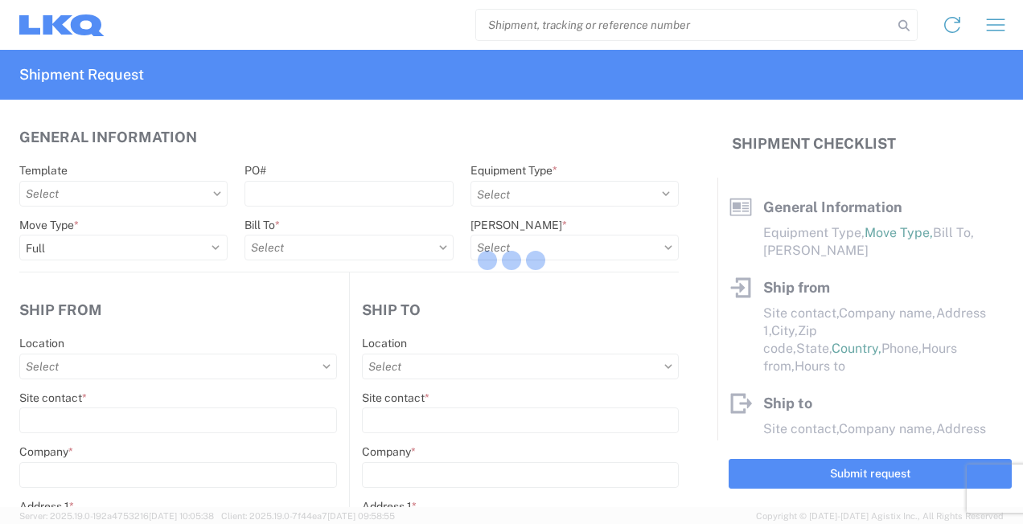
type input "Houston"
type input "77038"
type input "2019-06-14"
type input "42000"
type input "Miscellaneous (alt, comp, conv, etc)"
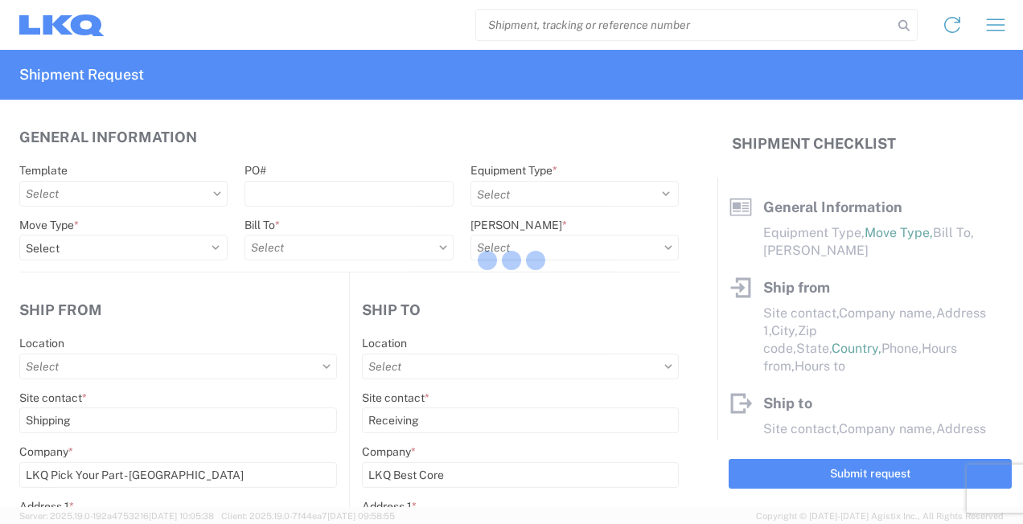
type input "1"
type input "12"
select select "IN"
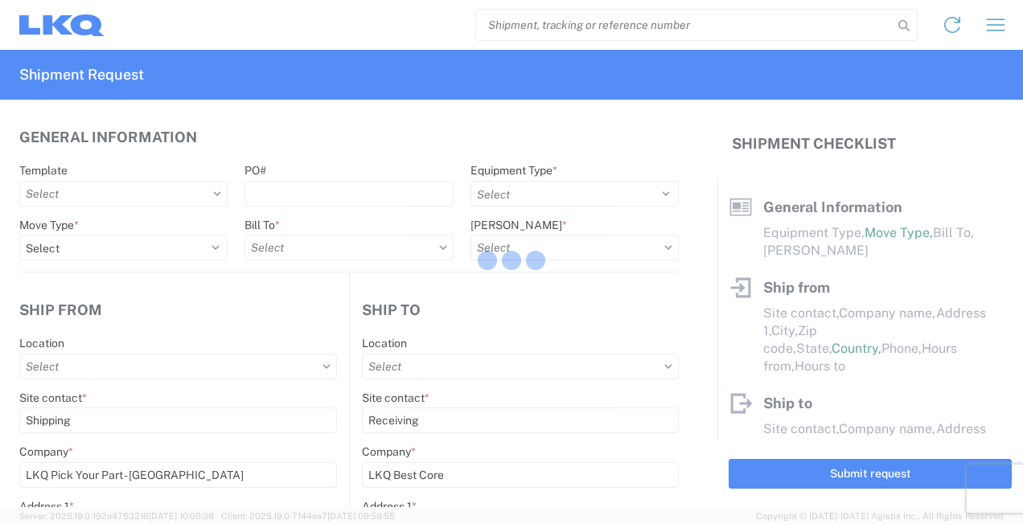
select select "US"
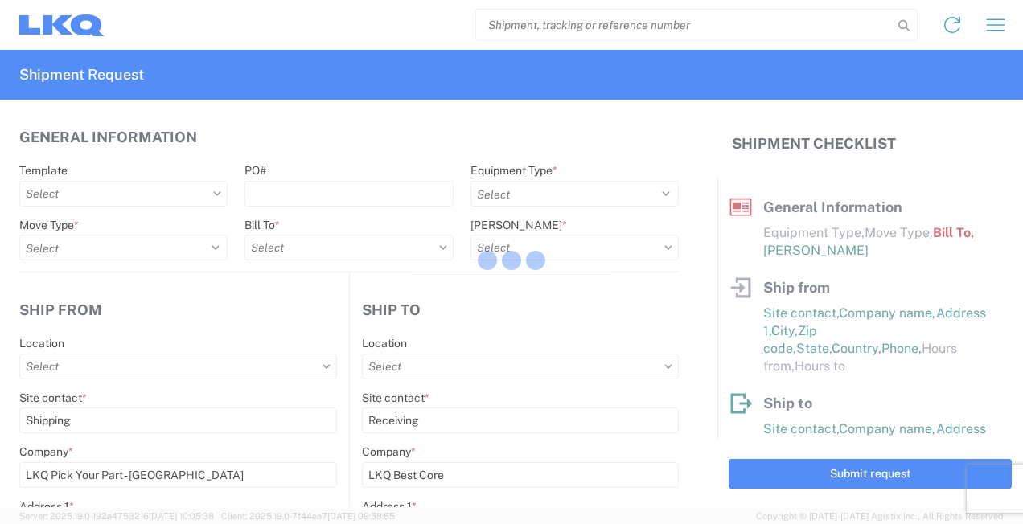
type input "1760-1300-50180-0000 - 1760 Freight In - Cores"
type input "1760 - LKQ Best Core"
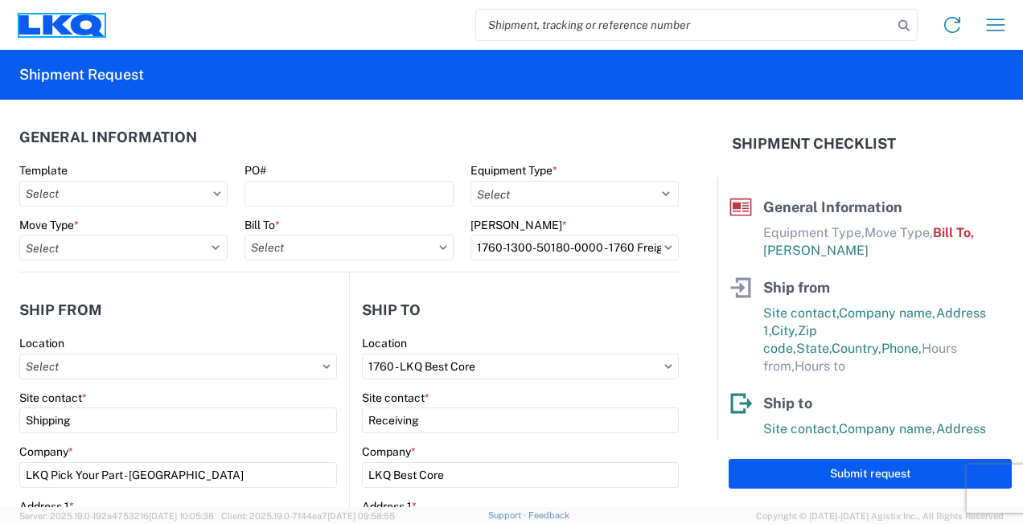
click at [70, 18] on icon at bounding box center [61, 25] width 85 height 22
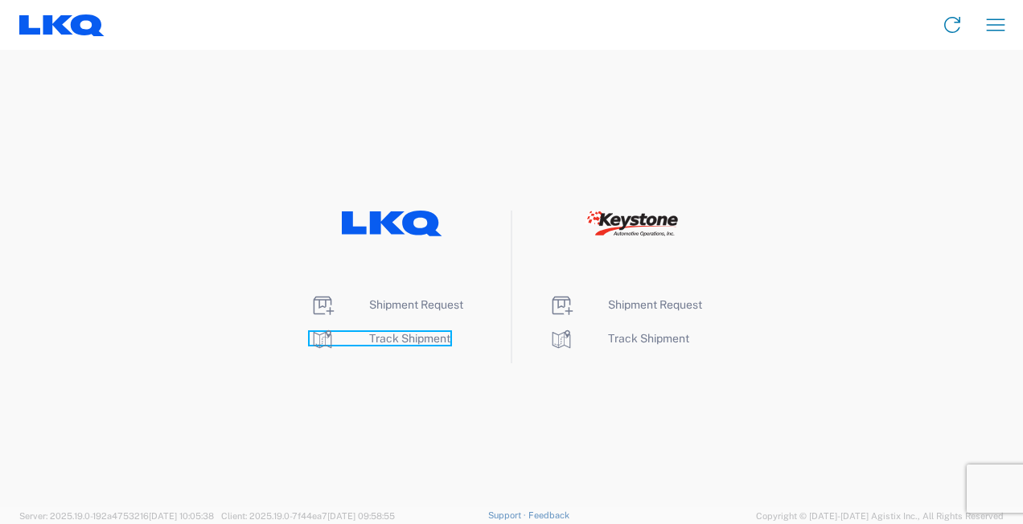
click at [392, 337] on span "Track Shipment" at bounding box center [409, 338] width 81 height 13
click at [417, 335] on span "Track Shipment" at bounding box center [409, 338] width 81 height 13
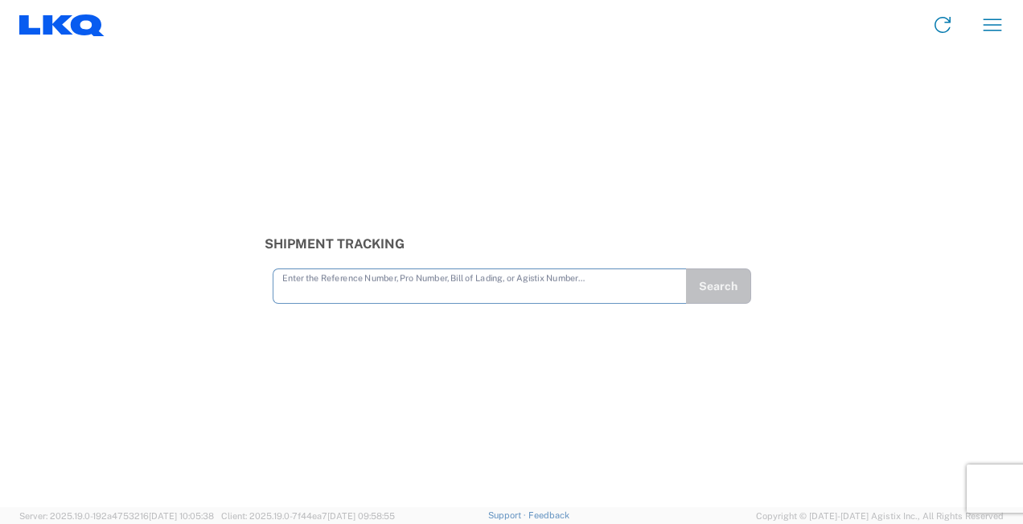
click at [330, 289] on input "text" at bounding box center [479, 285] width 395 height 28
type input "56764361"
click at [731, 281] on button "Search" at bounding box center [718, 286] width 66 height 35
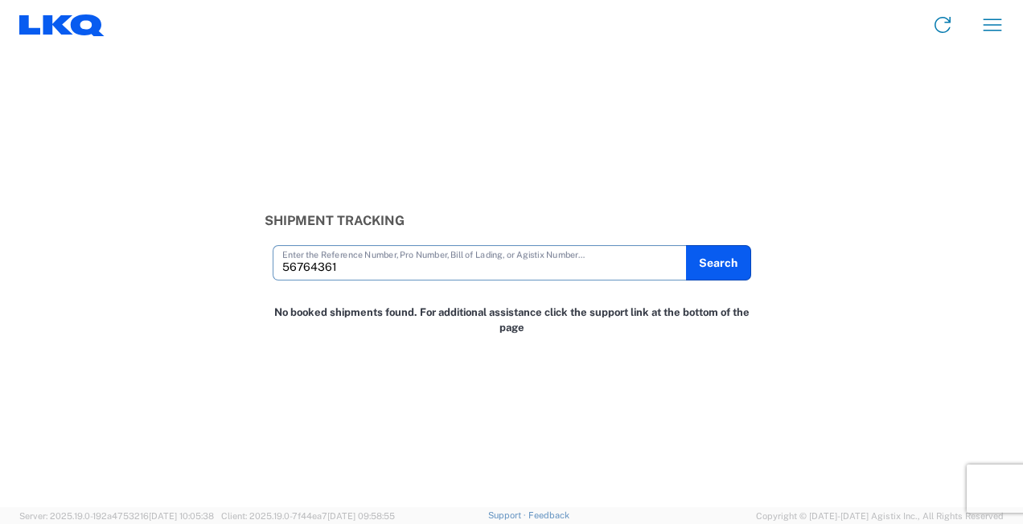
drag, startPoint x: 352, startPoint y: 269, endPoint x: 265, endPoint y: 294, distance: 90.4
click at [265, 294] on div "Shipment Tracking 56764361 Enter the Reference Number, Pro Number, Bill of Ladi…" at bounding box center [511, 279] width 1023 height 458
